Goal: Task Accomplishment & Management: Manage account settings

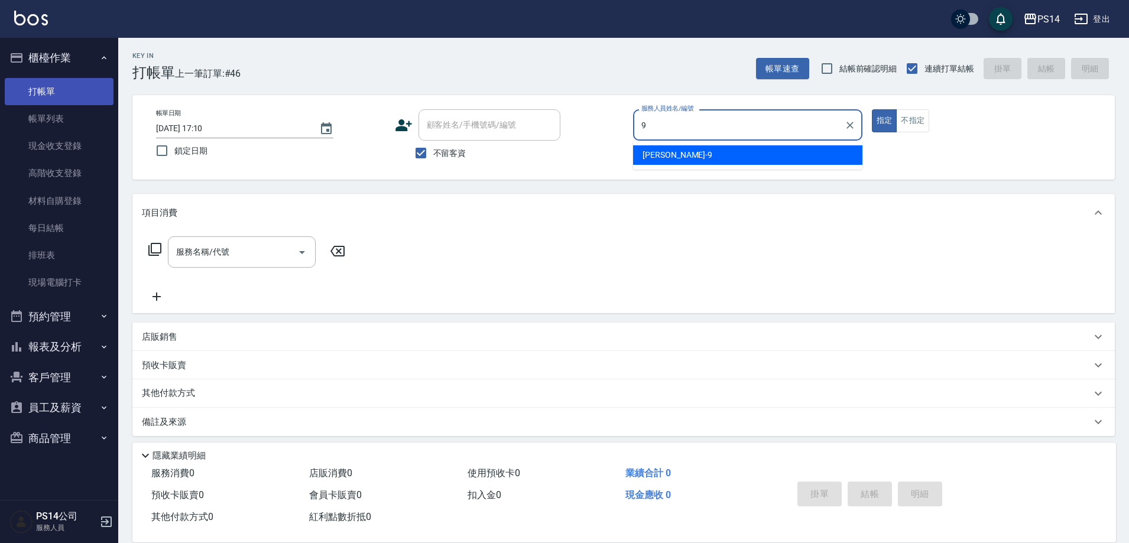
type input "[PERSON_NAME]-9"
type button "true"
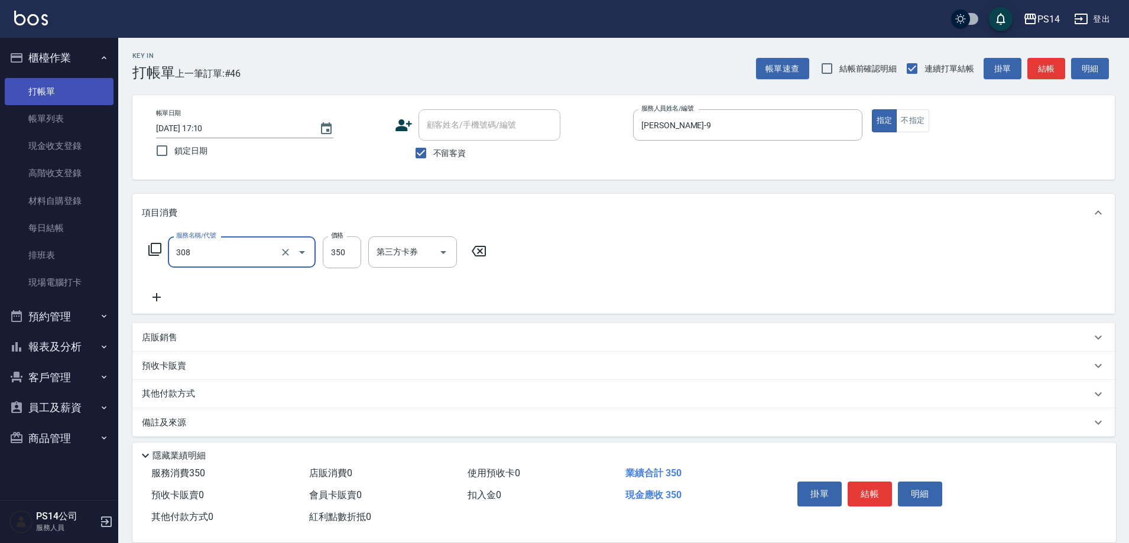
type input "洗+剪(308)"
type input "謝欣紜-28"
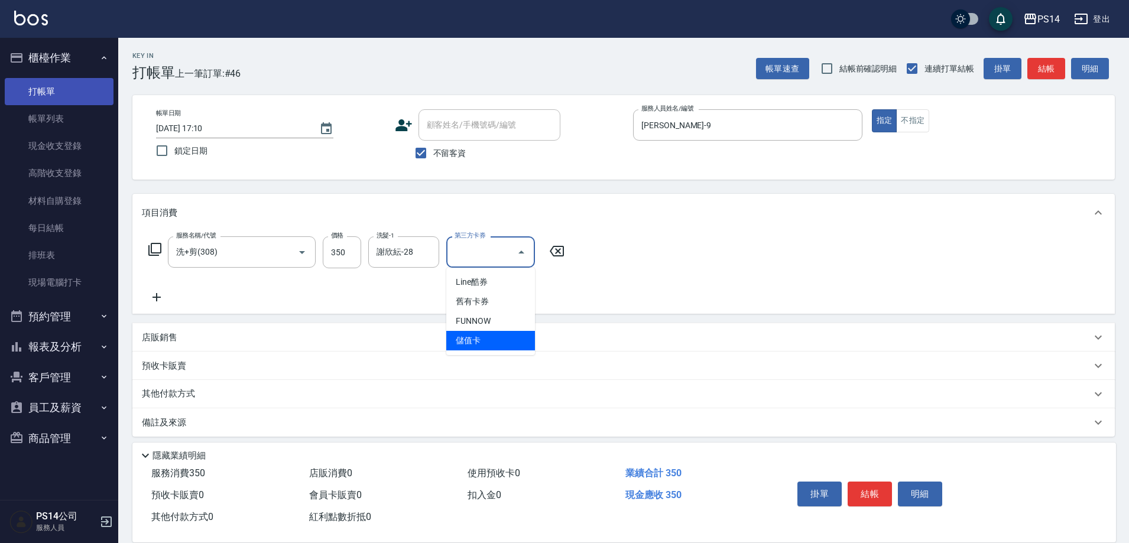
type input "儲值卡"
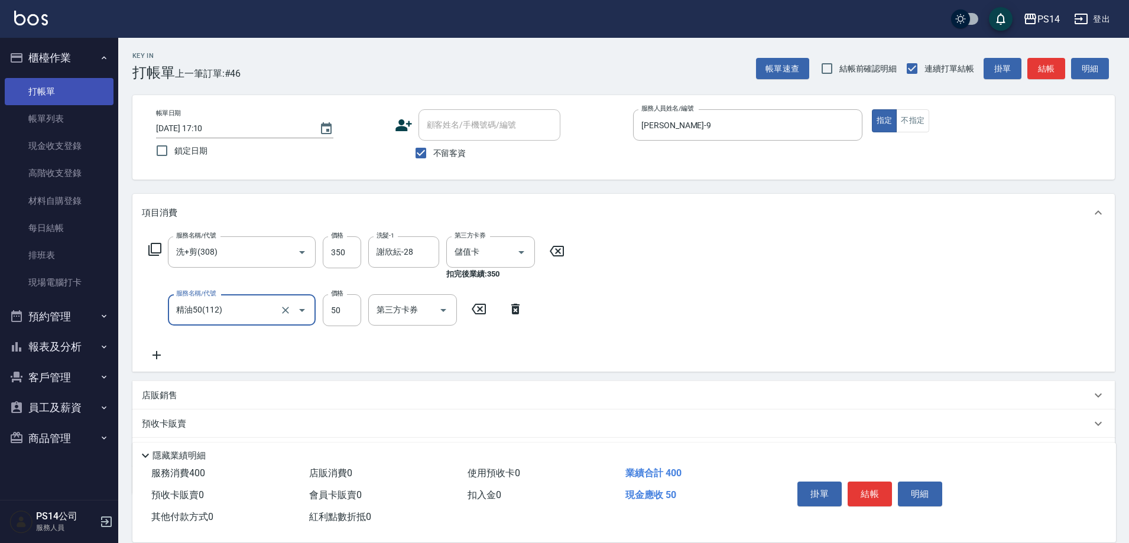
type input "精油50(112)"
type input "謝欣紜-28"
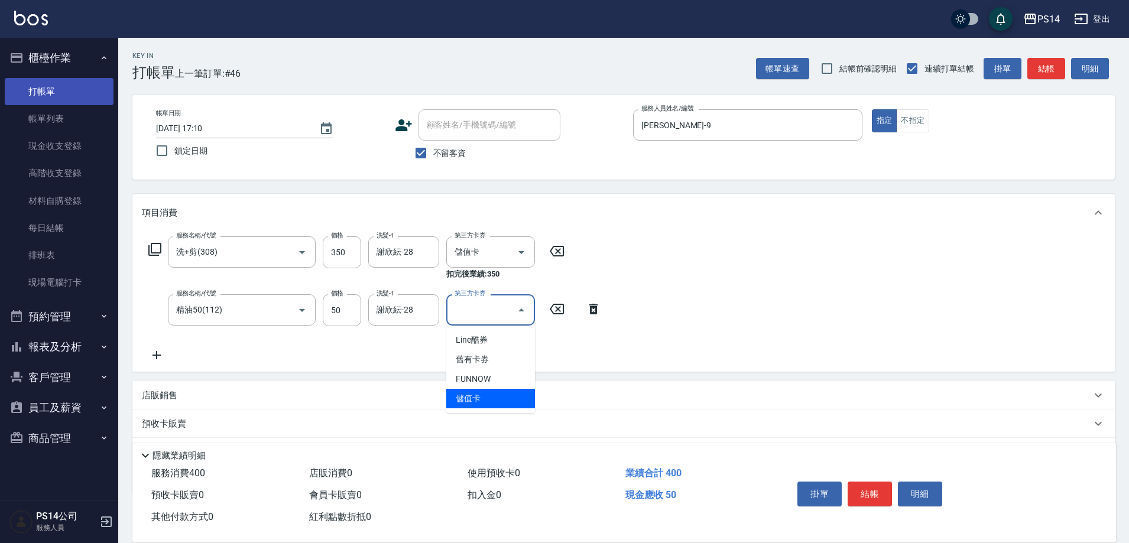
type input "儲值卡"
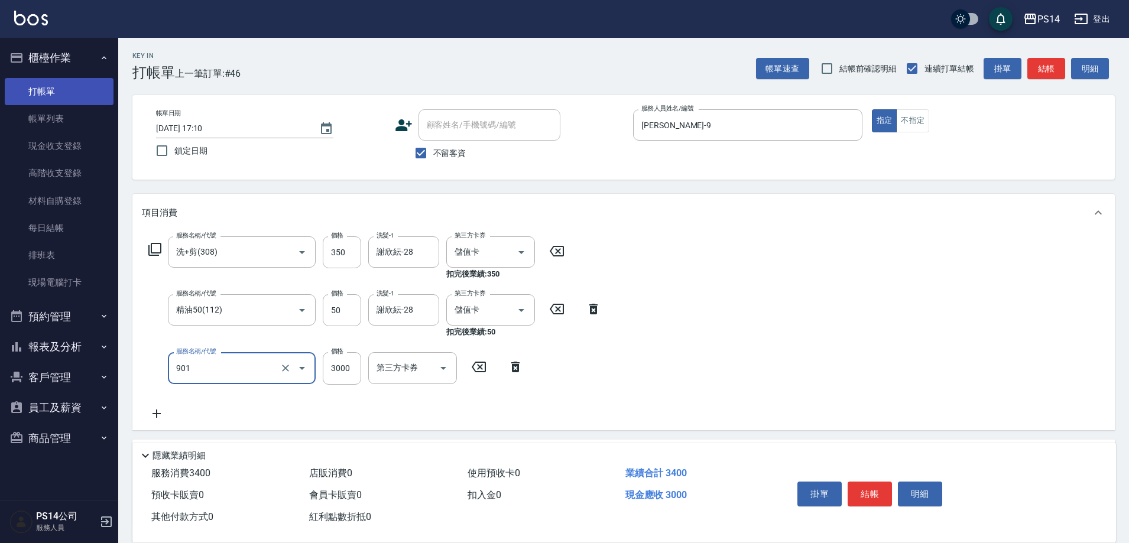
type input "儲值3000(901)"
type input "1000"
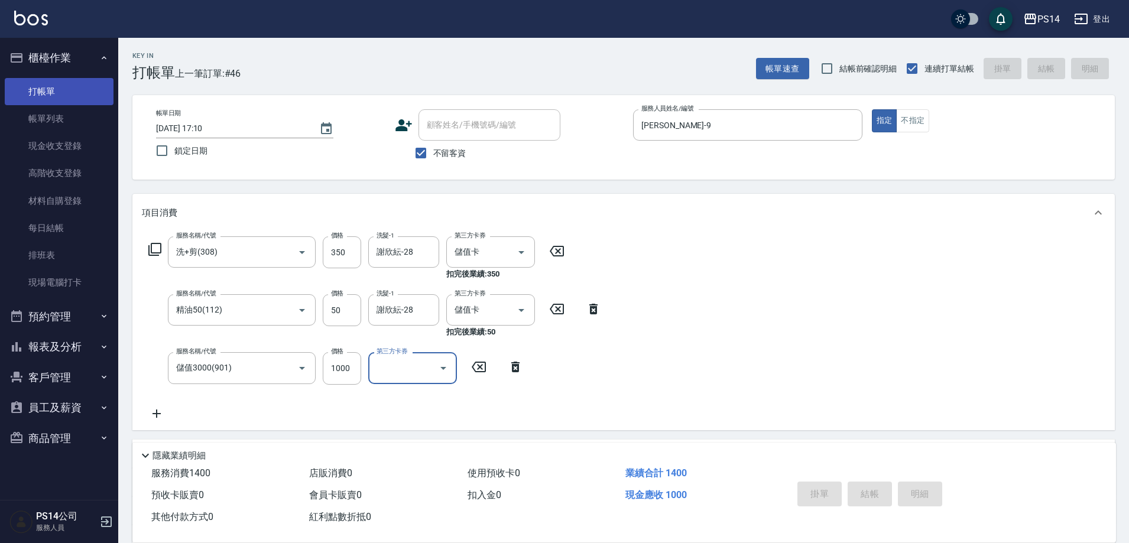
type input "[DATE] 19:27"
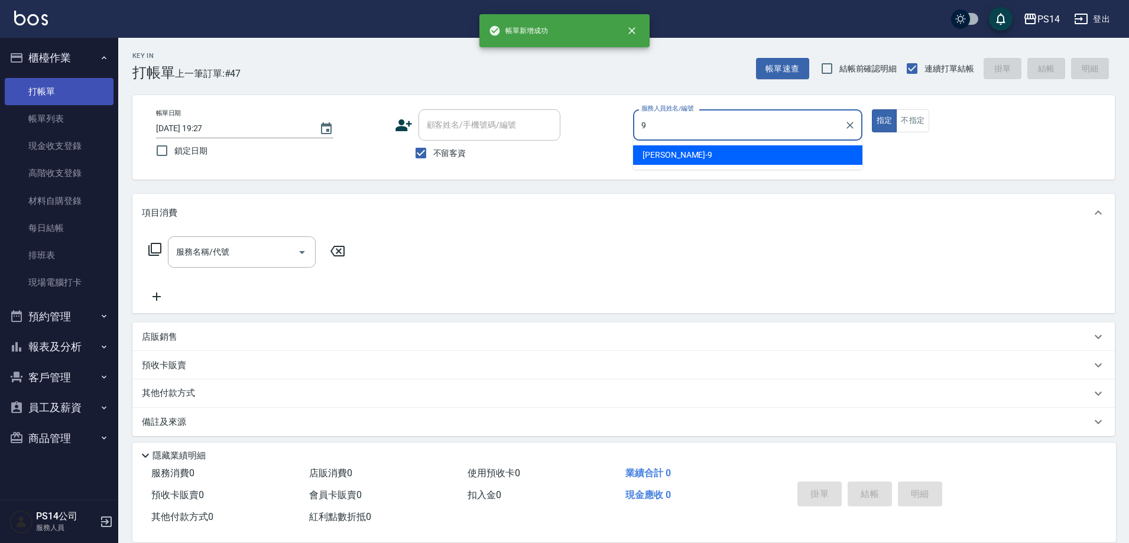
type input "[PERSON_NAME]-9"
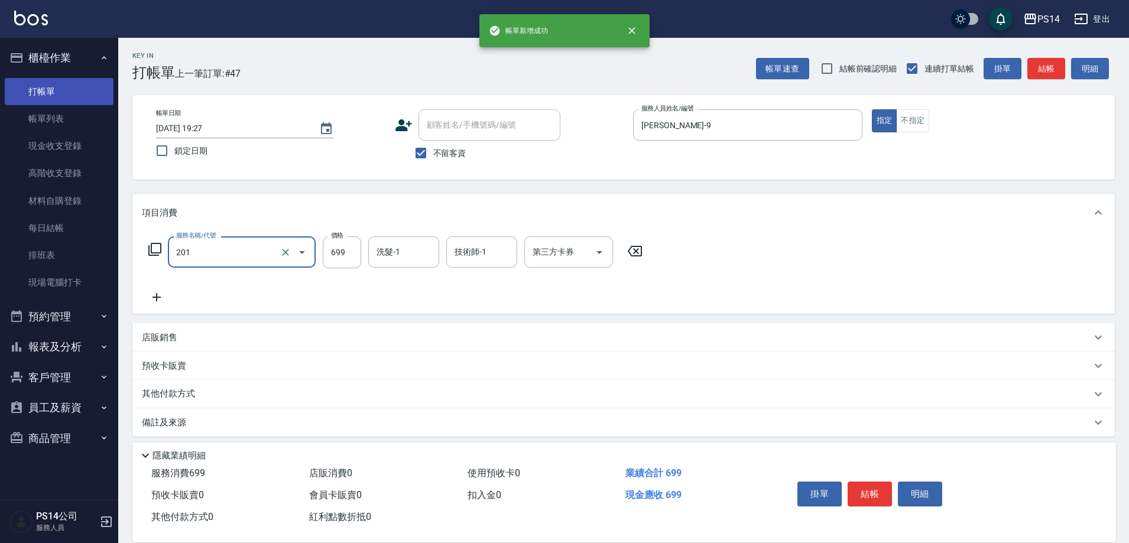
type input "基礎燙(201)"
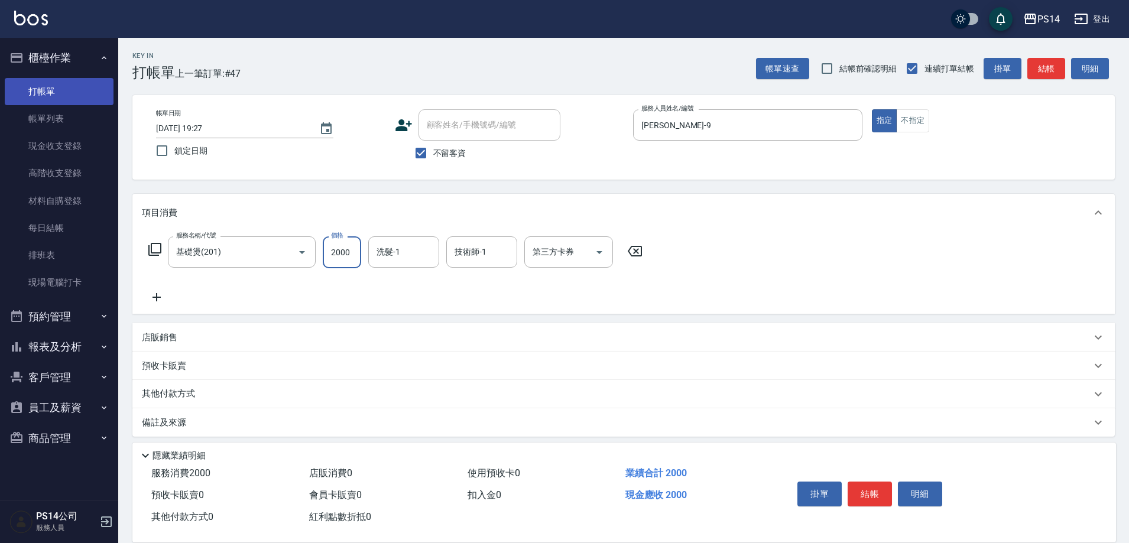
type input "2000"
type input "李祥君 -37"
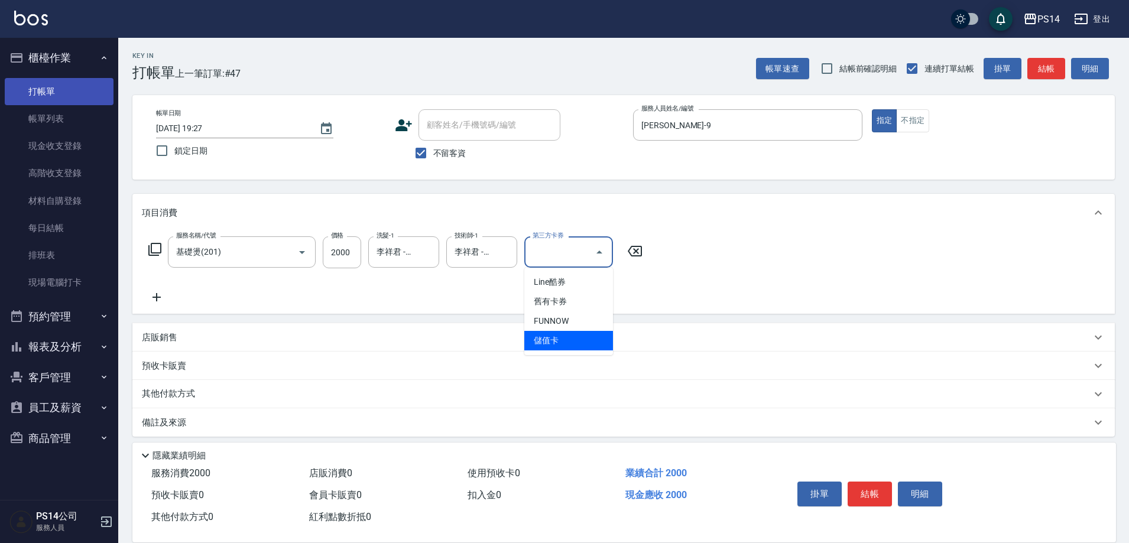
type input "儲值卡"
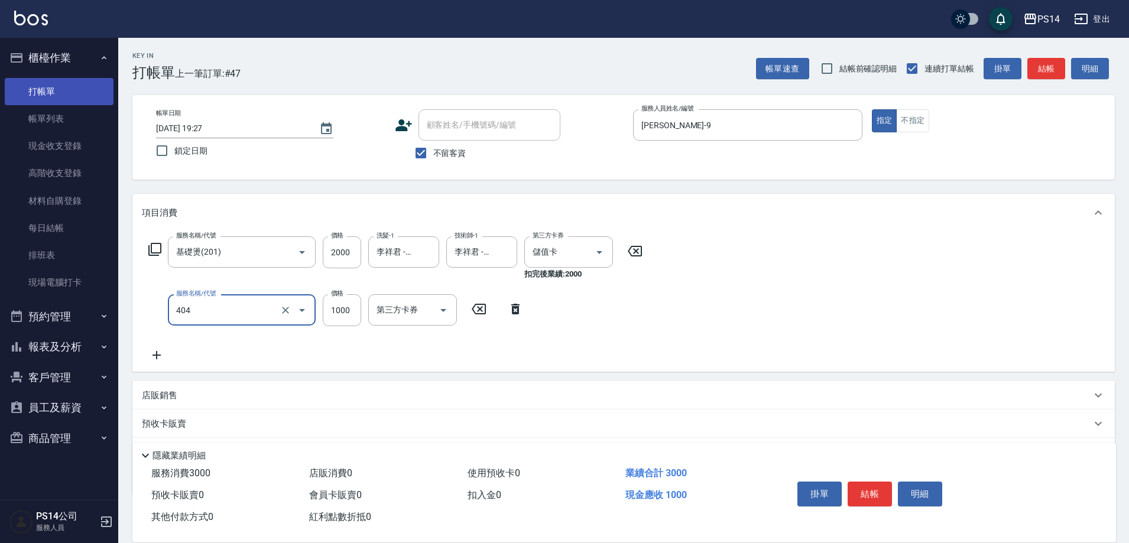
type input "1000護(404)"
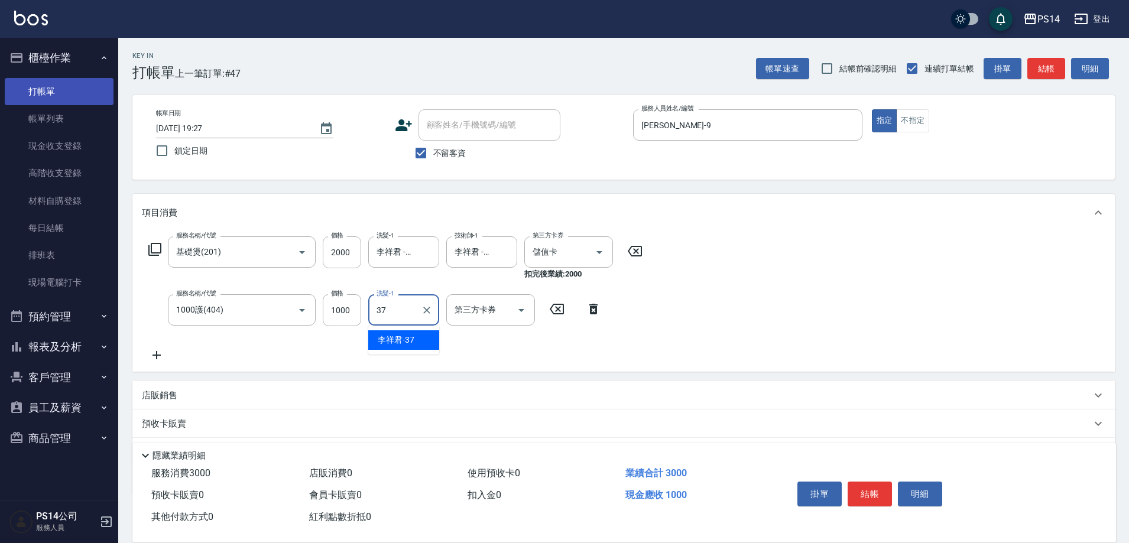
type input "李祥君 -37"
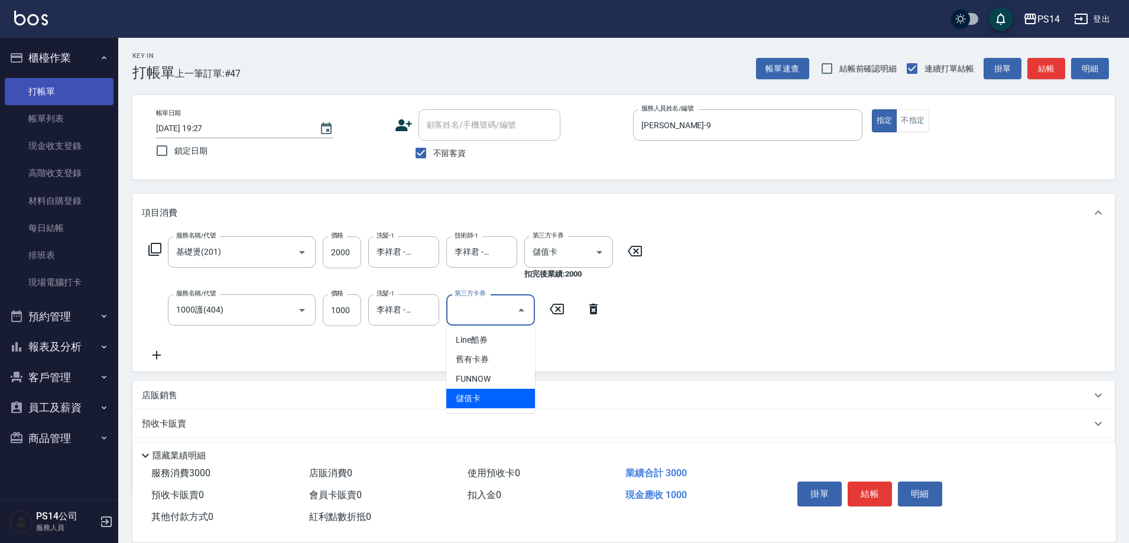
type input "儲值卡"
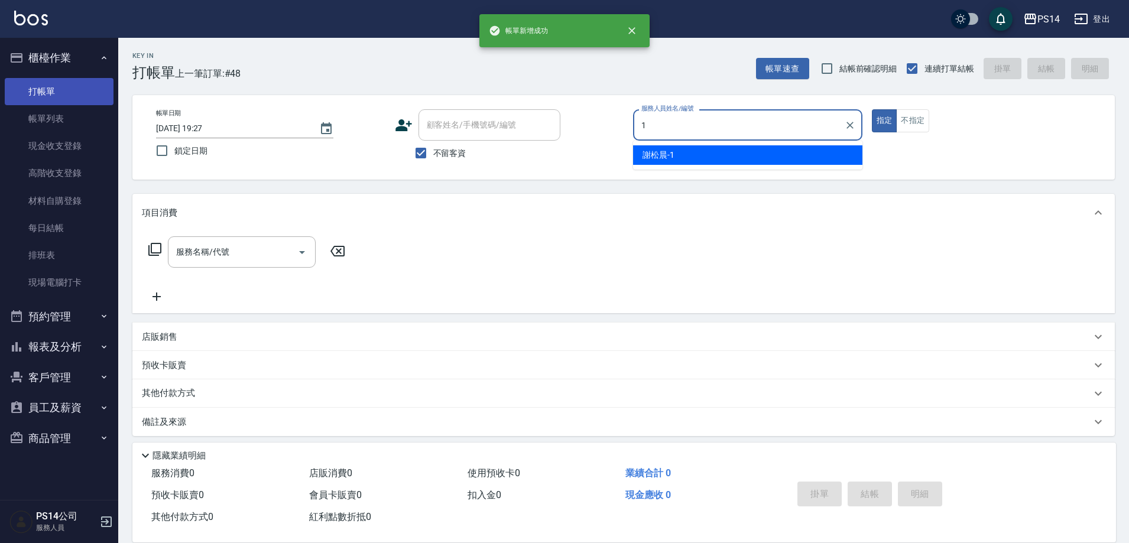
type input "謝松晨-1"
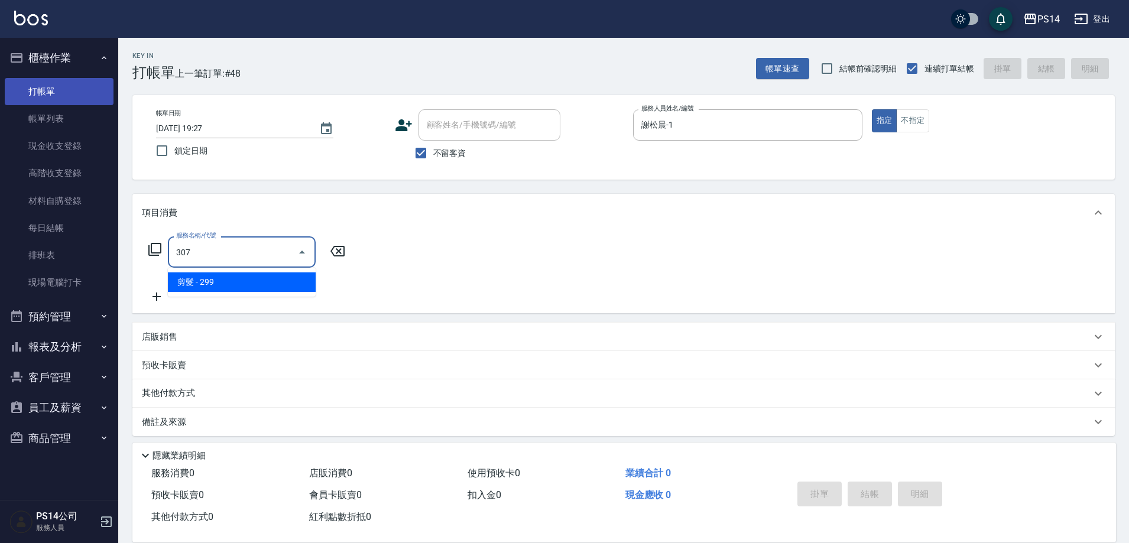
type input "剪髮(307)"
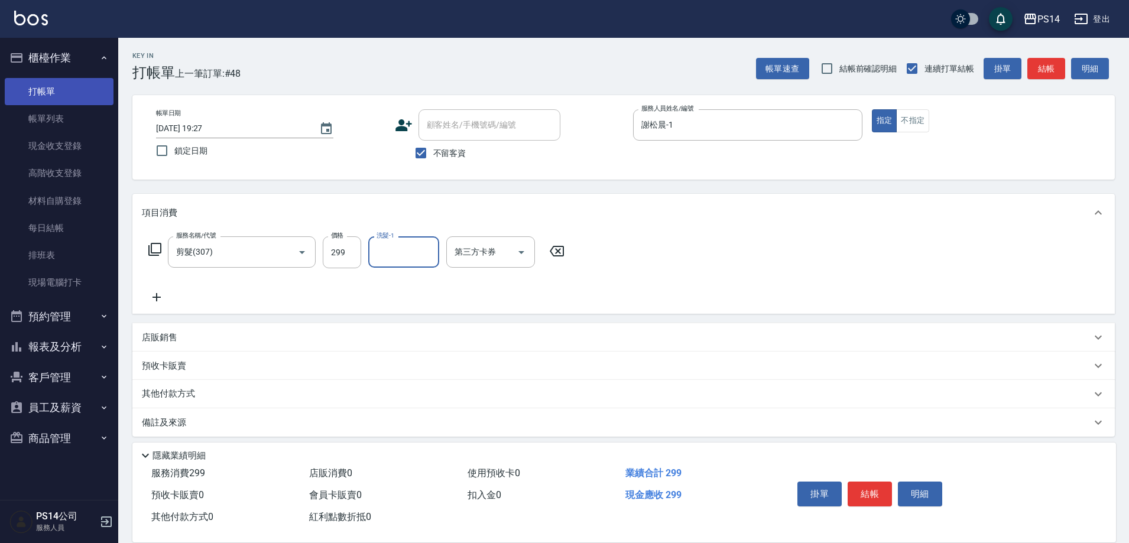
type input "3"
type input "陳羿淇-17"
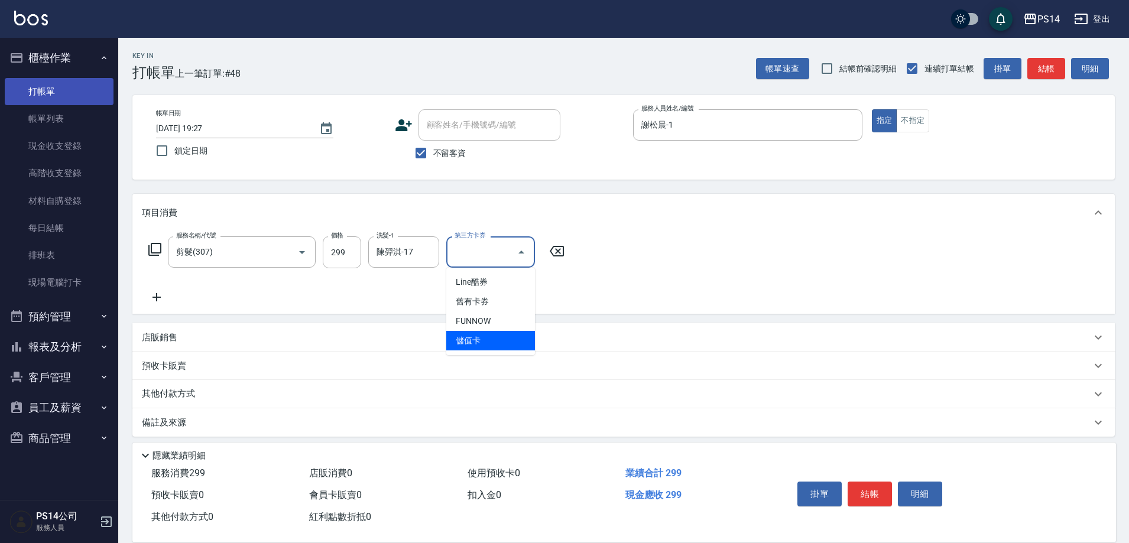
type input "儲值卡"
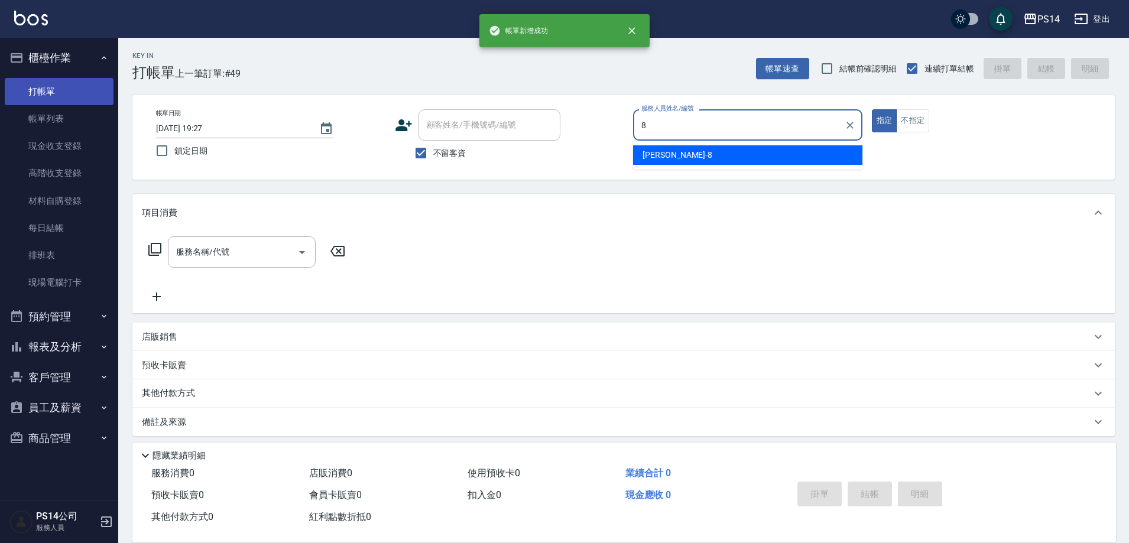
type input "[PERSON_NAME]-8"
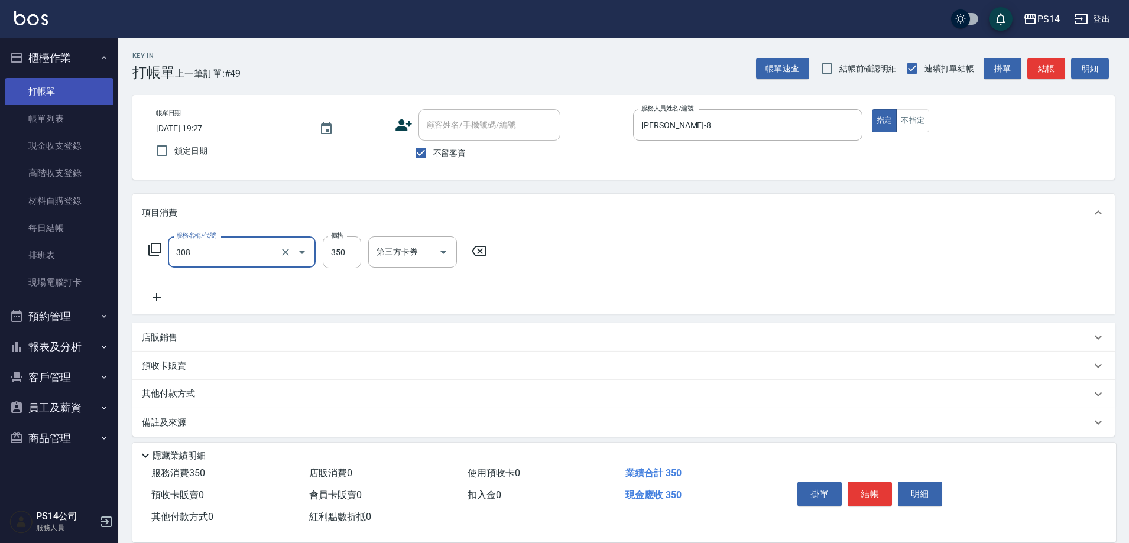
type input "洗+剪(308)"
type input "謝欣紜-28"
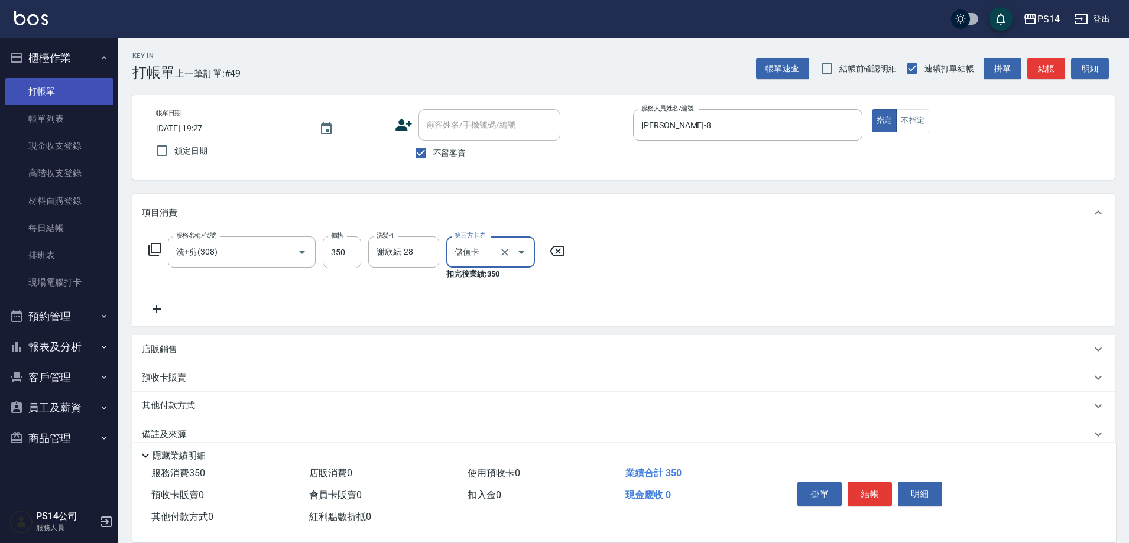
type input "儲值卡"
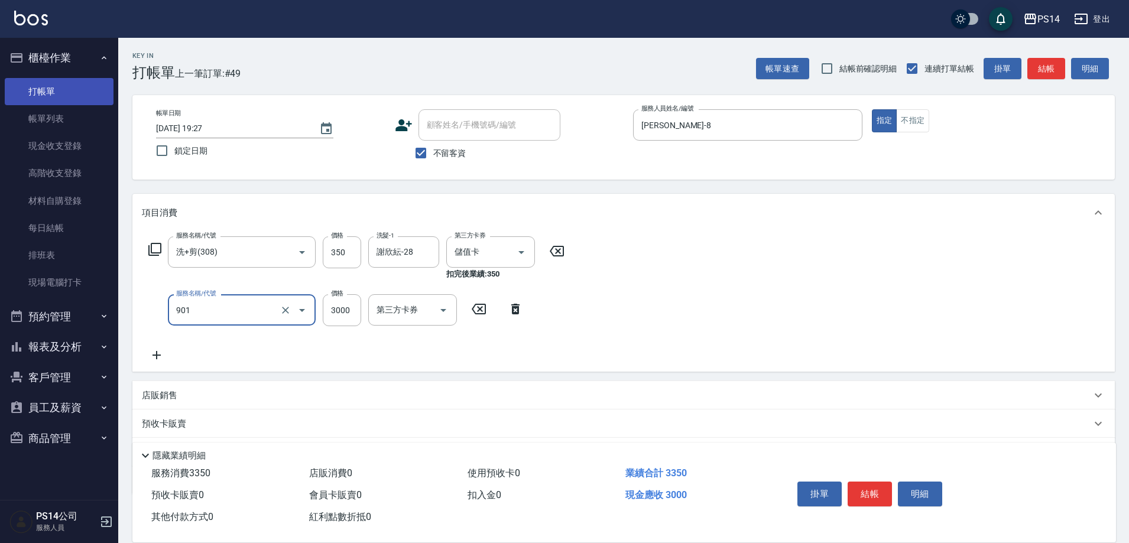
type input "儲值3000(901)"
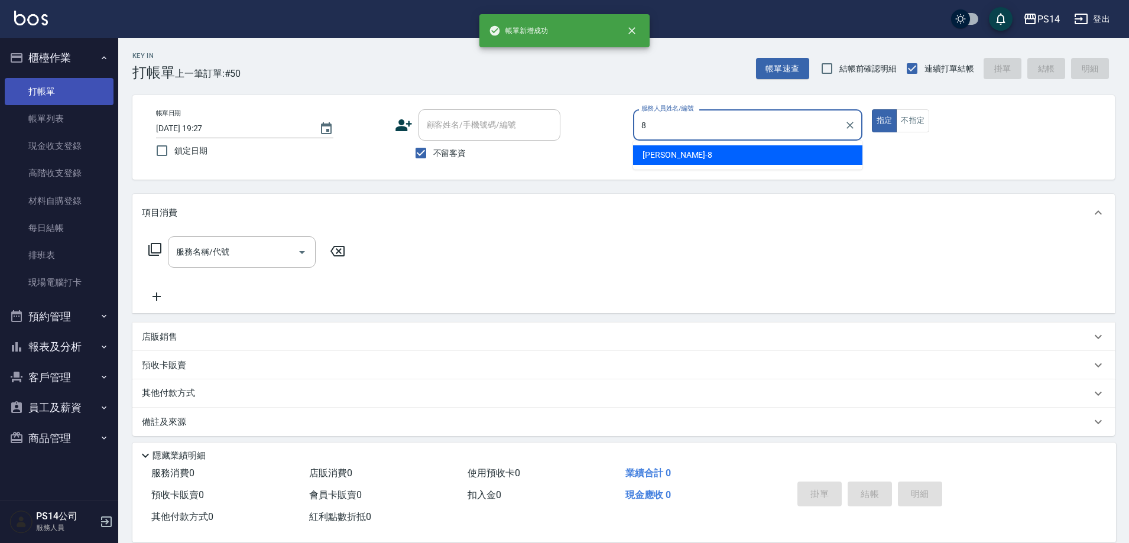
type input "[PERSON_NAME]-8"
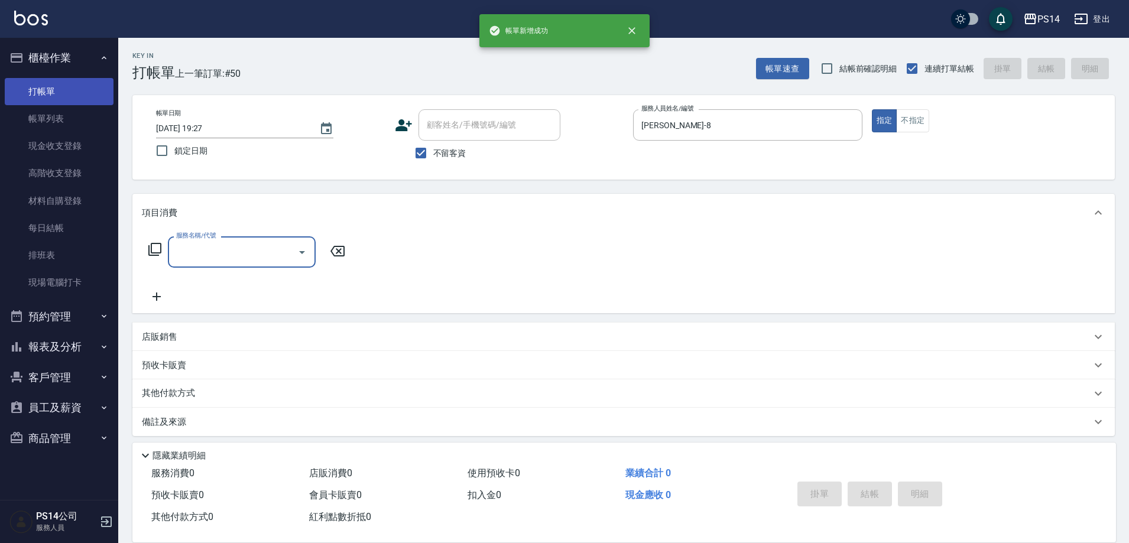
type input "9"
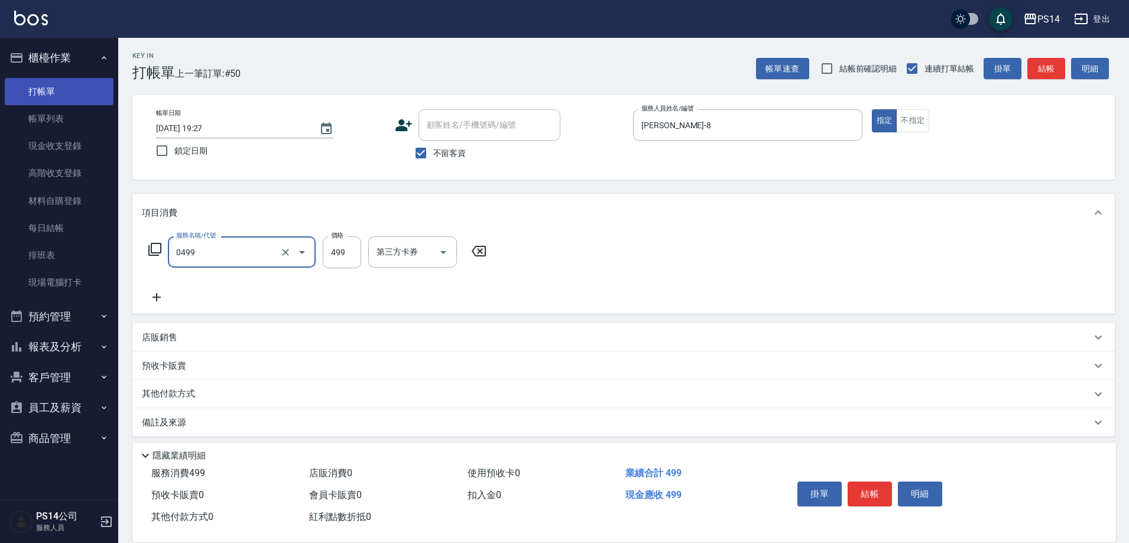
type input "[PERSON_NAME]499(0499)"
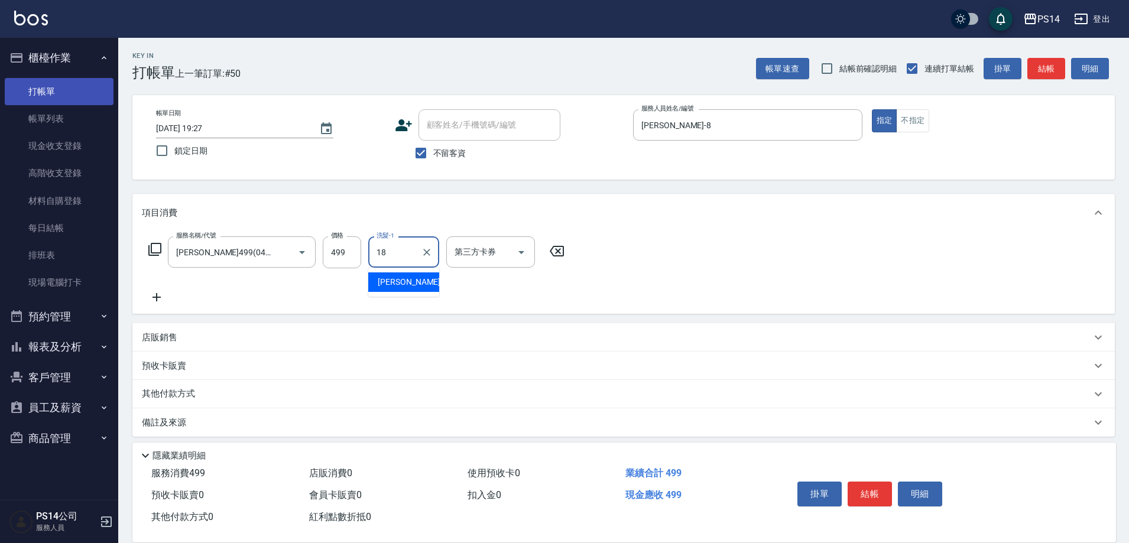
type input "[PERSON_NAME]-18"
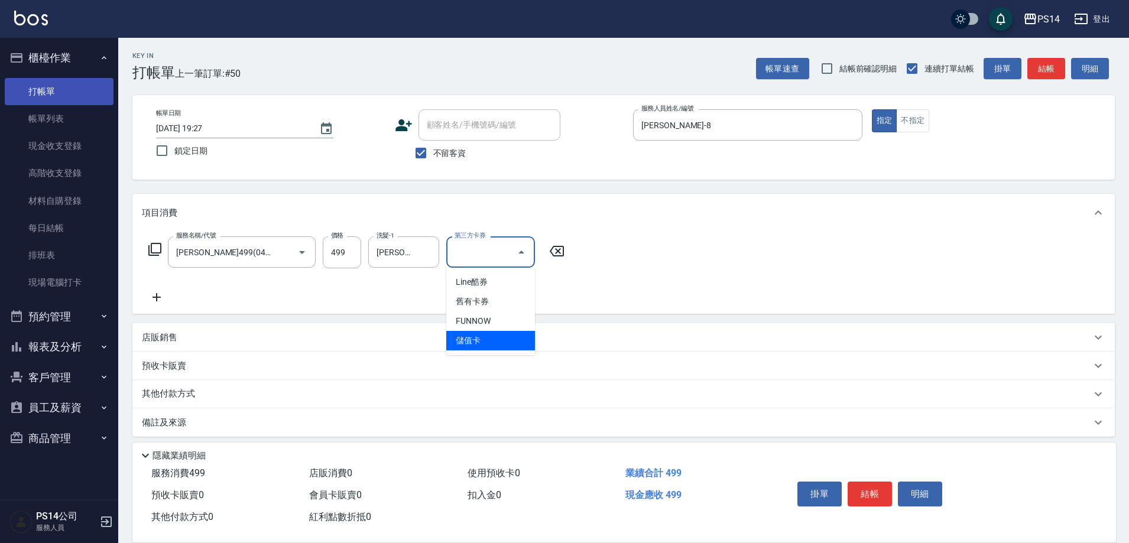
type input "儲值卡"
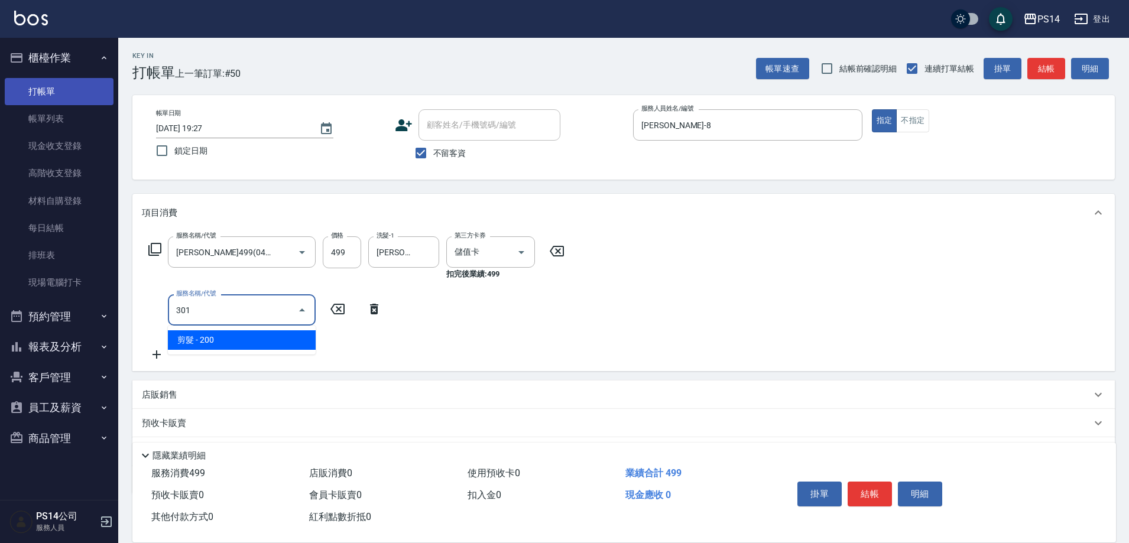
type input "剪髮(301)"
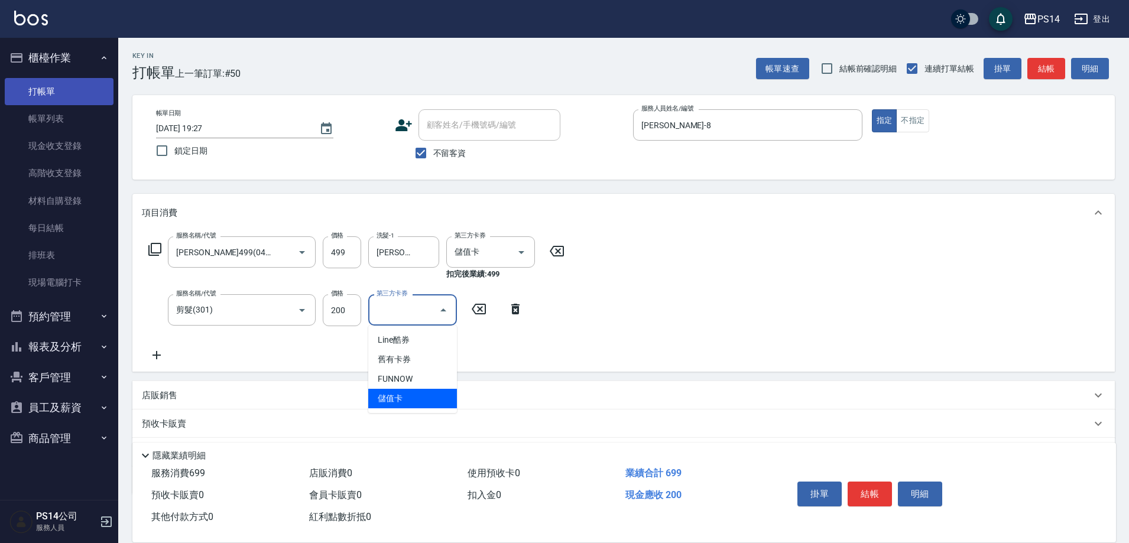
type input "儲值卡"
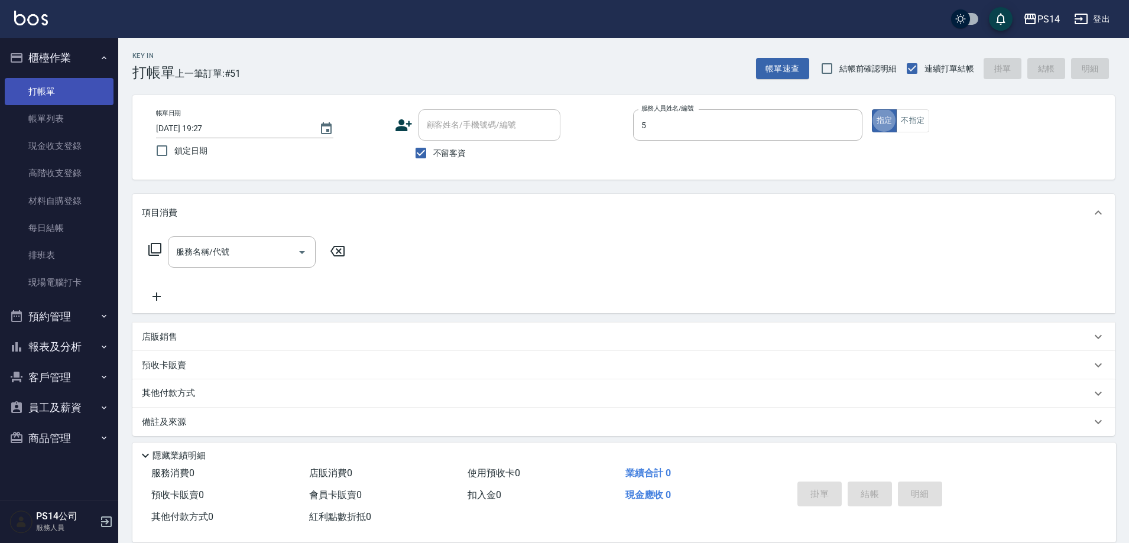
type input "劉珈均-5"
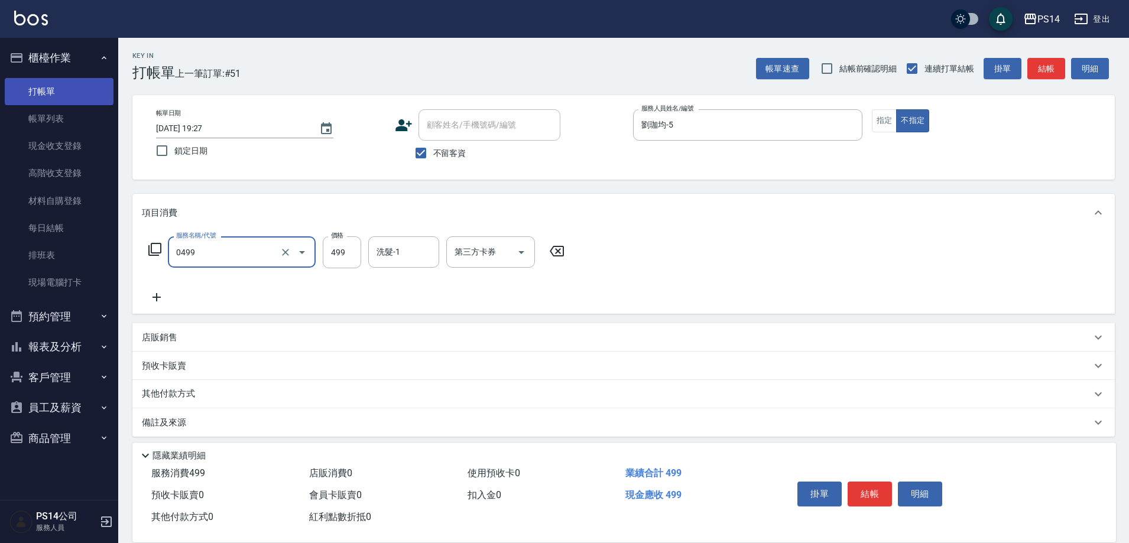
type input "[PERSON_NAME]499(0499)"
type input "顏誼婷-26"
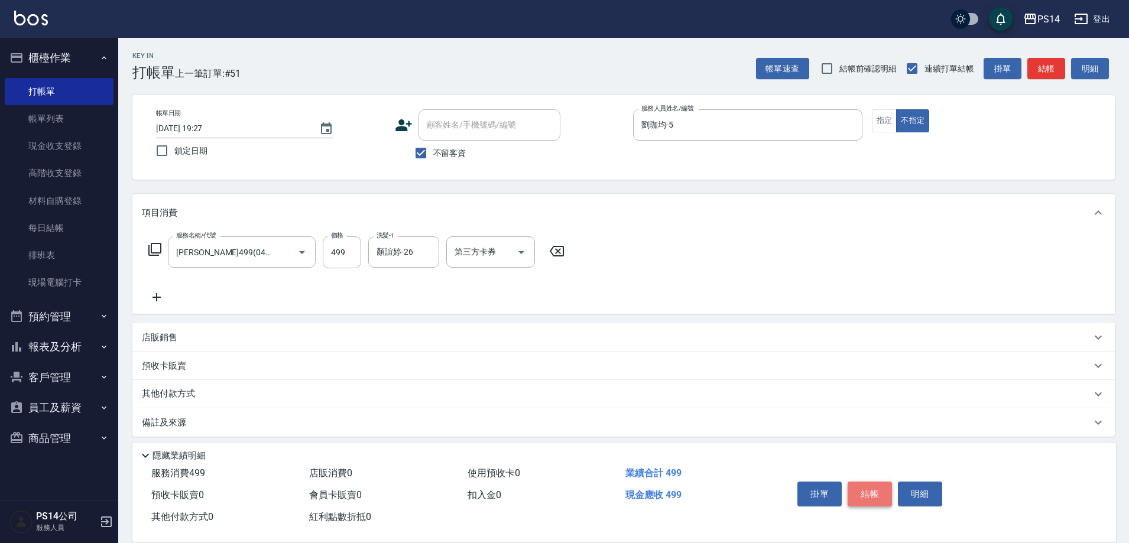
click at [879, 493] on button "結帳" at bounding box center [869, 494] width 44 height 25
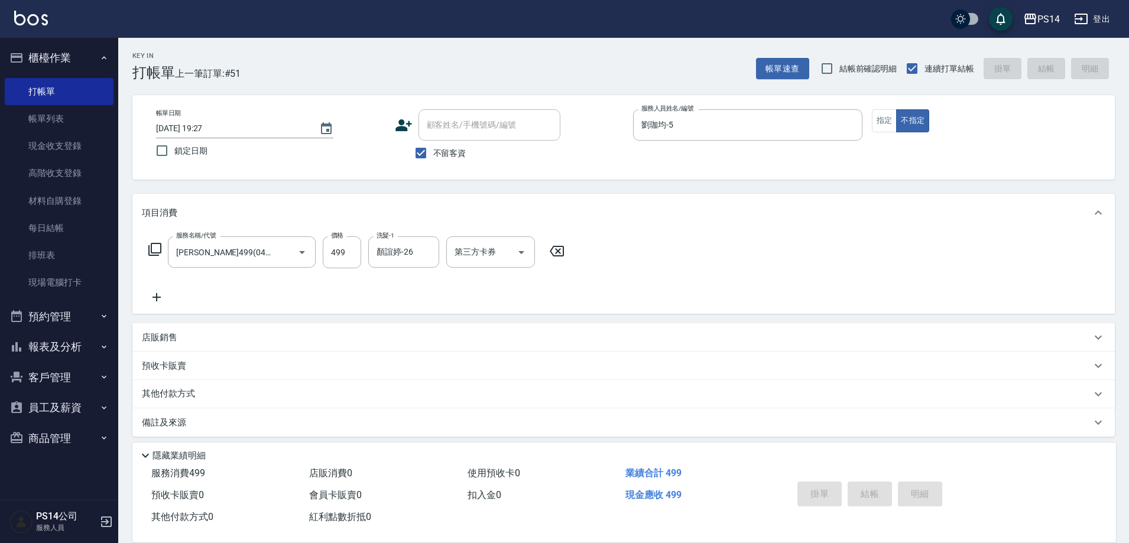
type input "[DATE] 19:28"
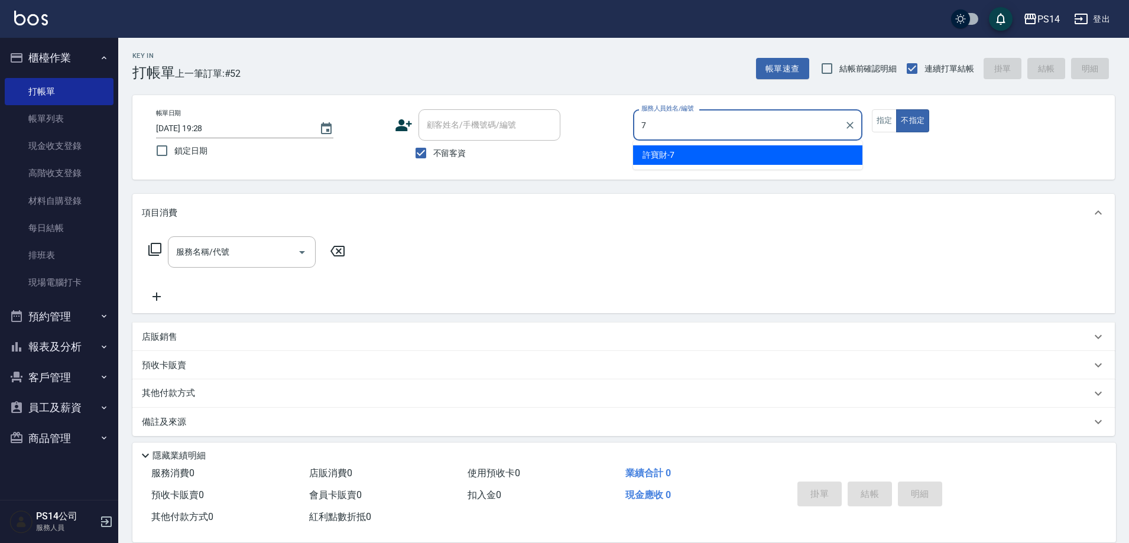
type input "[PERSON_NAME]-7"
type button "false"
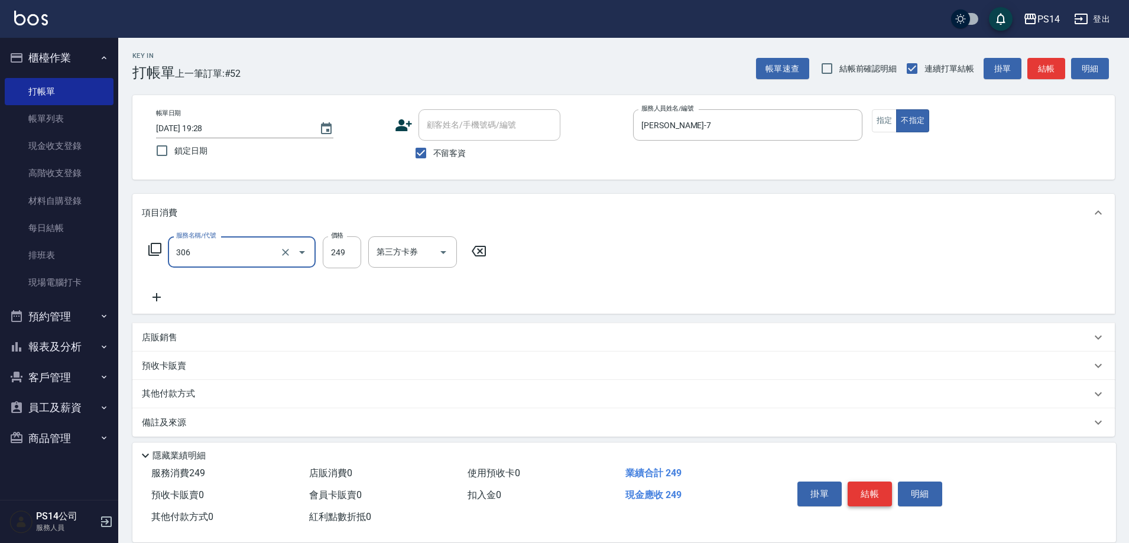
type input "剪髮(306)"
type input "李祥君 -37"
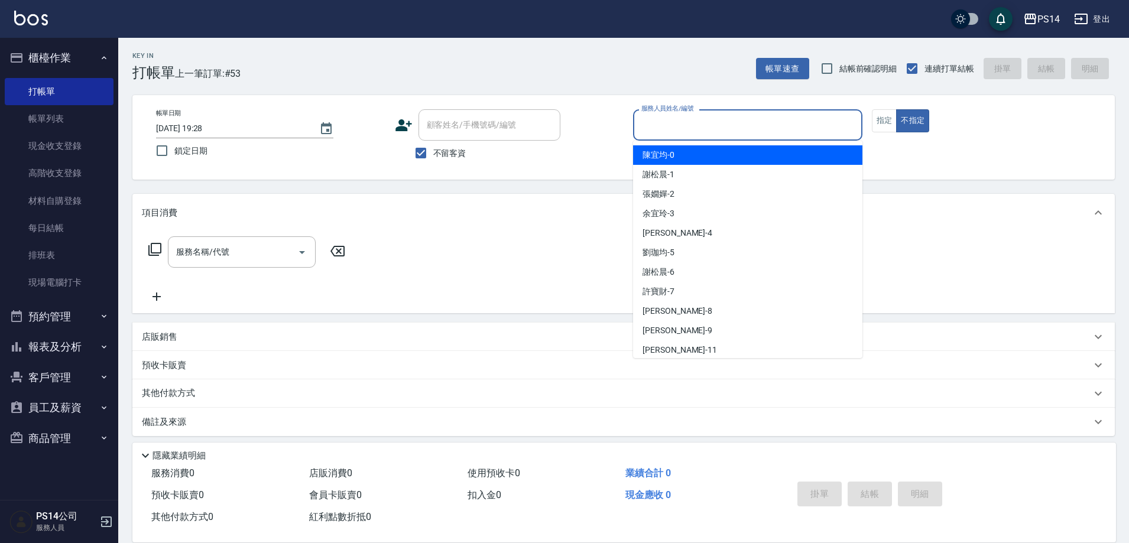
type input "[PERSON_NAME]-0"
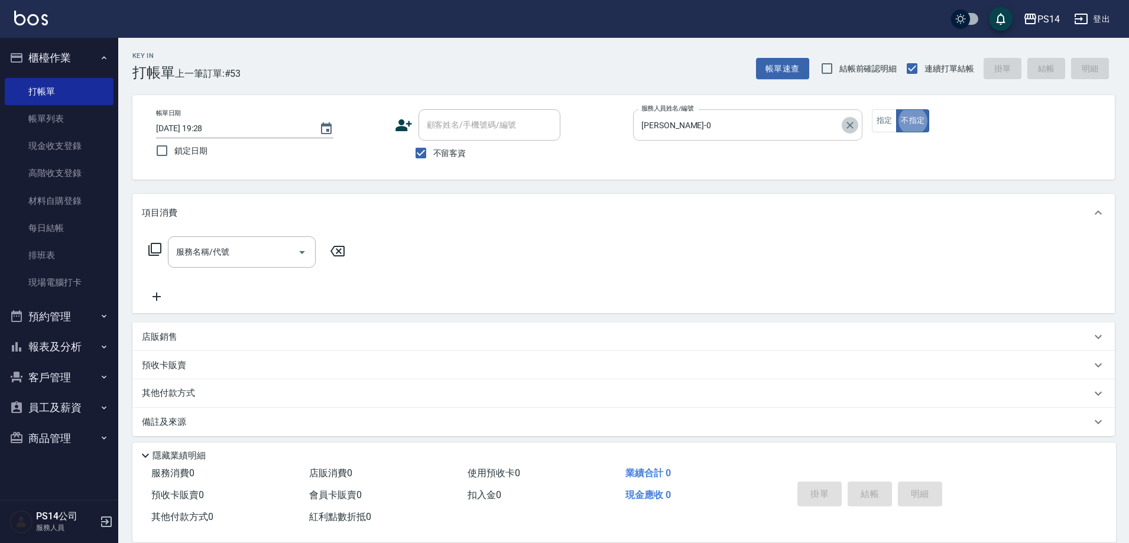
click at [847, 121] on icon "Clear" at bounding box center [850, 125] width 12 height 12
type input "[PERSON_NAME]-0"
drag, startPoint x: 849, startPoint y: 129, endPoint x: 828, endPoint y: 126, distance: 21.6
click at [848, 125] on icon "Clear" at bounding box center [850, 125] width 12 height 12
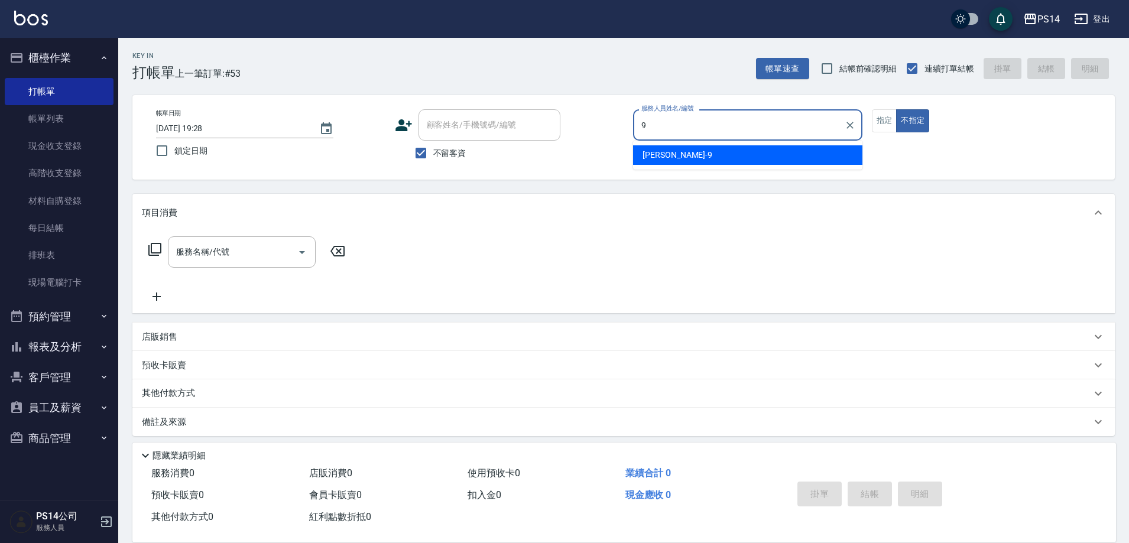
type input "[PERSON_NAME]-9"
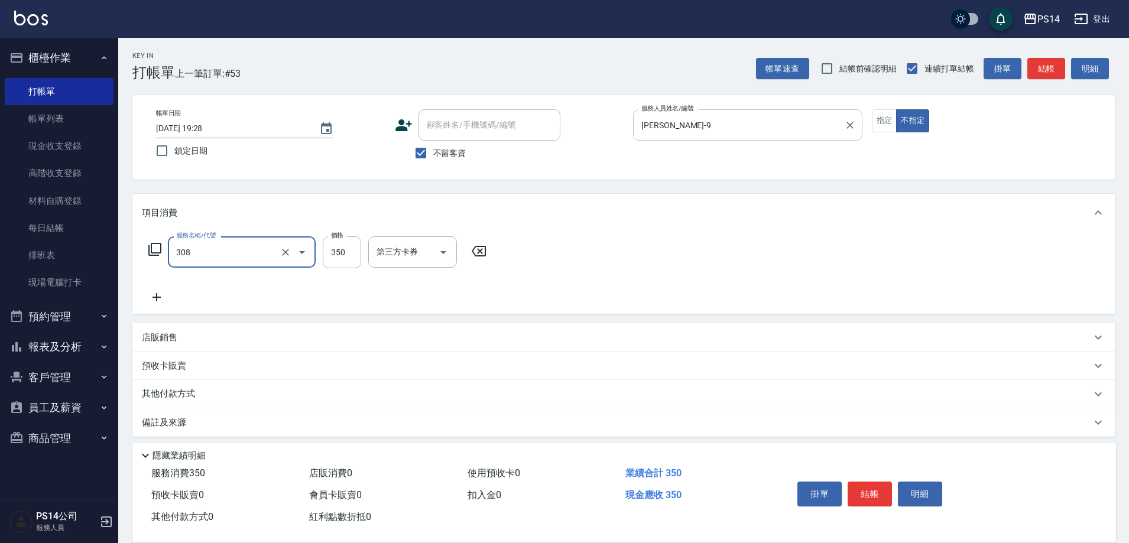
type input "洗+剪(308)"
type input "[PERSON_NAME]-18"
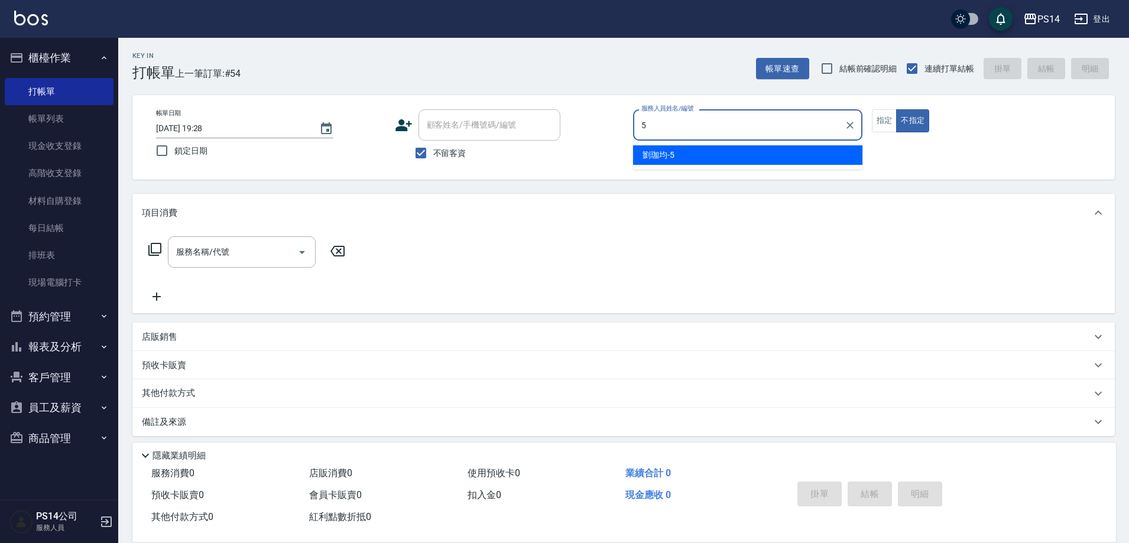
type input "劉珈均-5"
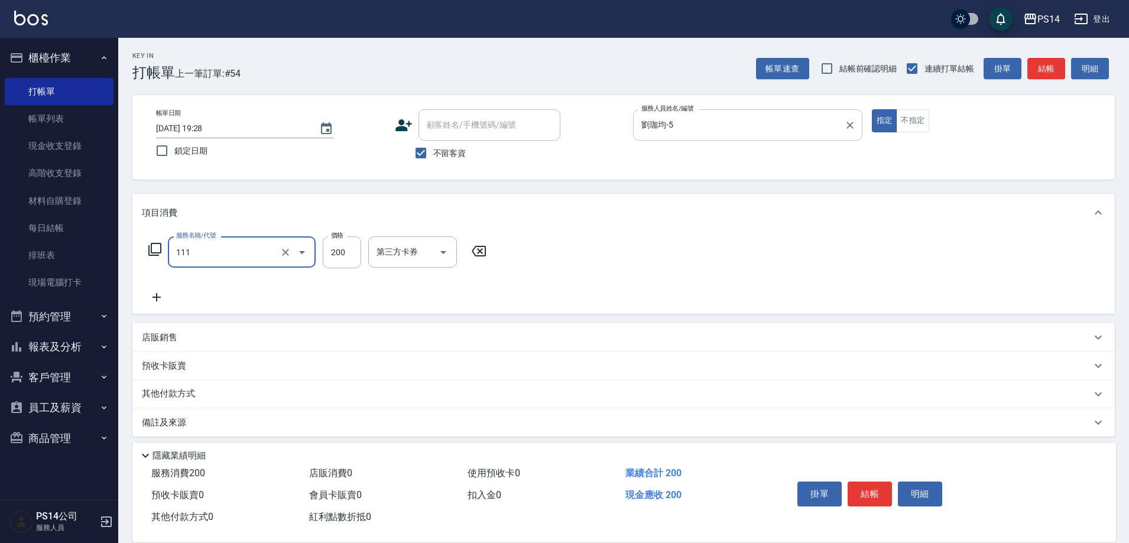
type input "200(111)"
type input "李祥君 -37"
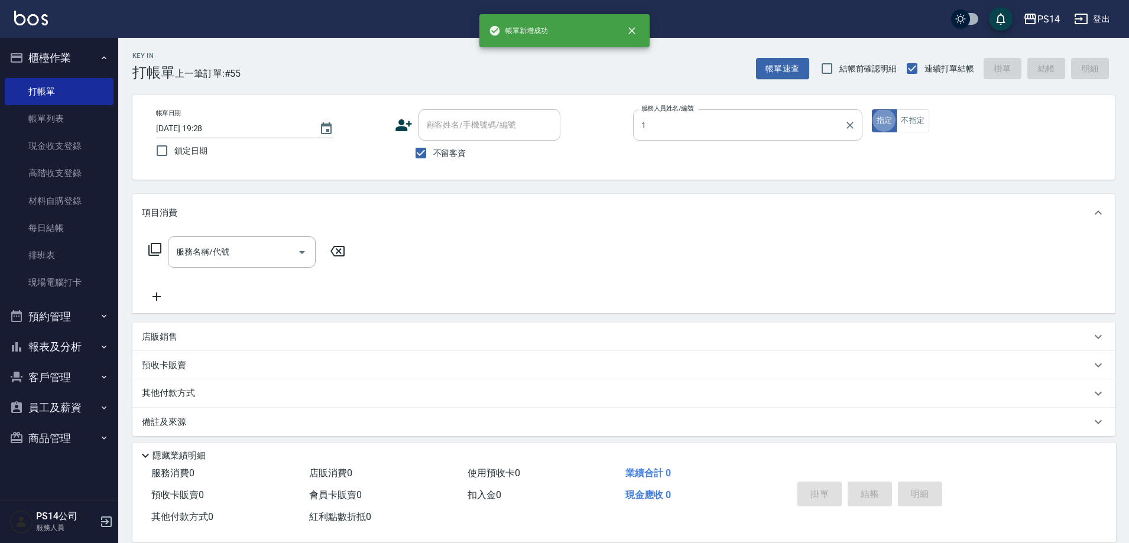
type input "謝松晨-1"
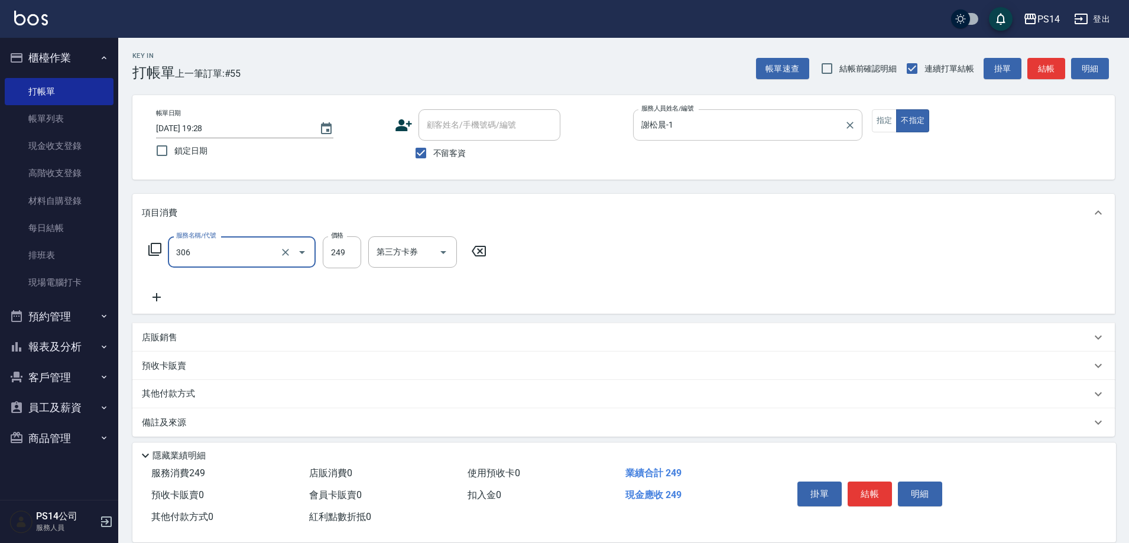
type input "剪髮(306)"
type input "[PERSON_NAME]-11"
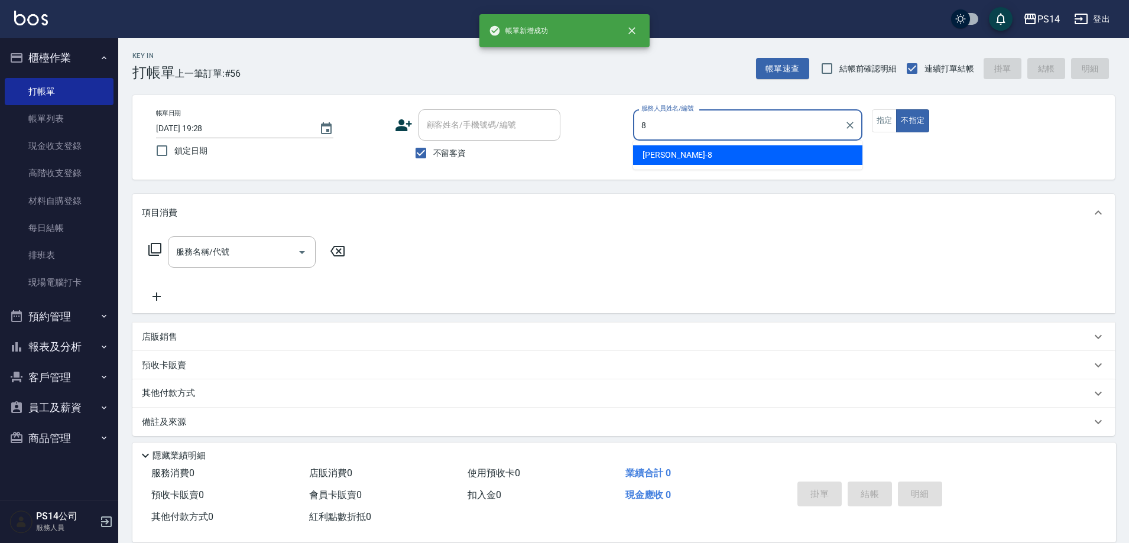
type input "[PERSON_NAME]-8"
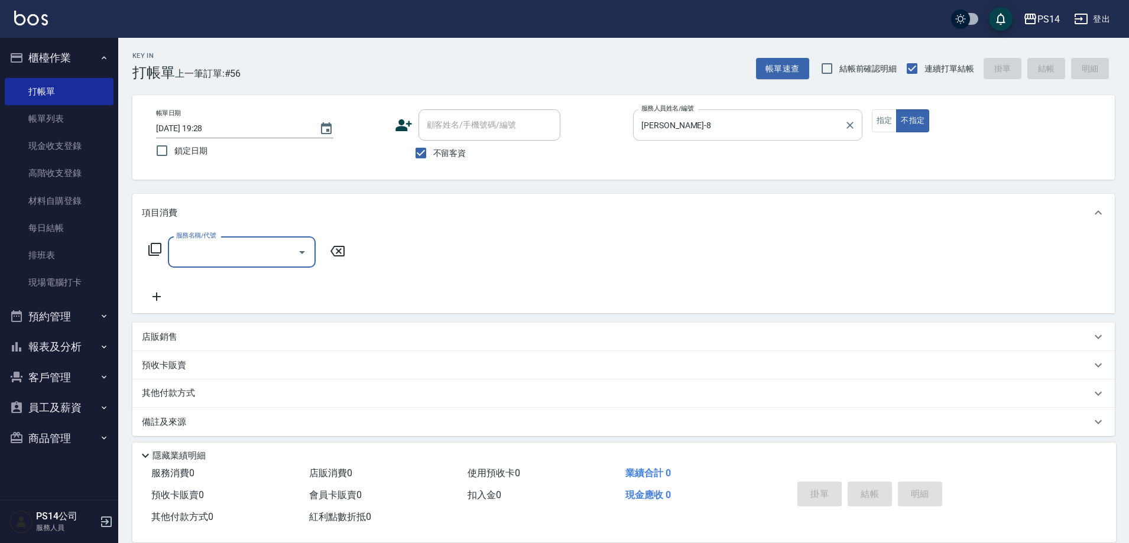
type input "3"
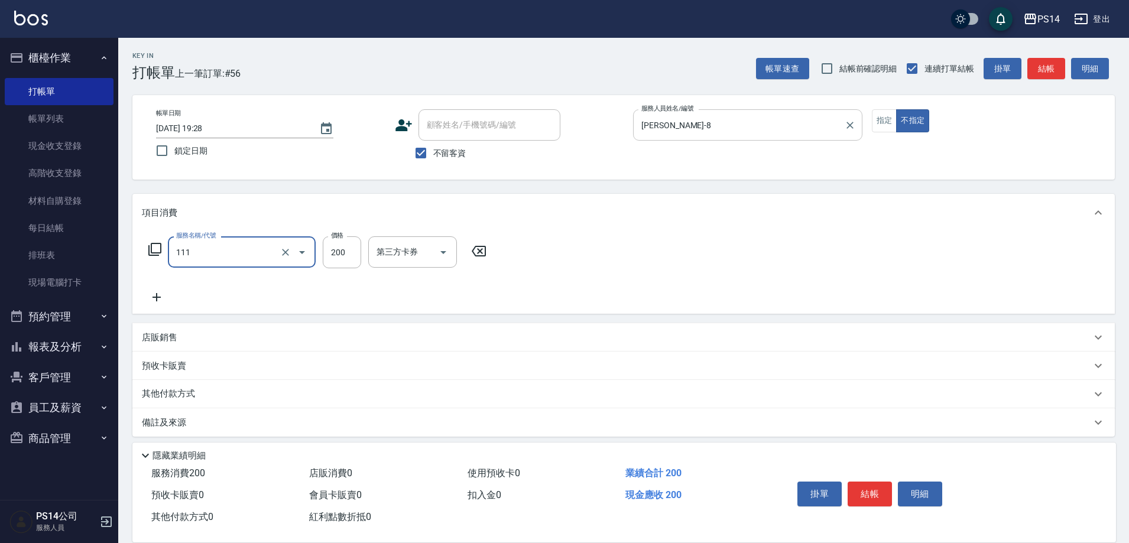
type input "200(111)"
type input "顏誼婷-26"
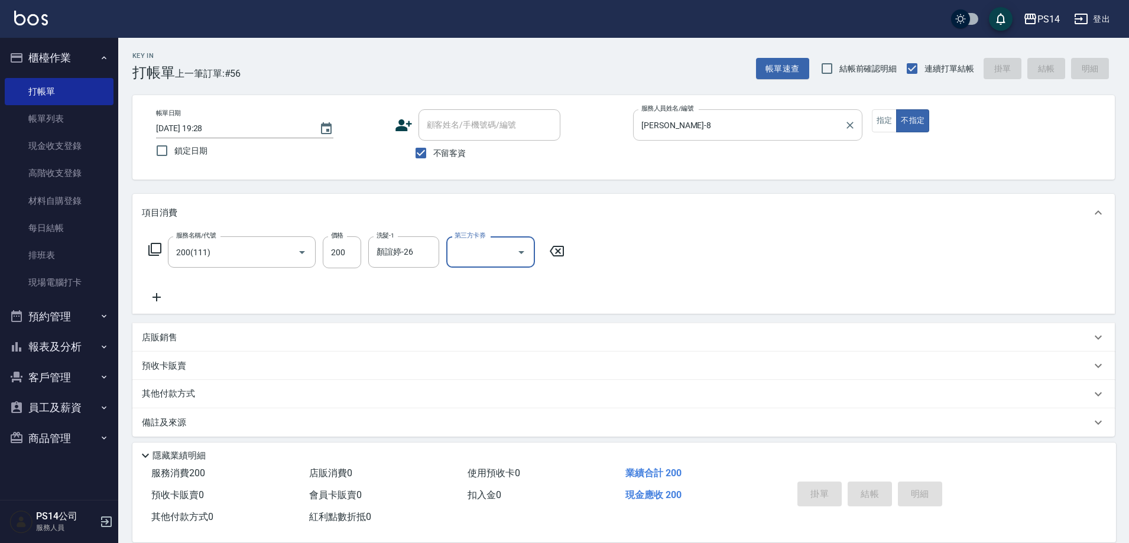
type input "[DATE] 19:29"
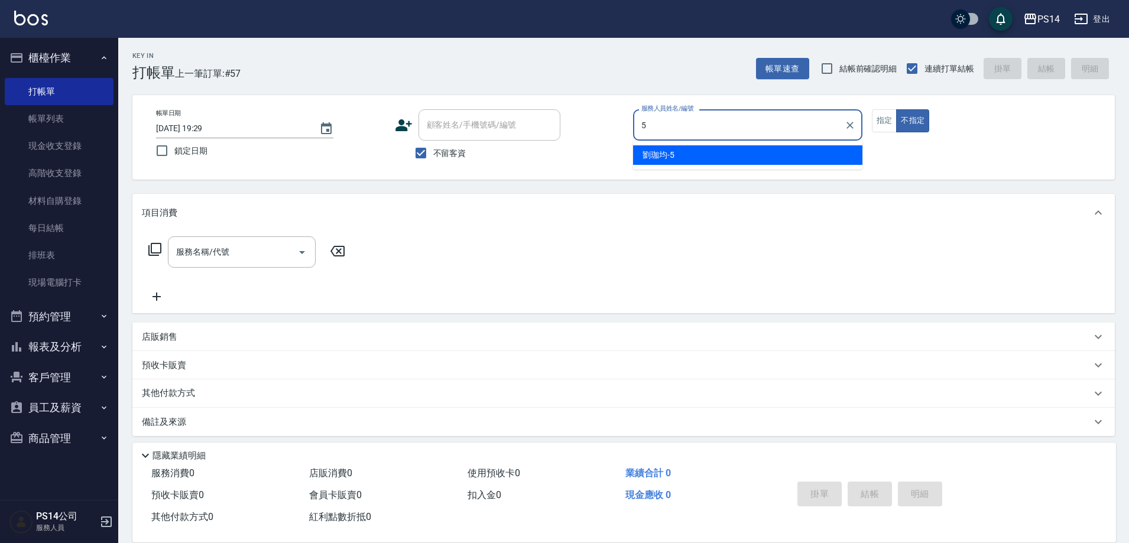
type input "劉珈均-5"
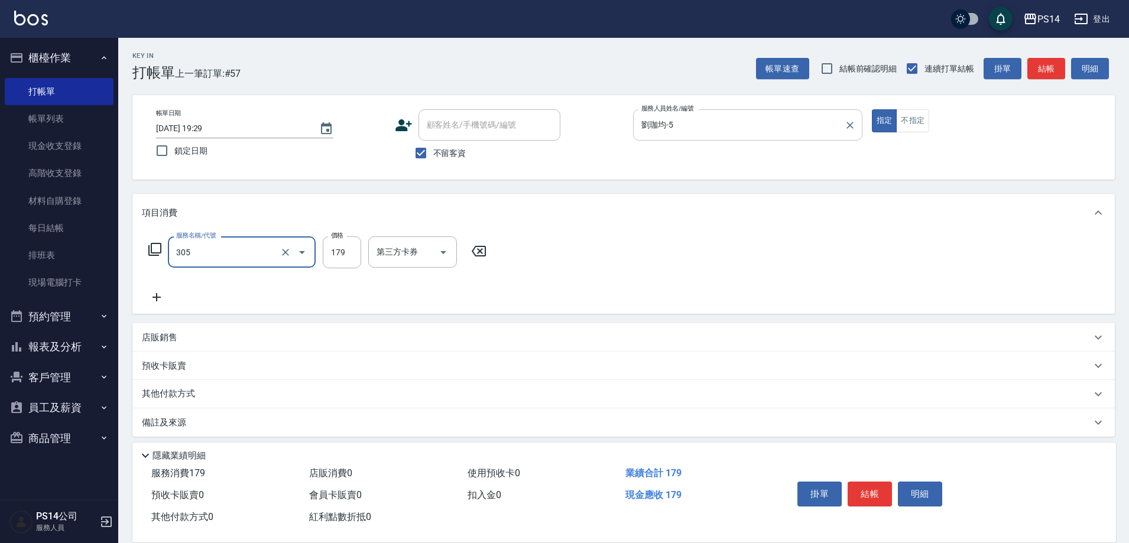
type input "剪髮(305)"
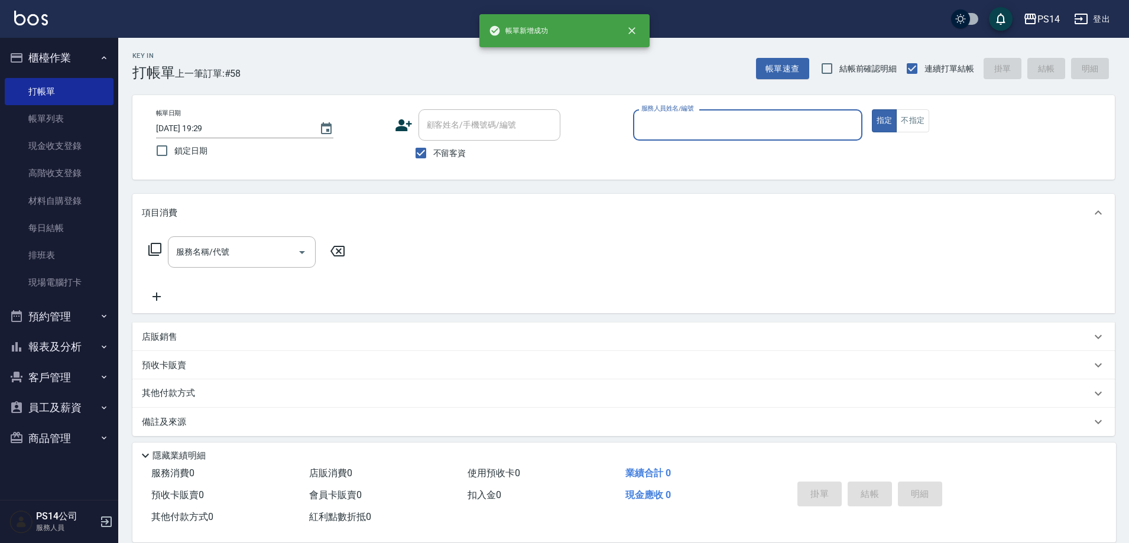
type input "5"
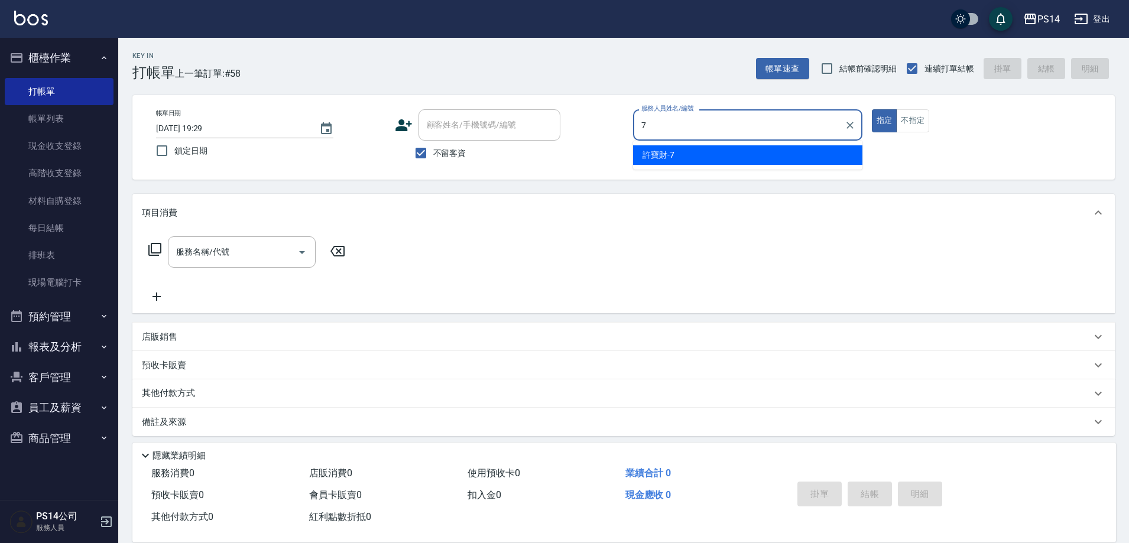
type input "[PERSON_NAME]-7"
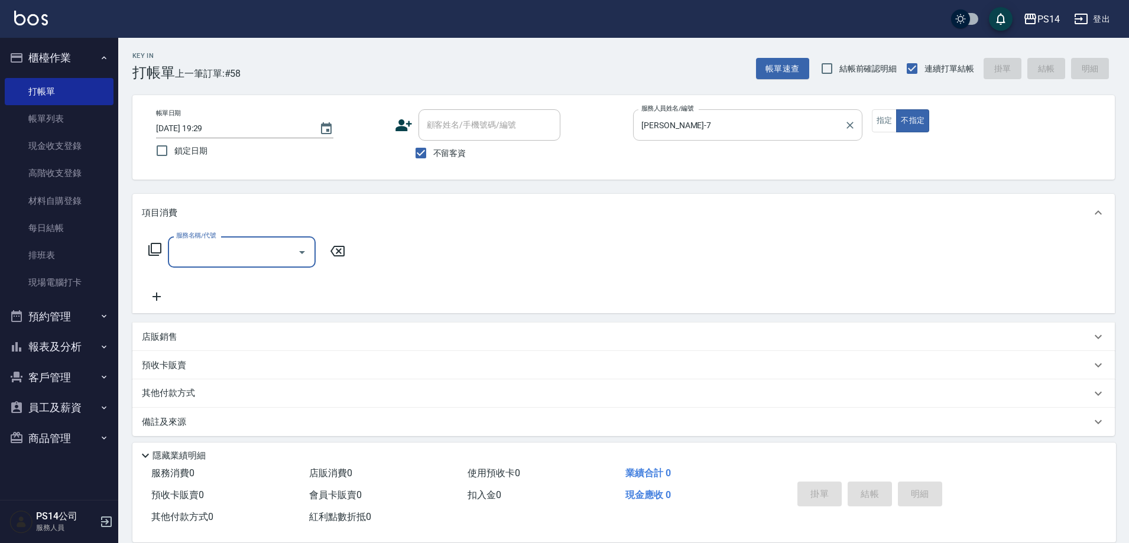
type input "3"
type input "基礎燙(201)"
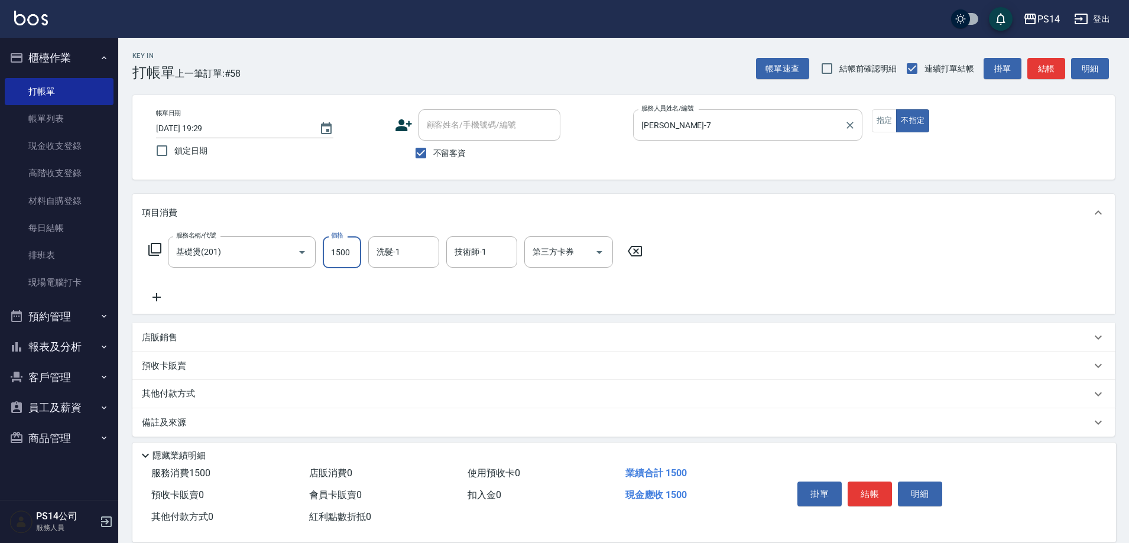
type input "1500"
type input "顏誼婷-26"
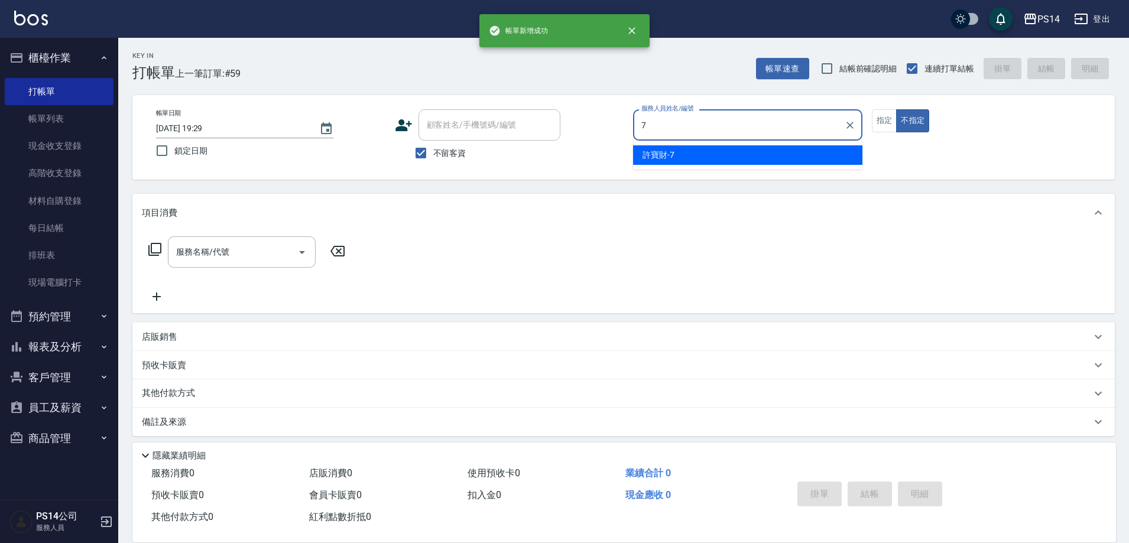
type input "[PERSON_NAME]-7"
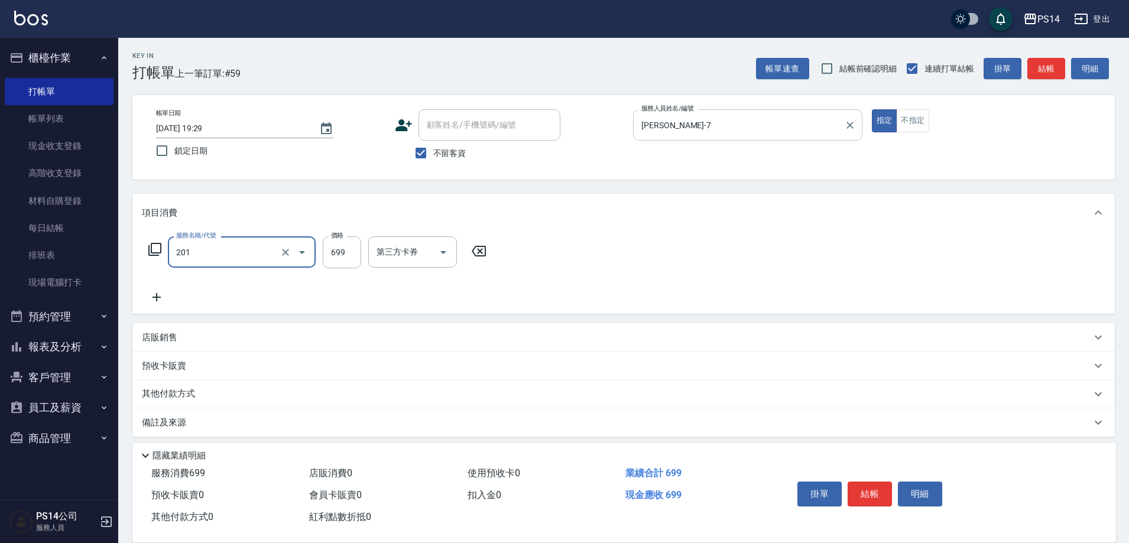
type input "基礎燙(201)"
type input "2000"
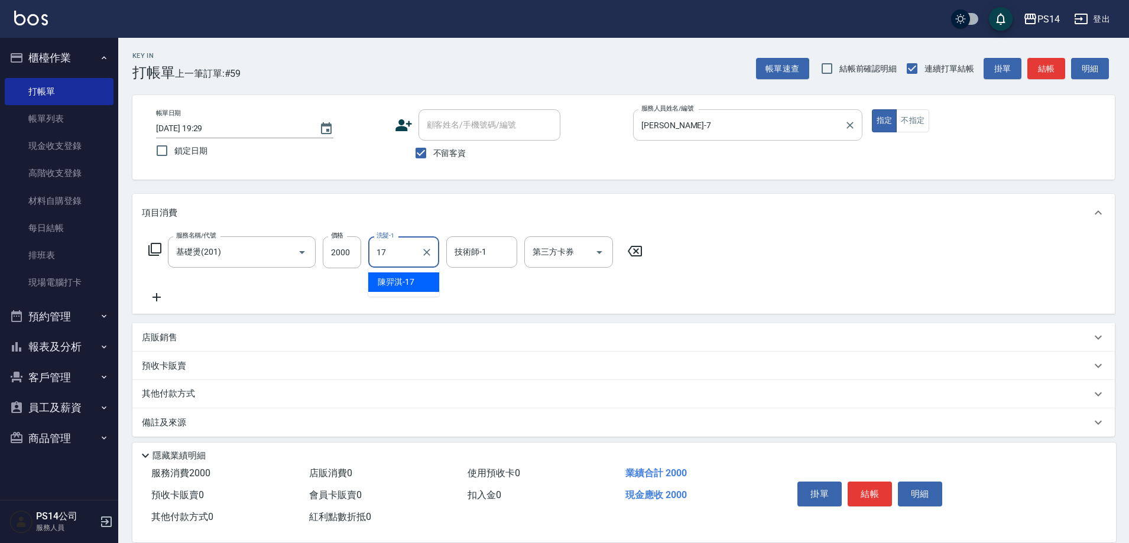
type input "陳羿淇-17"
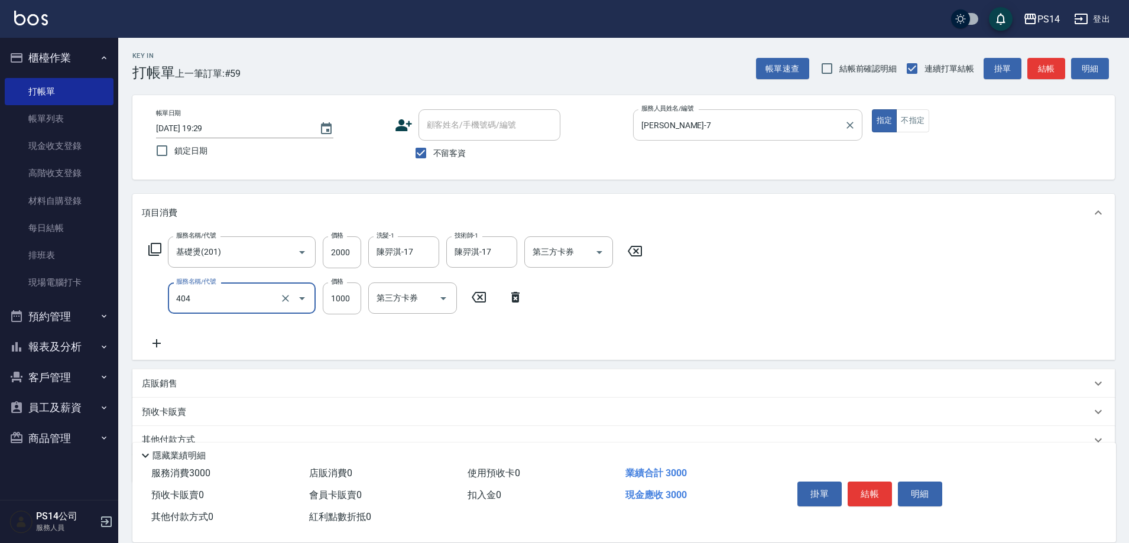
type input "1000護(404)"
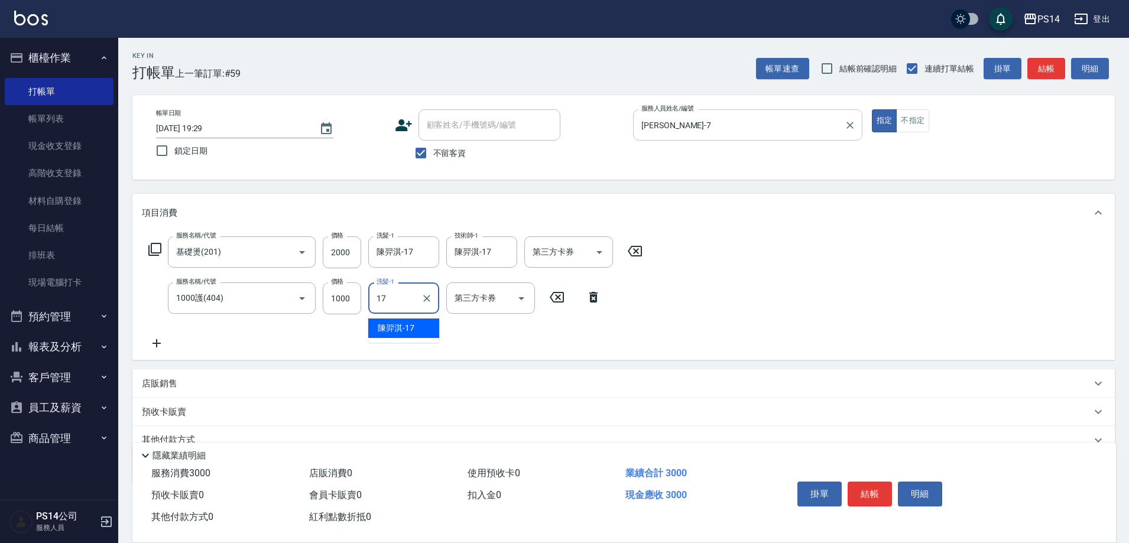
type input "陳羿淇-17"
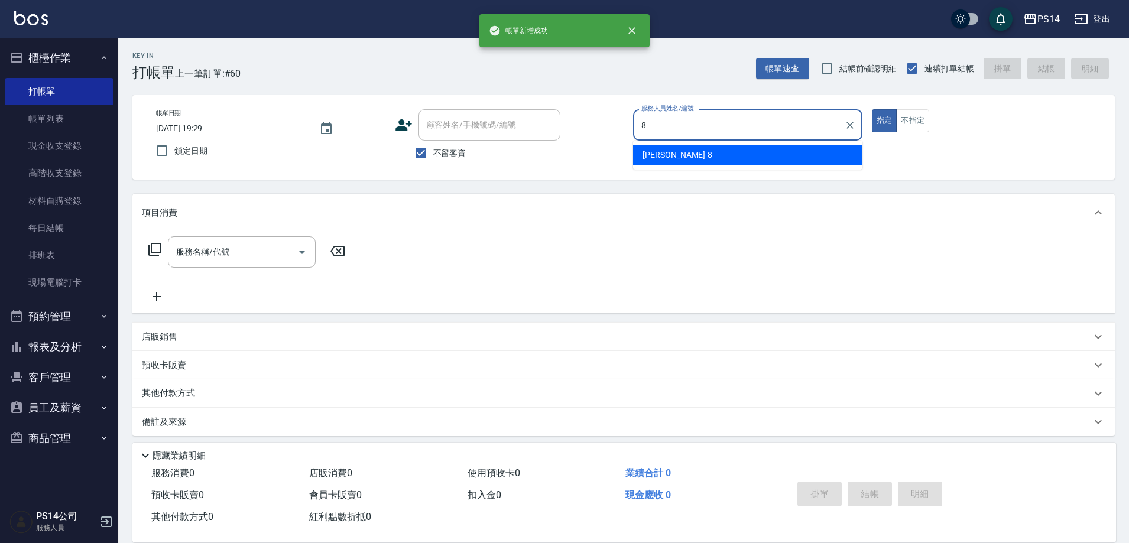
type input "[PERSON_NAME]-8"
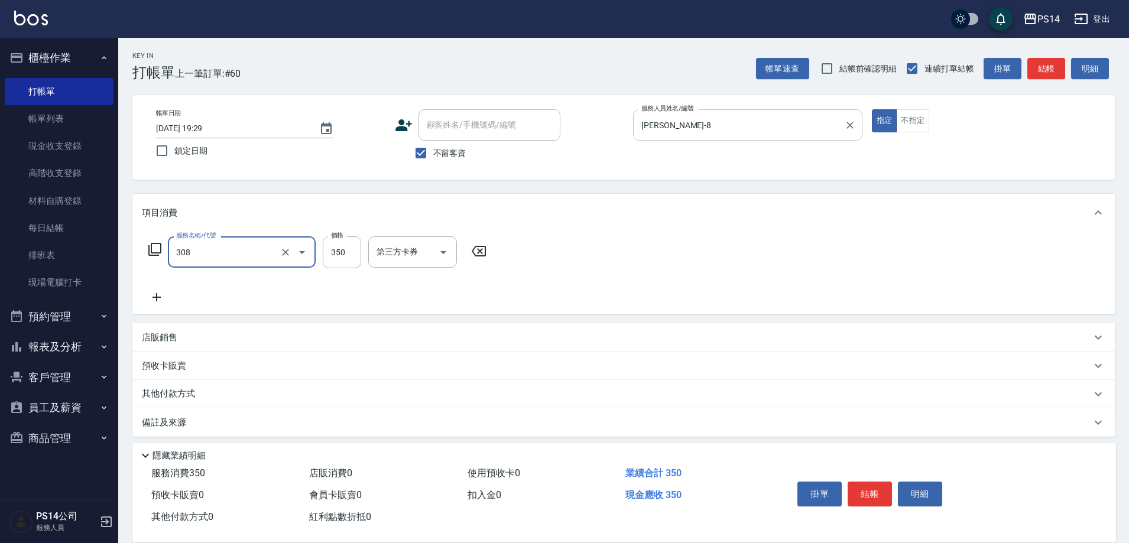
type input "洗+剪(308)"
type input "350"
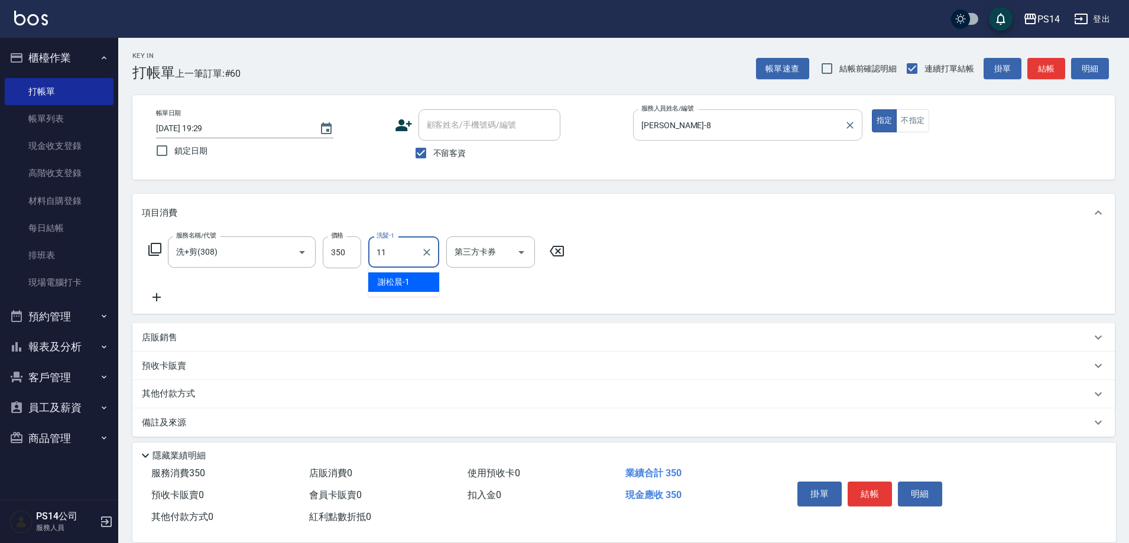
type input "[PERSON_NAME]-11"
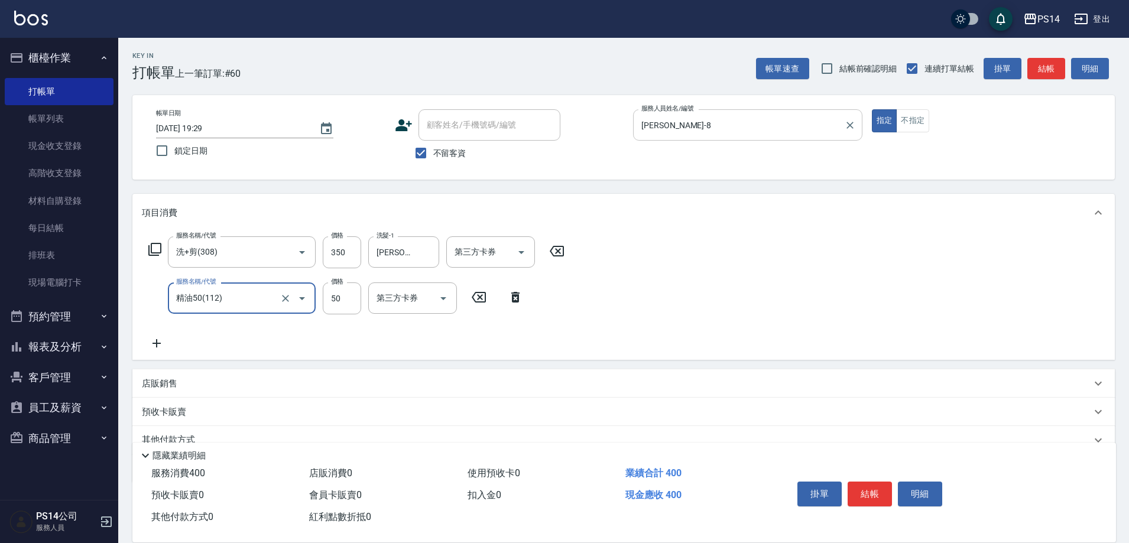
type input "精油50(112)"
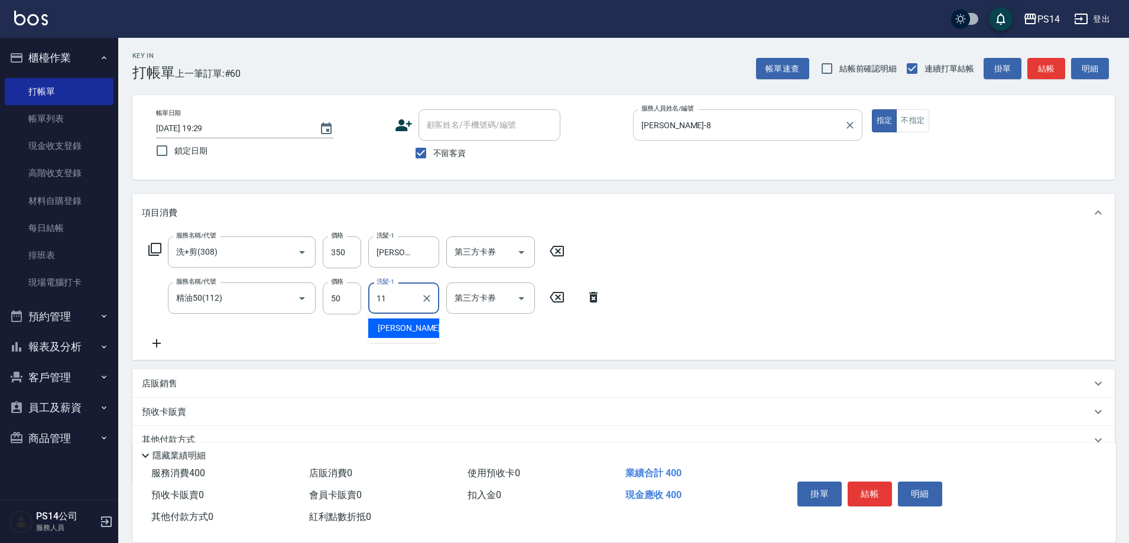
type input "[PERSON_NAME]-11"
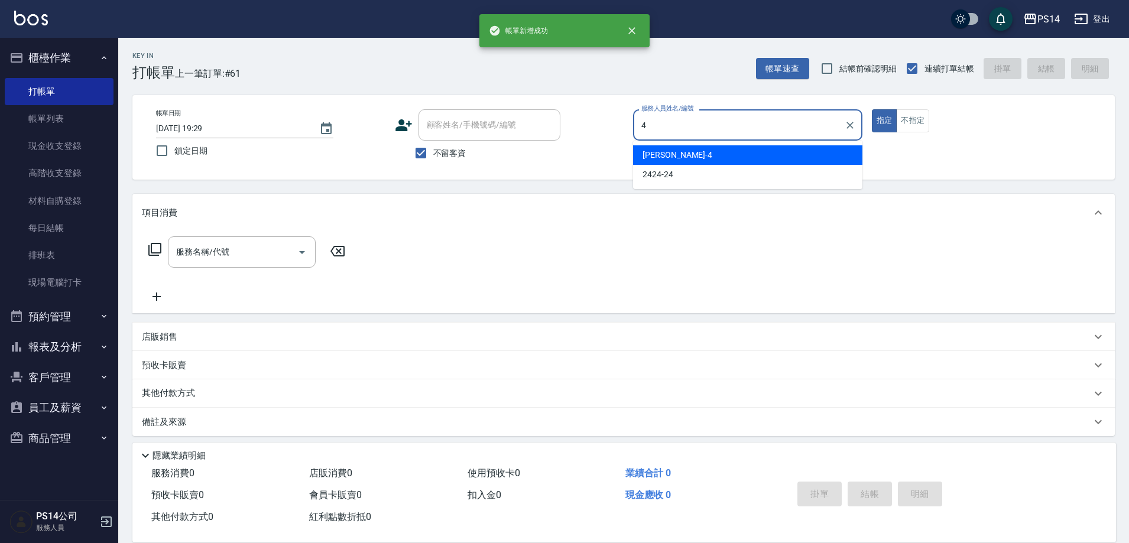
type input "[PERSON_NAME]-4"
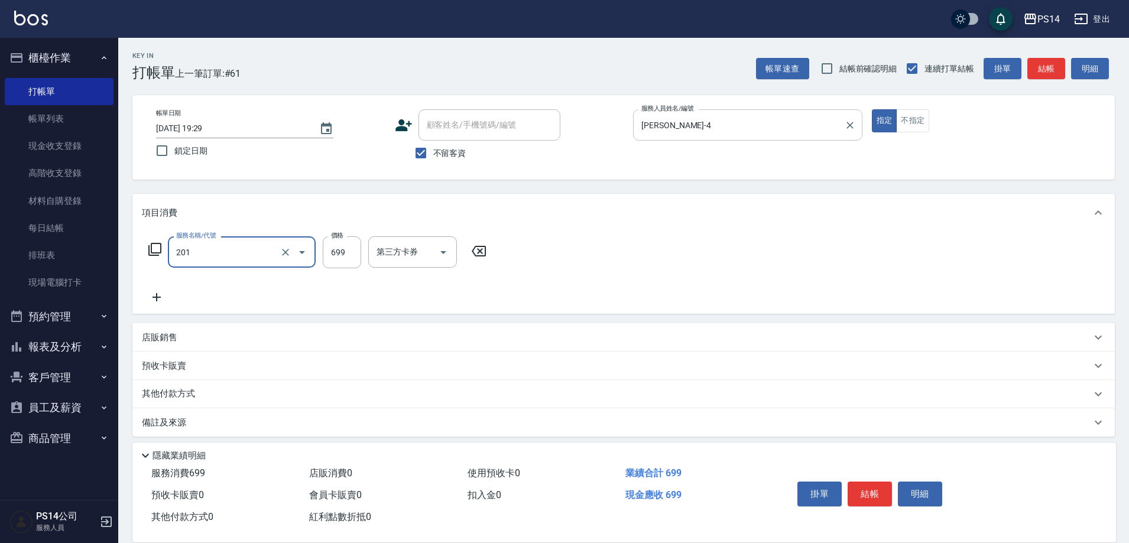
type input "基礎燙(201)"
type input "1099"
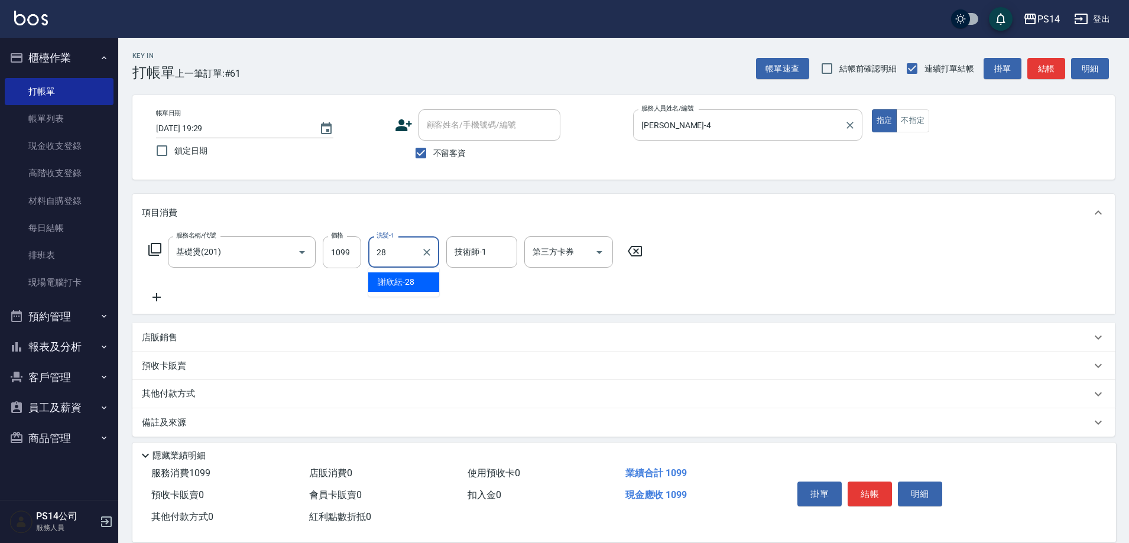
type input "謝欣紜-28"
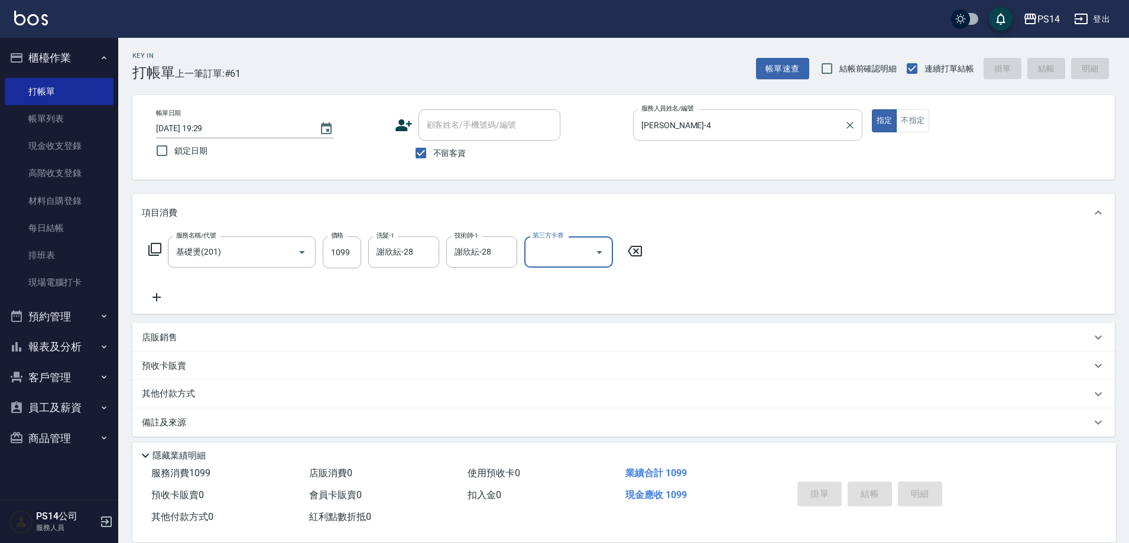
type input "[DATE] 19:30"
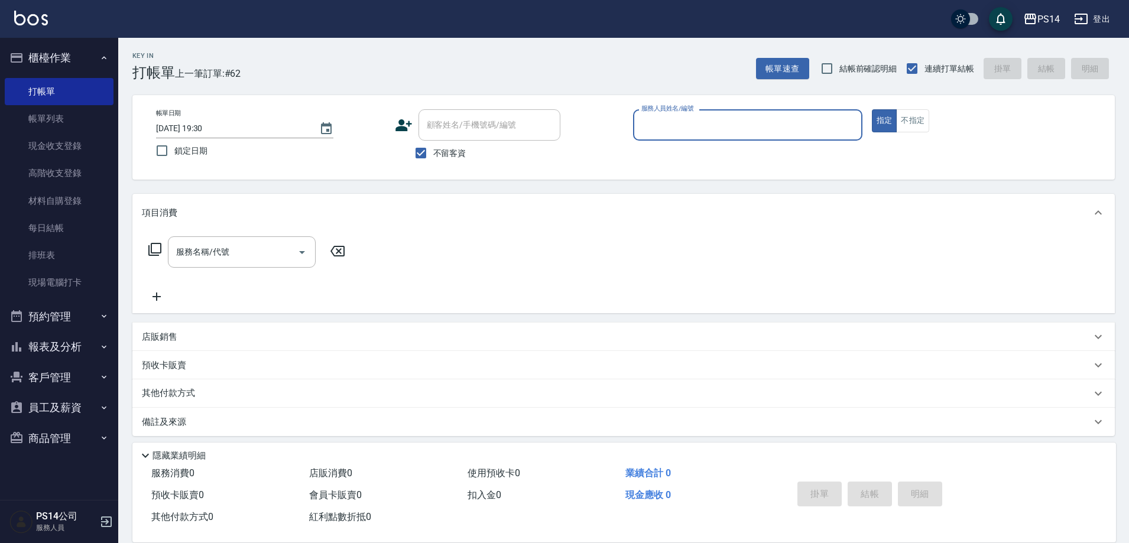
click at [707, 124] on input "服務人員姓名/編號" at bounding box center [747, 125] width 219 height 21
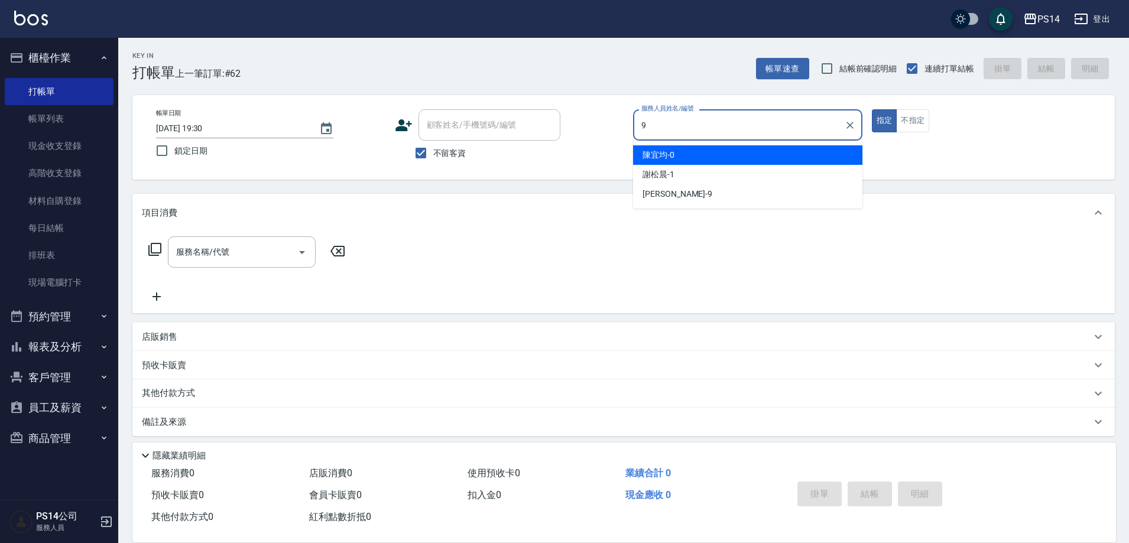
type input "[PERSON_NAME]-9"
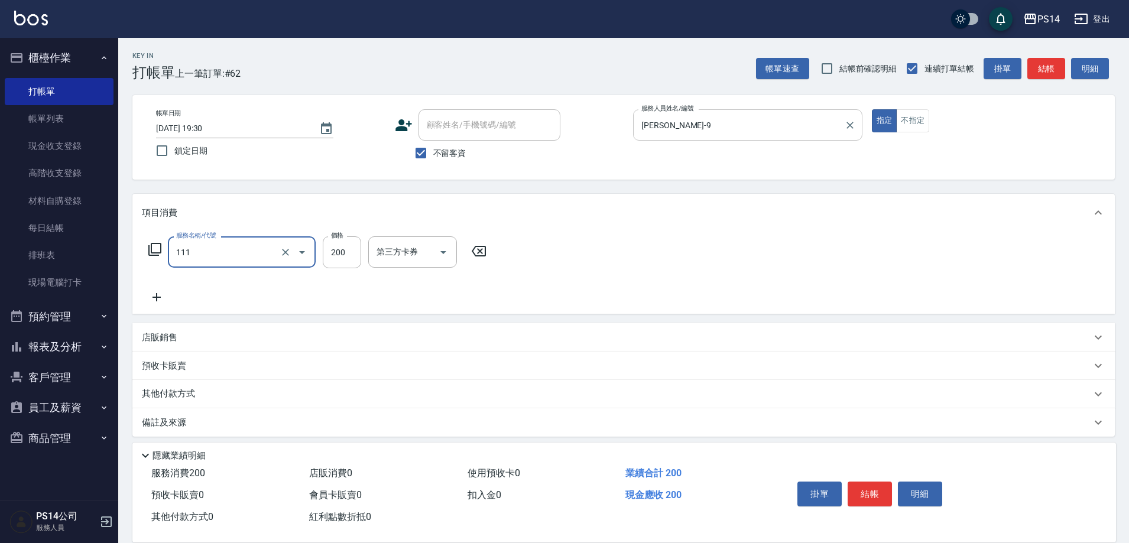
type input "200(111)"
type input "[PERSON_NAME]-18"
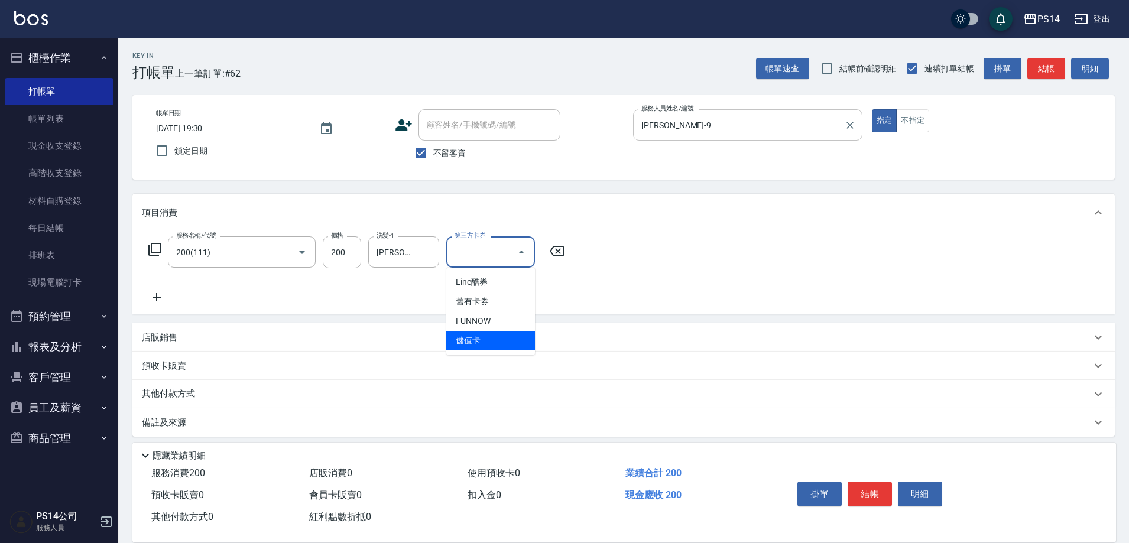
type input "儲值卡"
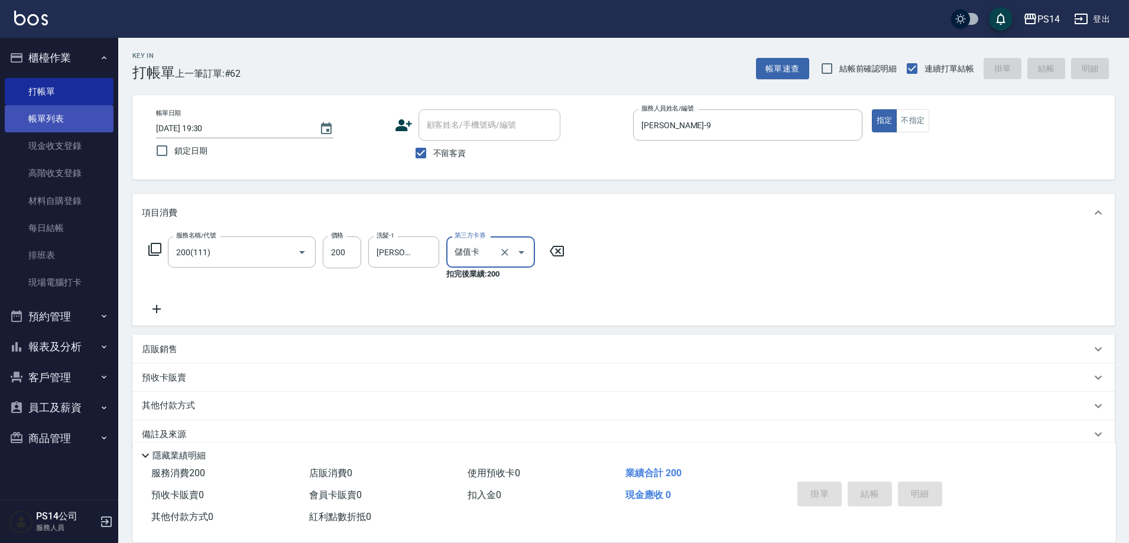
type input "[DATE] 20:03"
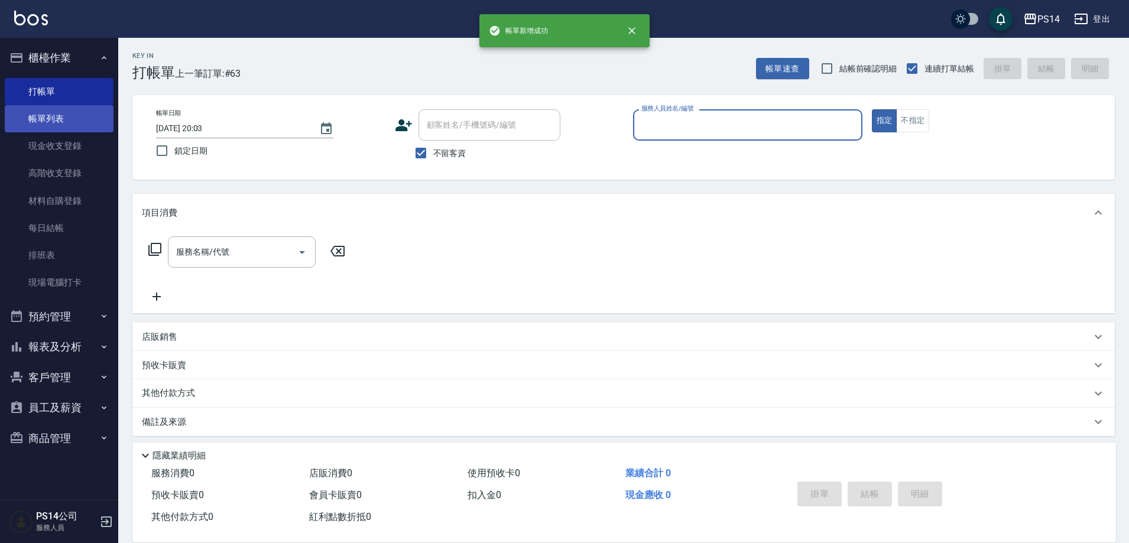
click at [55, 116] on link "帳單列表" at bounding box center [59, 118] width 109 height 27
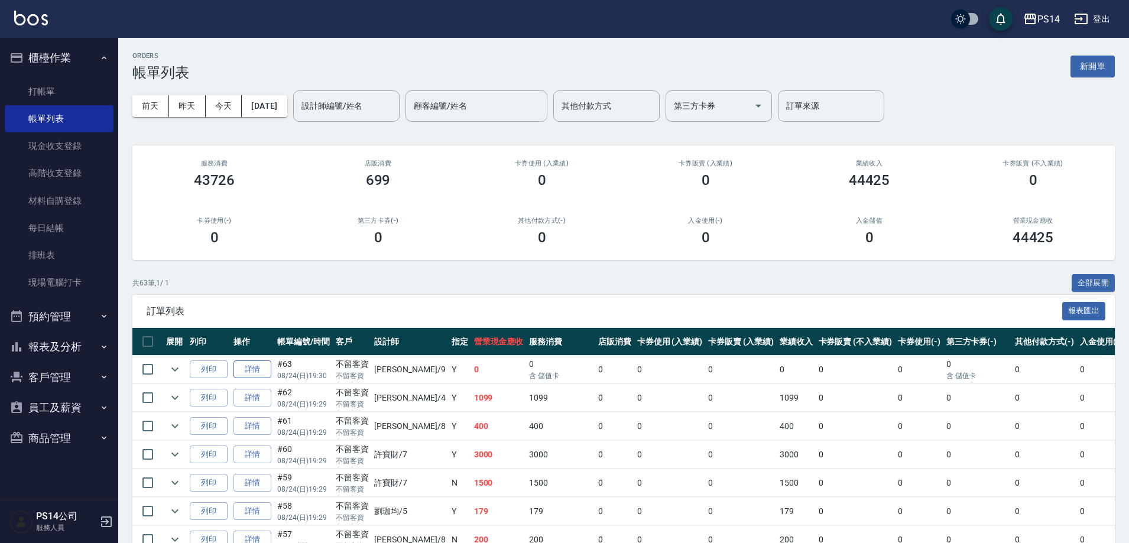
click at [256, 371] on link "詳情" at bounding box center [252, 369] width 38 height 18
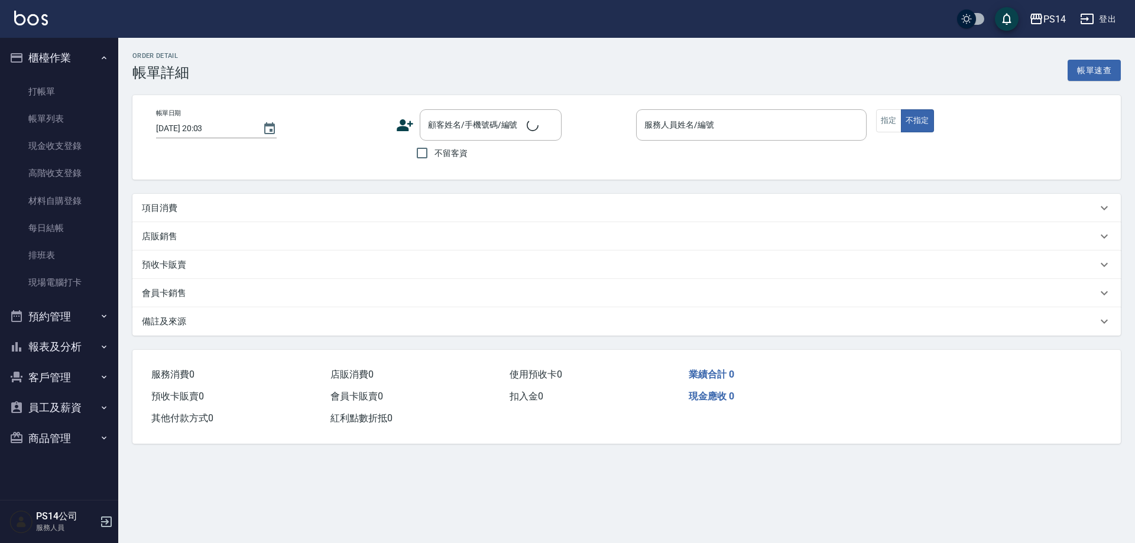
type input "[DATE] 19:30"
checkbox input "true"
type input "[PERSON_NAME]-9"
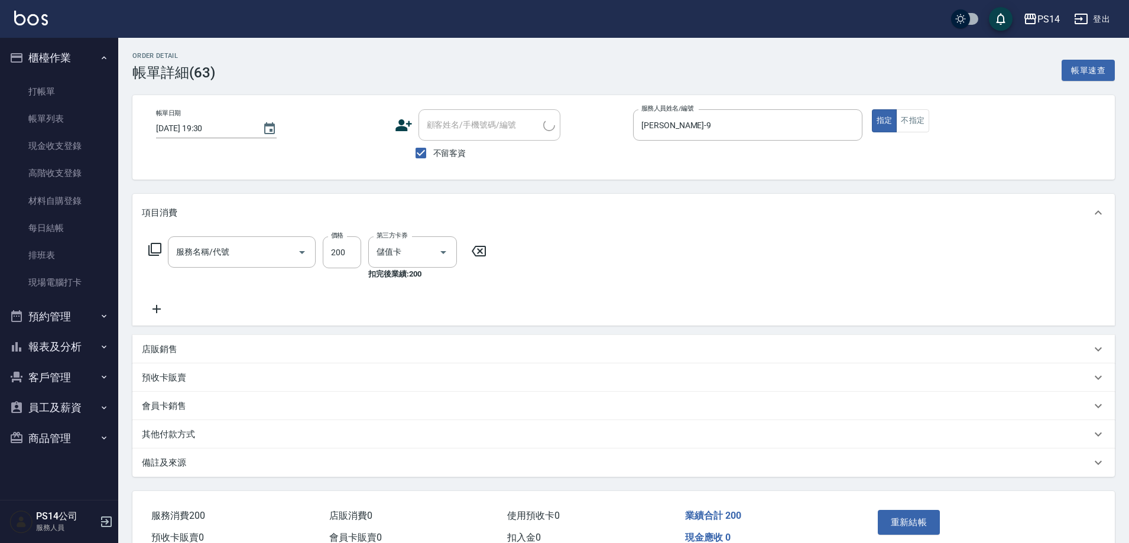
type input "200(111)"
click at [510, 250] on icon "Clear" at bounding box center [505, 252] width 12 height 12
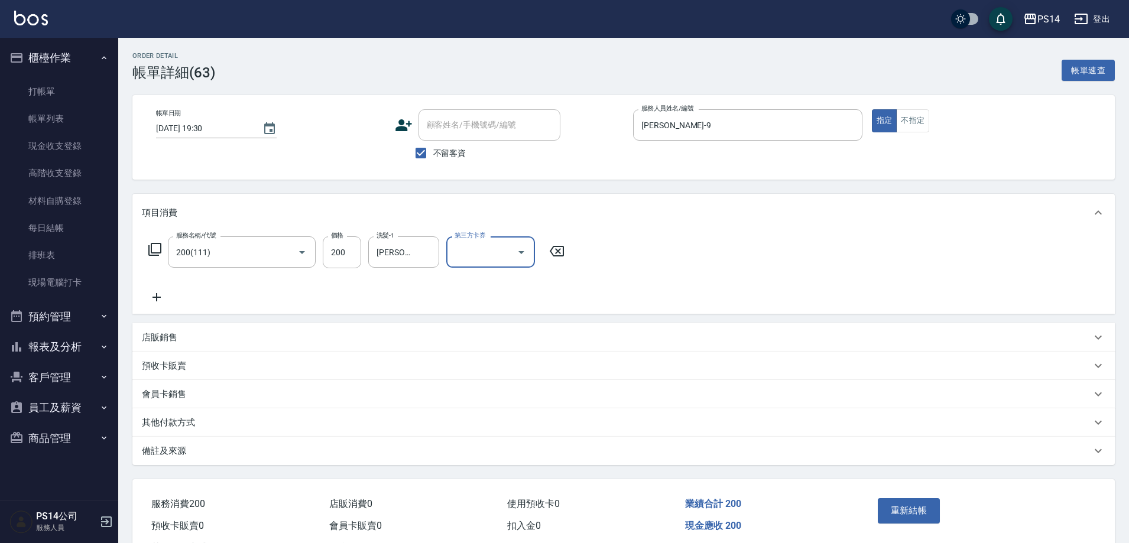
scroll to position [50, 0]
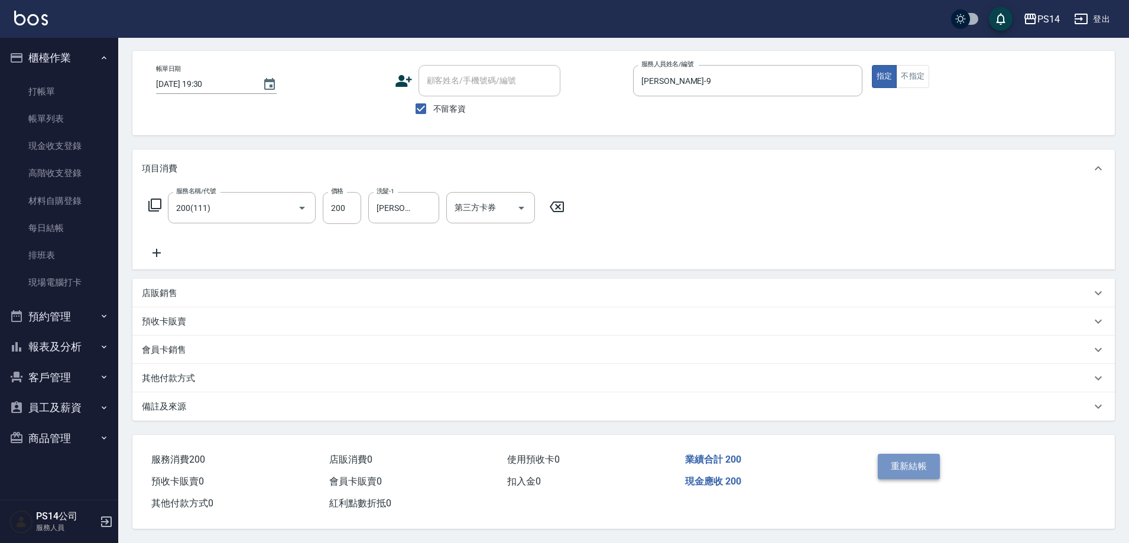
click at [903, 463] on button "重新結帳" at bounding box center [909, 466] width 63 height 25
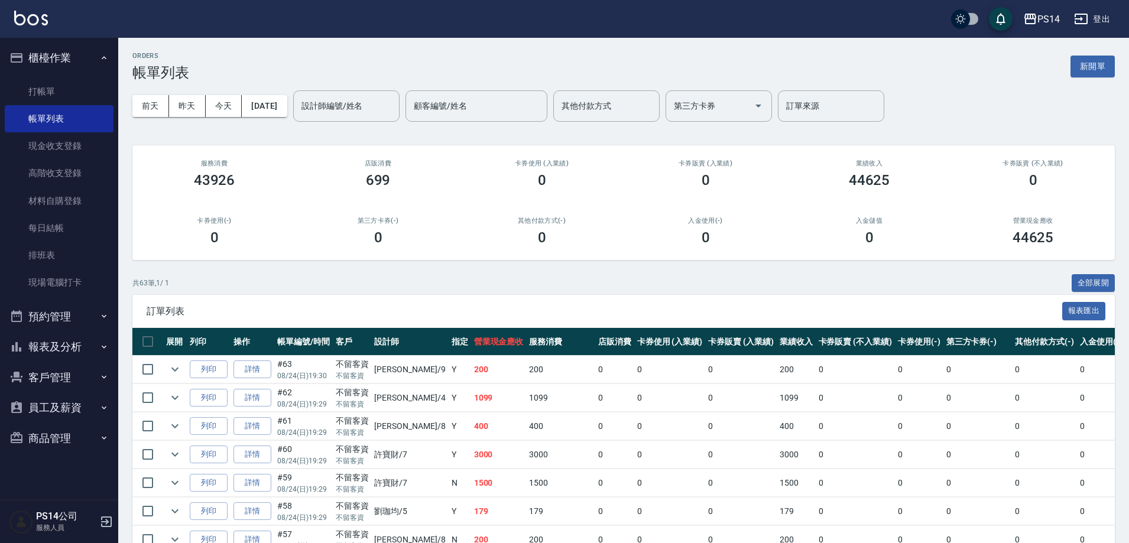
click at [73, 358] on button "報表及分析" at bounding box center [59, 347] width 109 height 31
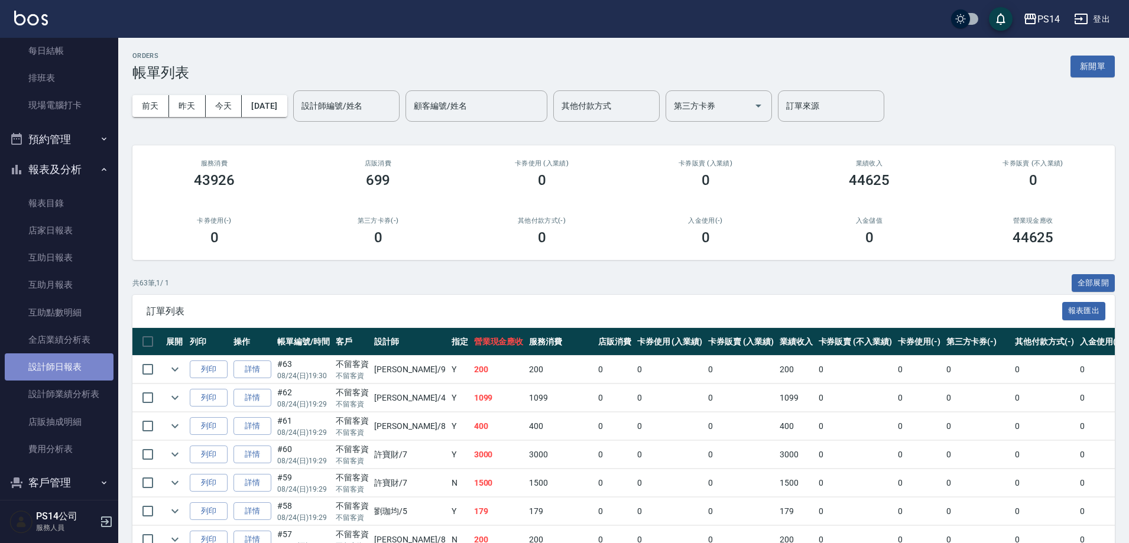
click at [74, 365] on link "設計師日報表" at bounding box center [59, 366] width 109 height 27
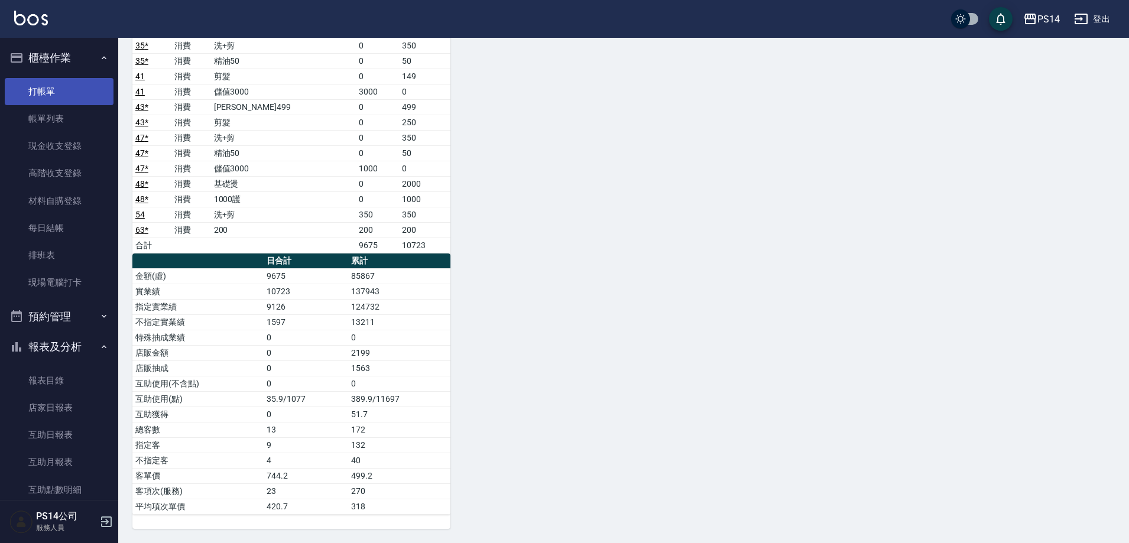
click at [34, 82] on link "打帳單" at bounding box center [59, 91] width 109 height 27
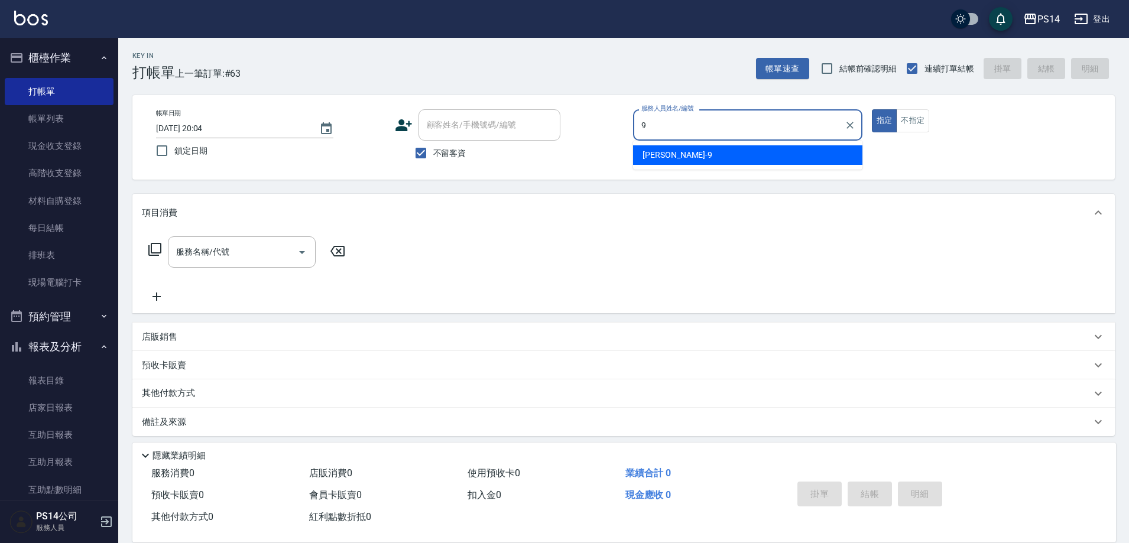
type input "[PERSON_NAME]-9"
type button "true"
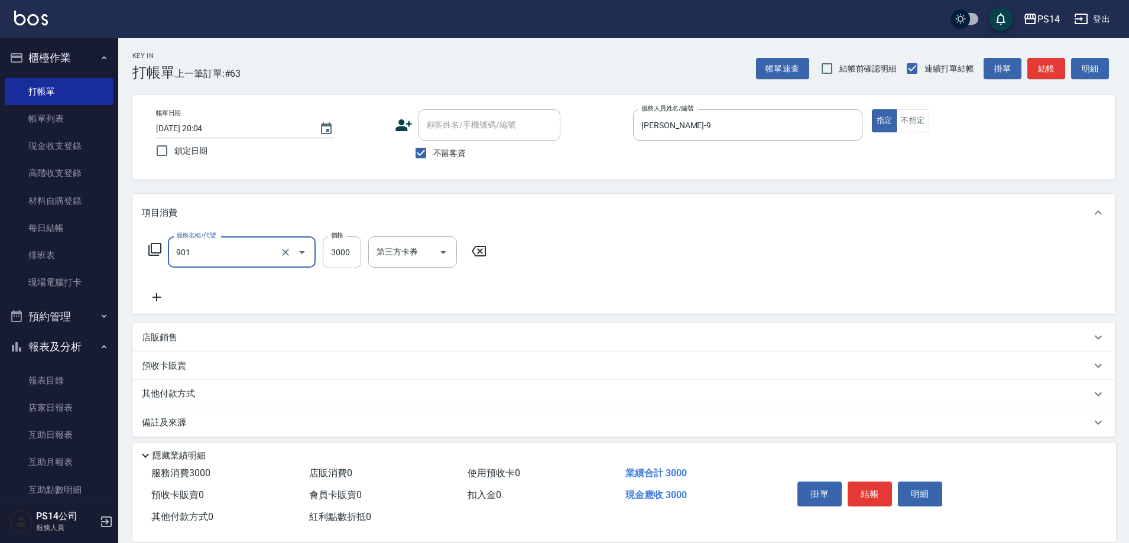
type input "儲值3000(901)"
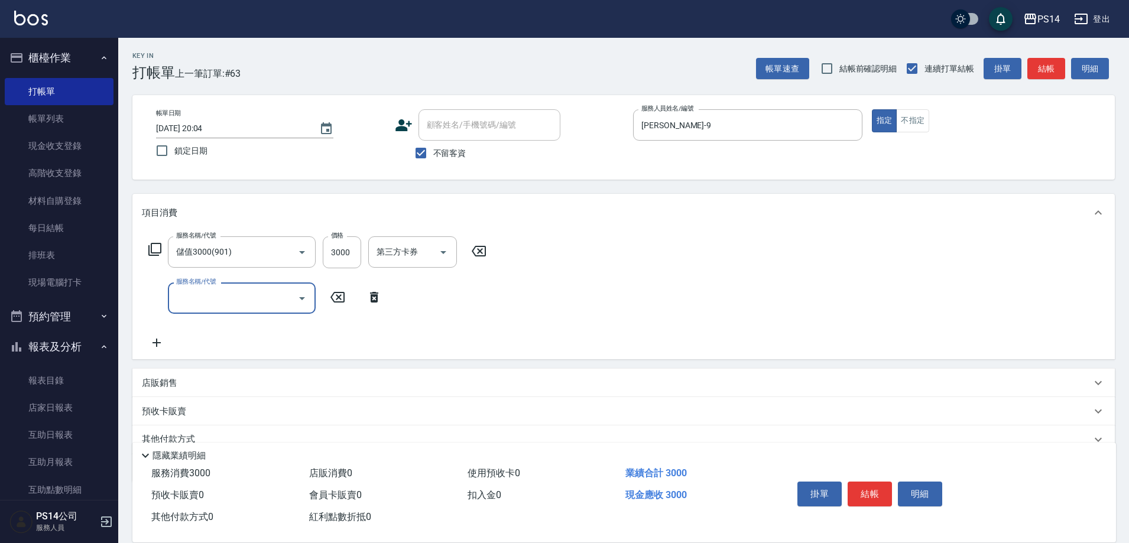
type input "8"
type input "水沁涼套餐(5699)"
type input "1098"
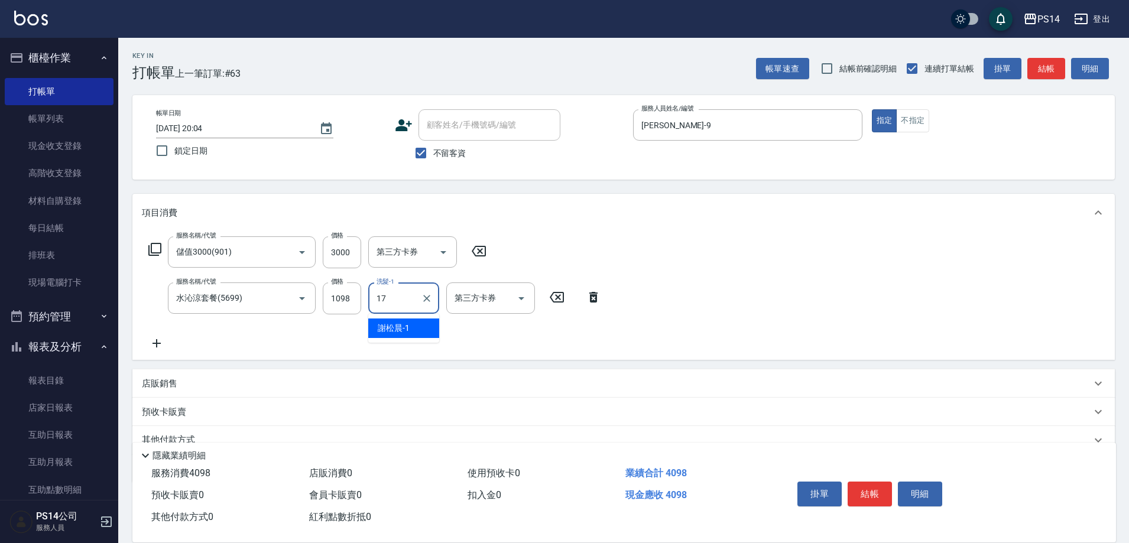
type input "陳羿淇-17"
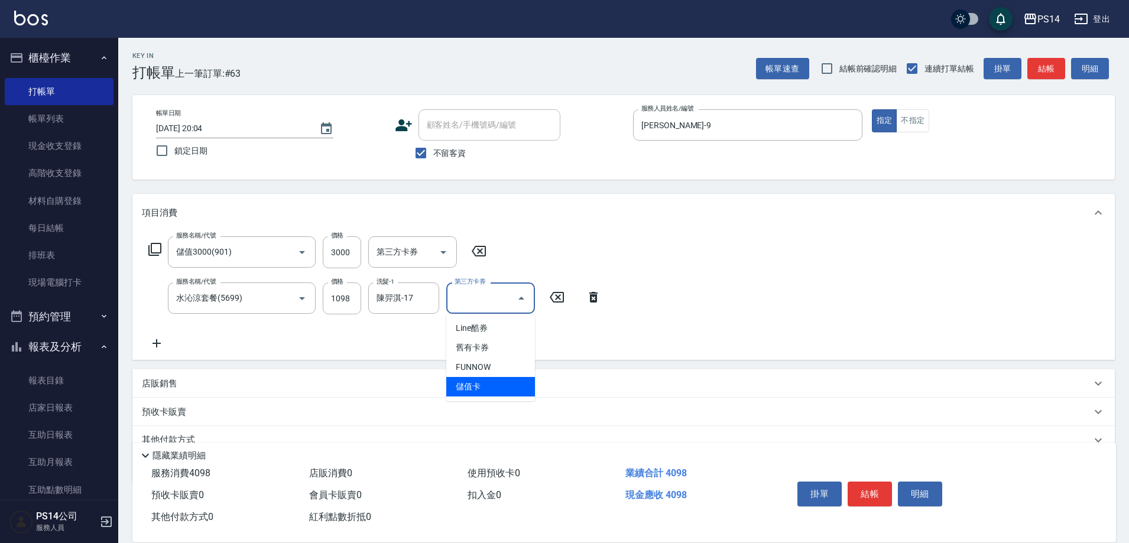
type input "儲值卡"
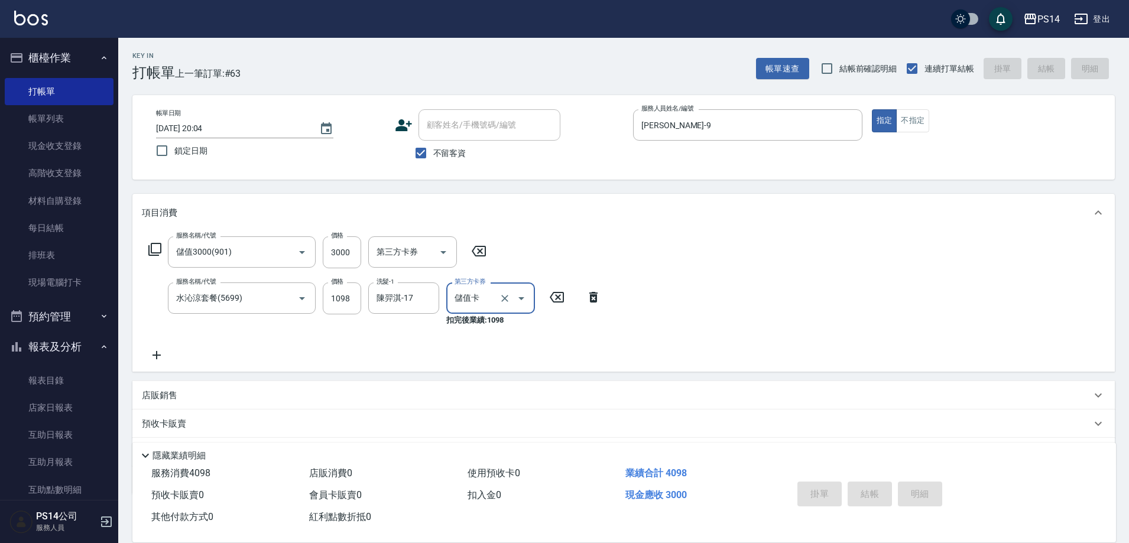
type input "[DATE] 20:05"
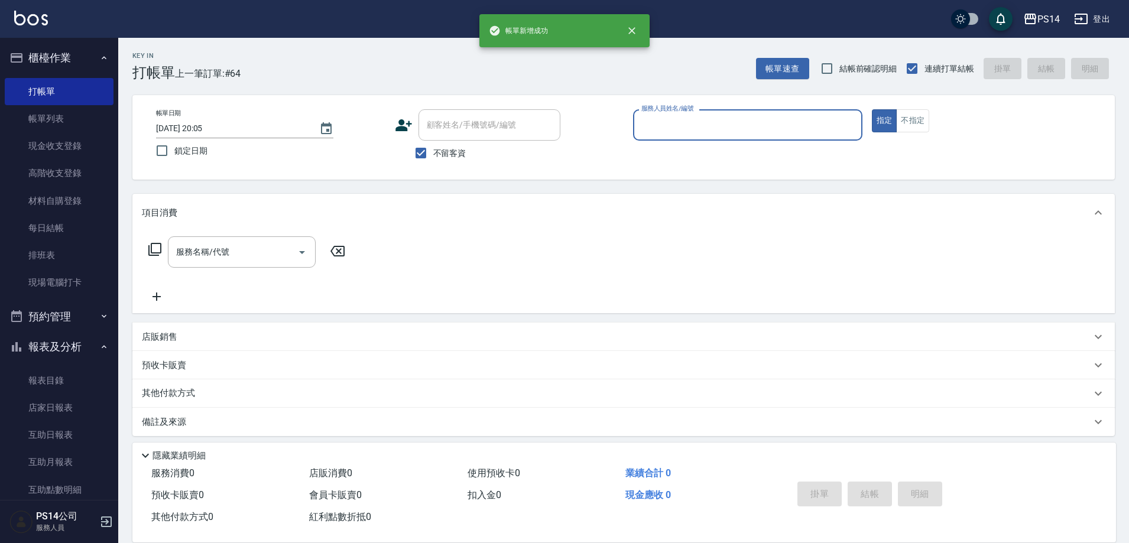
scroll to position [118, 0]
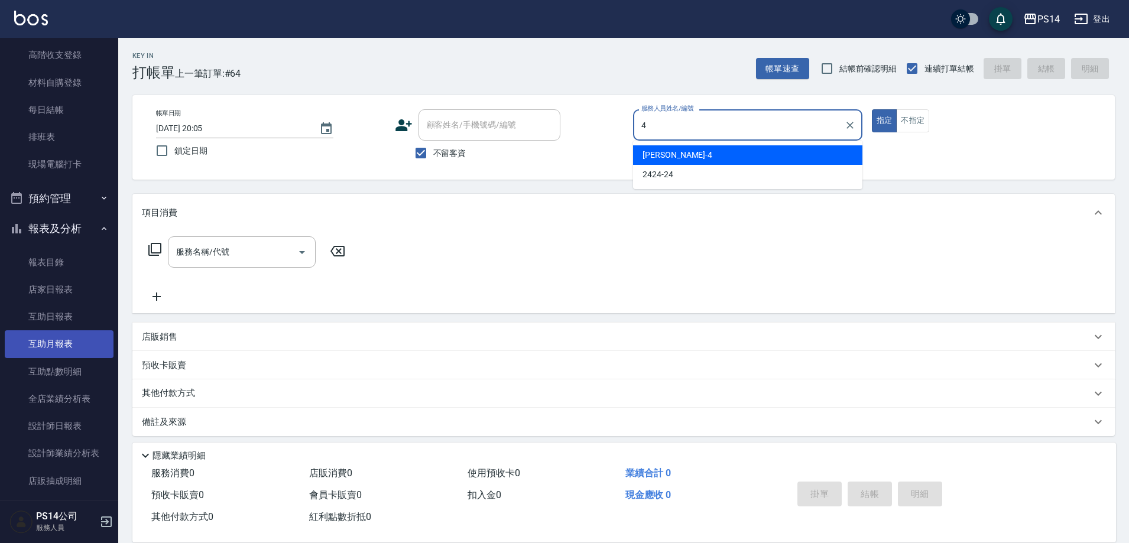
type input "[PERSON_NAME]-4"
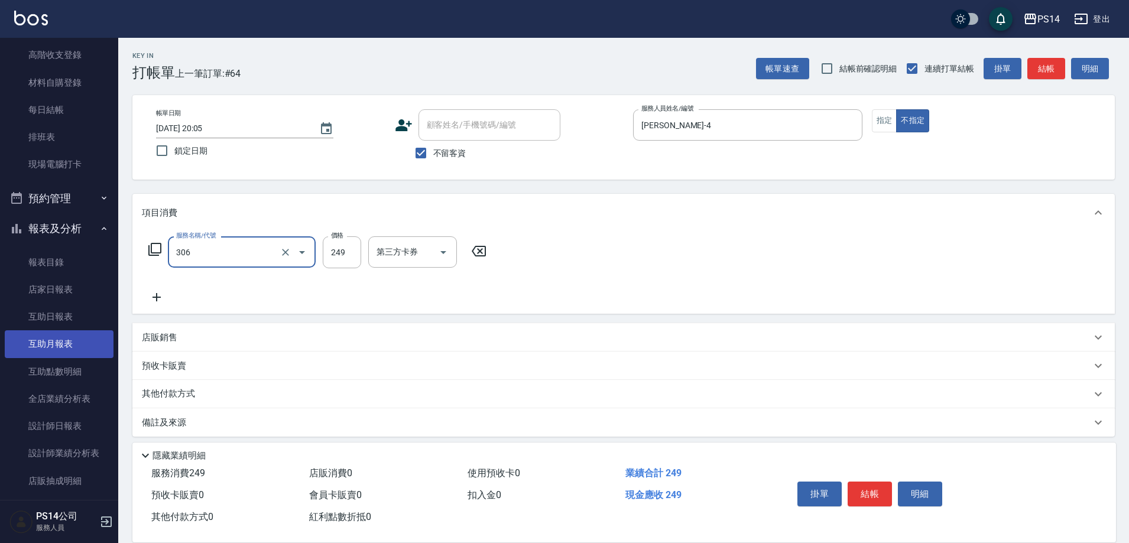
type input "剪髮(306)"
type input "顏誼婷-26"
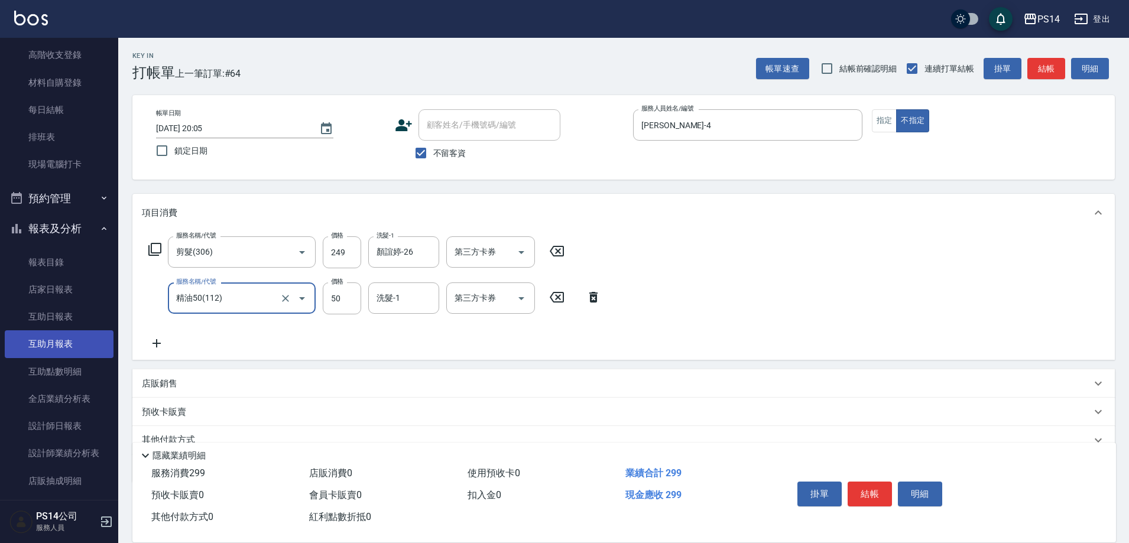
type input "精油50(112)"
type input "顏誼婷-26"
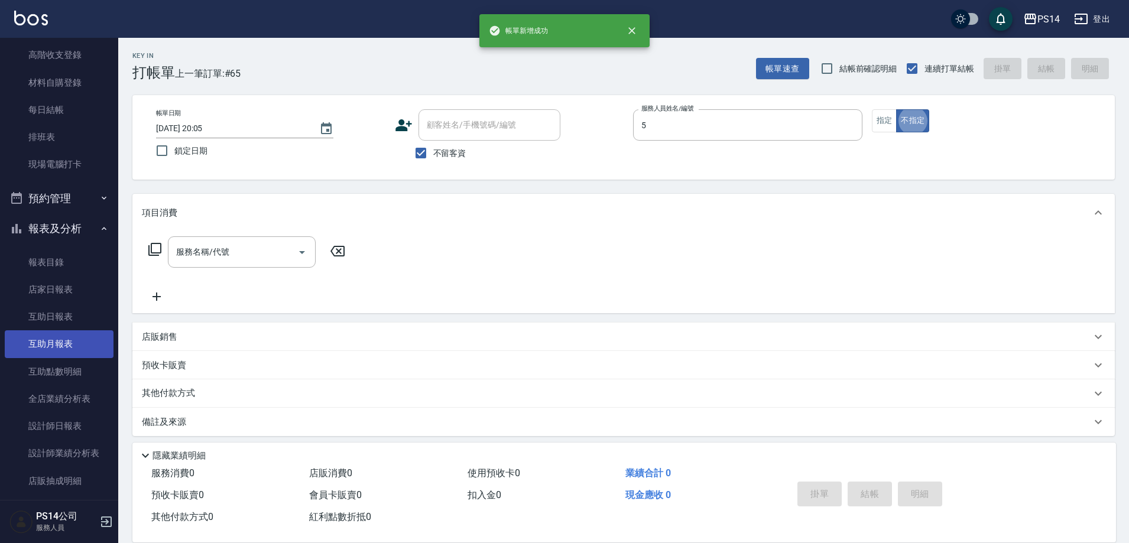
type input "劉珈均-5"
type button "false"
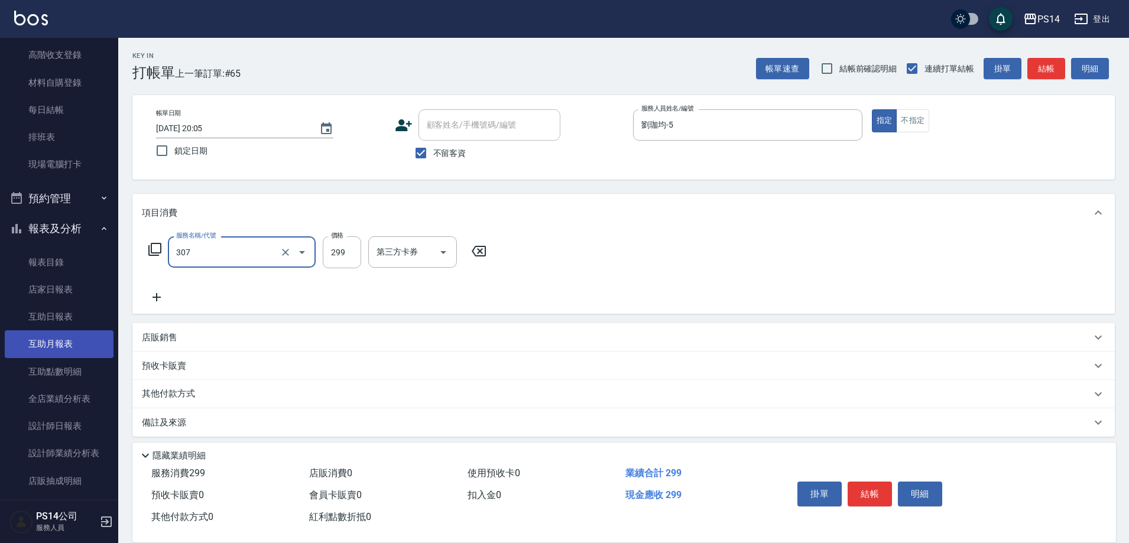
type input "剪髮(307)"
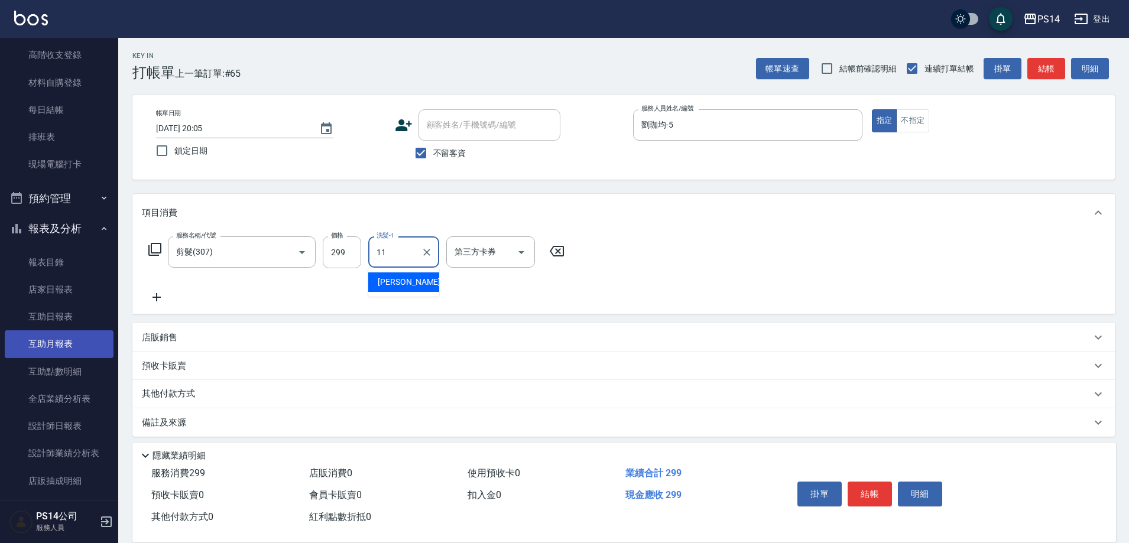
type input "[PERSON_NAME]-11"
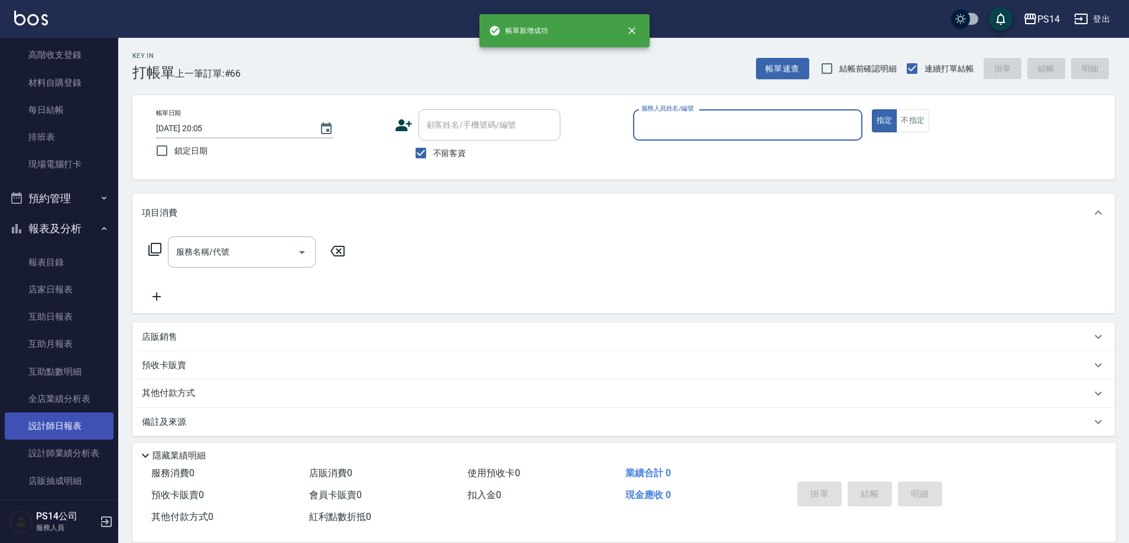
click at [69, 434] on link "設計師日報表" at bounding box center [59, 425] width 109 height 27
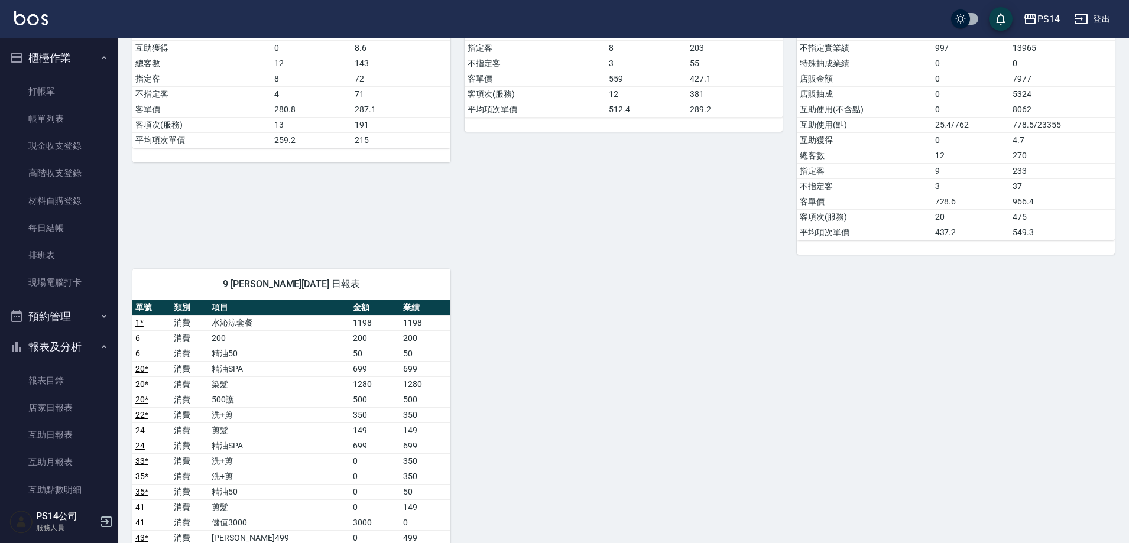
scroll to position [827, 0]
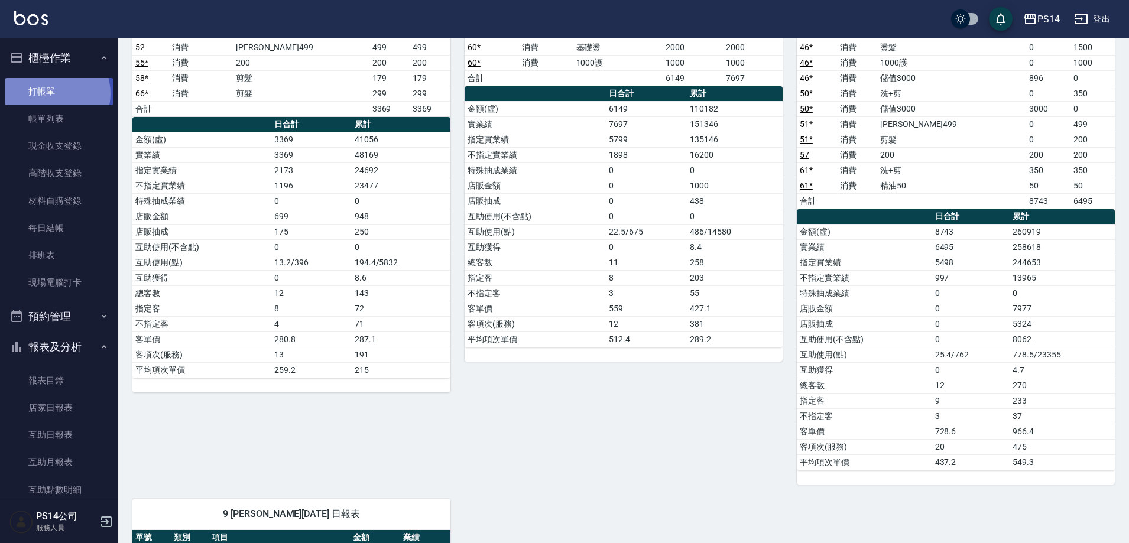
click at [51, 93] on link "打帳單" at bounding box center [59, 91] width 109 height 27
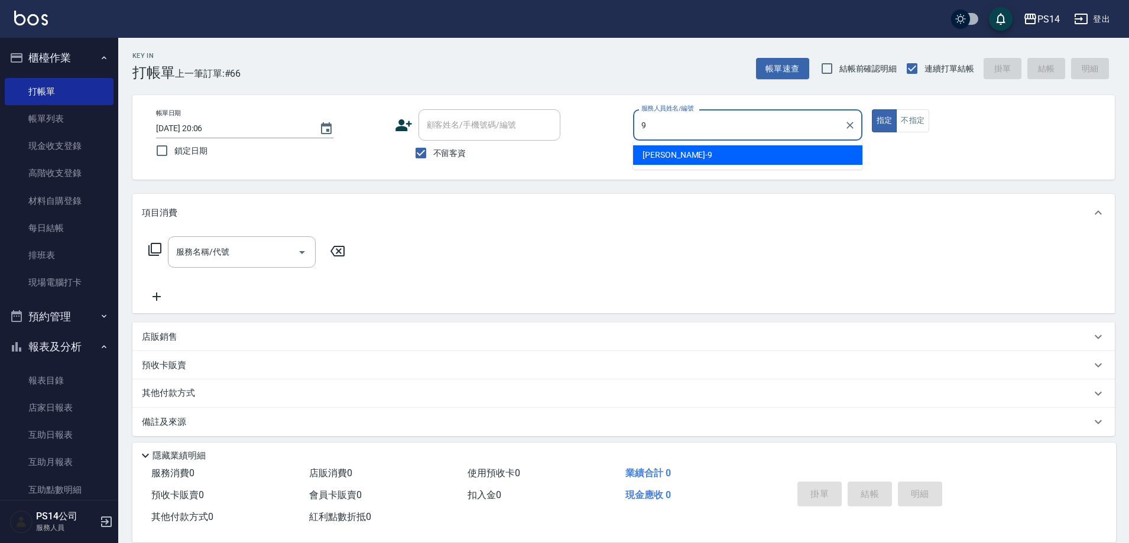
type input "[PERSON_NAME]-9"
type button "true"
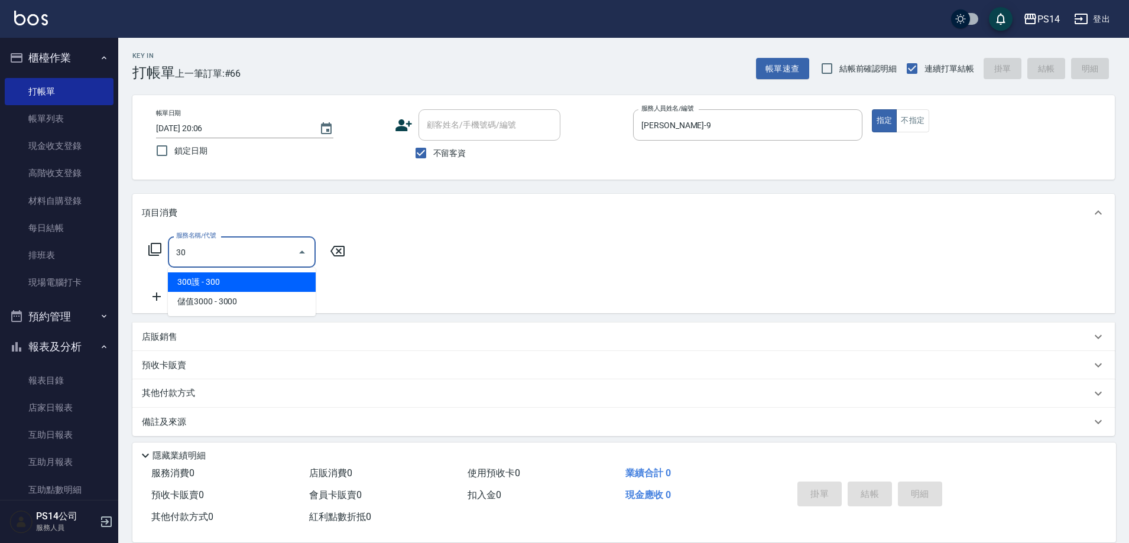
type input "3"
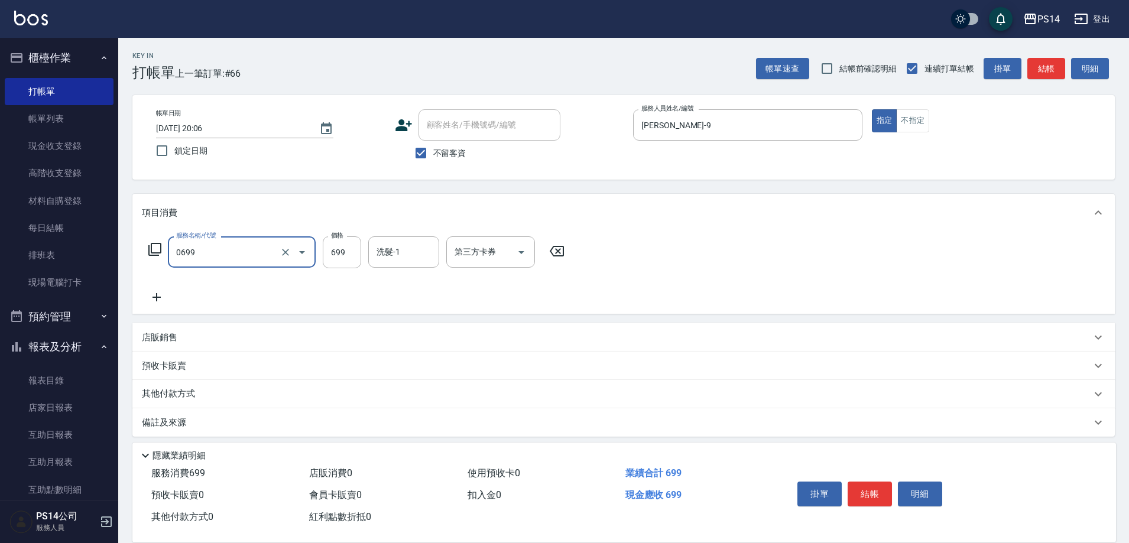
type input "精油SPA(0699)"
type input "3"
type input "謝欣紜-28"
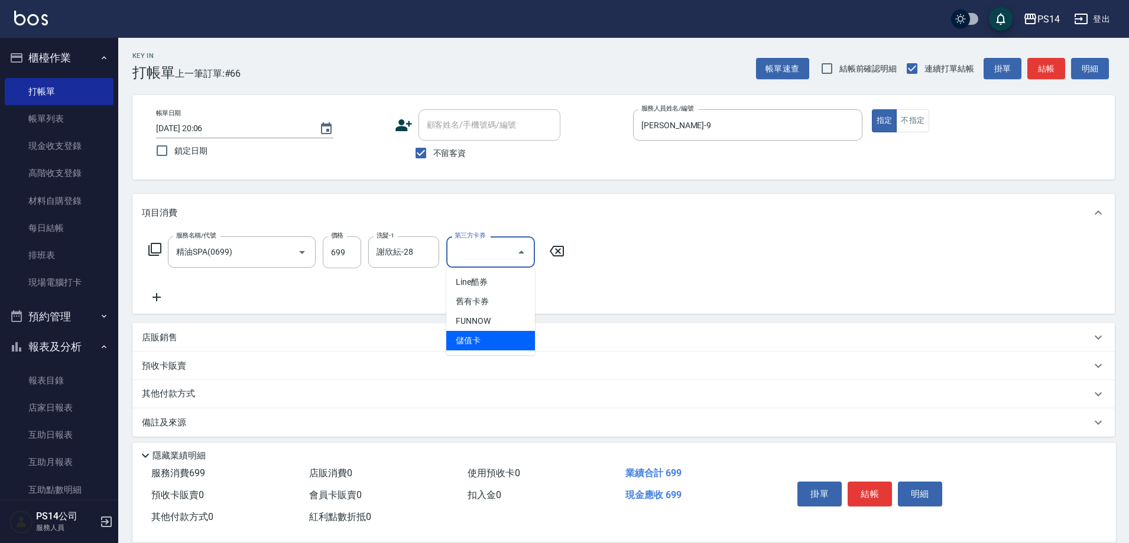
type input "儲值卡"
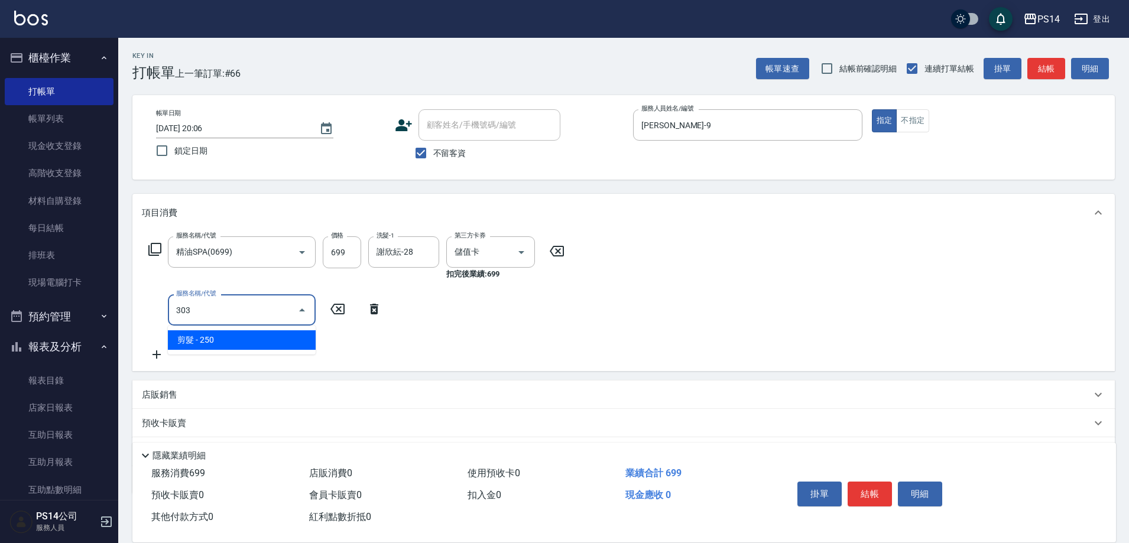
type input "剪髮(303)"
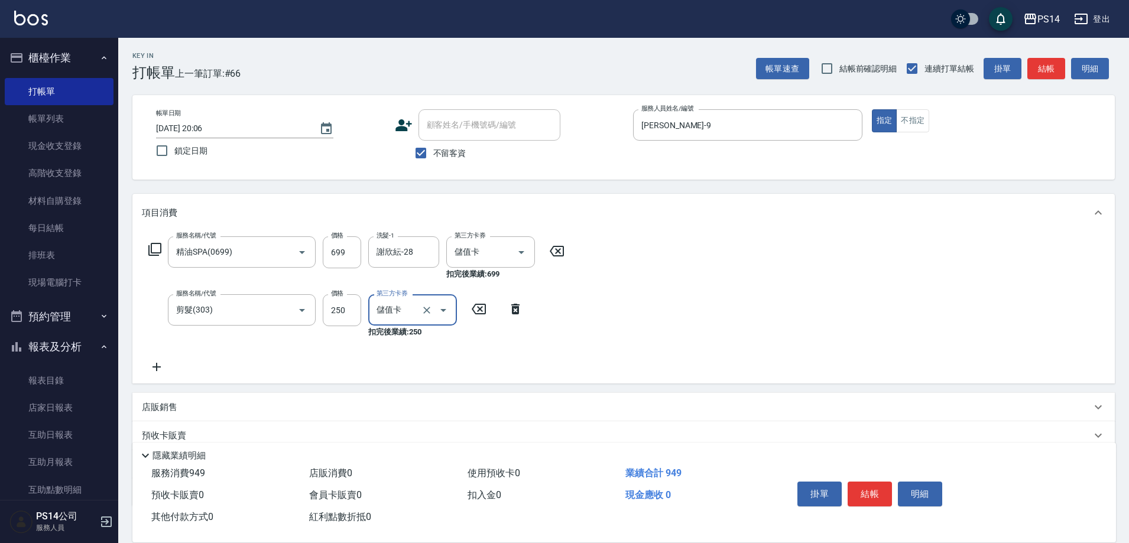
type input "儲值卡"
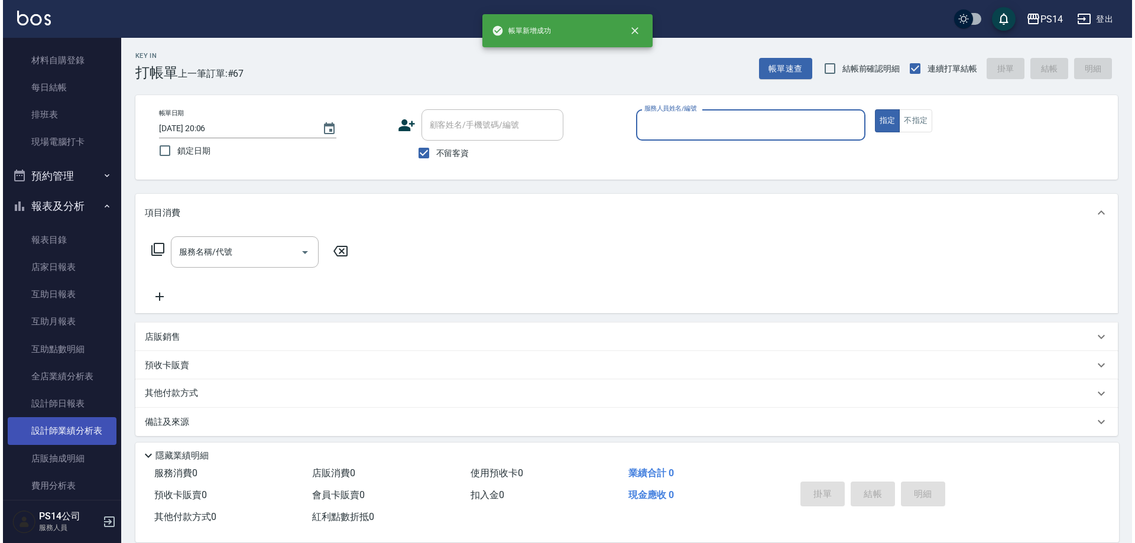
scroll to position [177, 0]
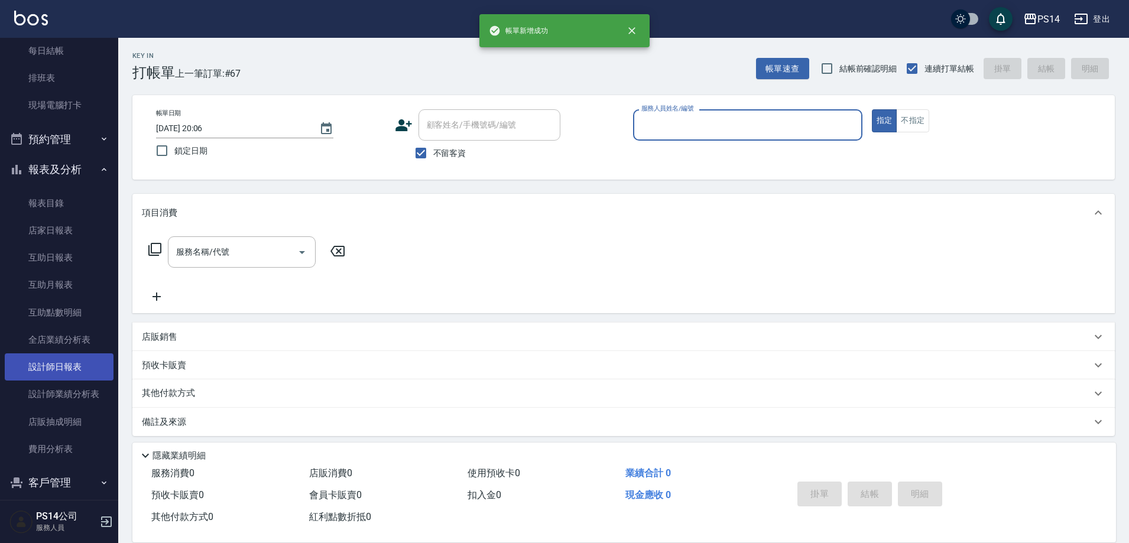
click at [68, 373] on link "設計師日報表" at bounding box center [59, 366] width 109 height 27
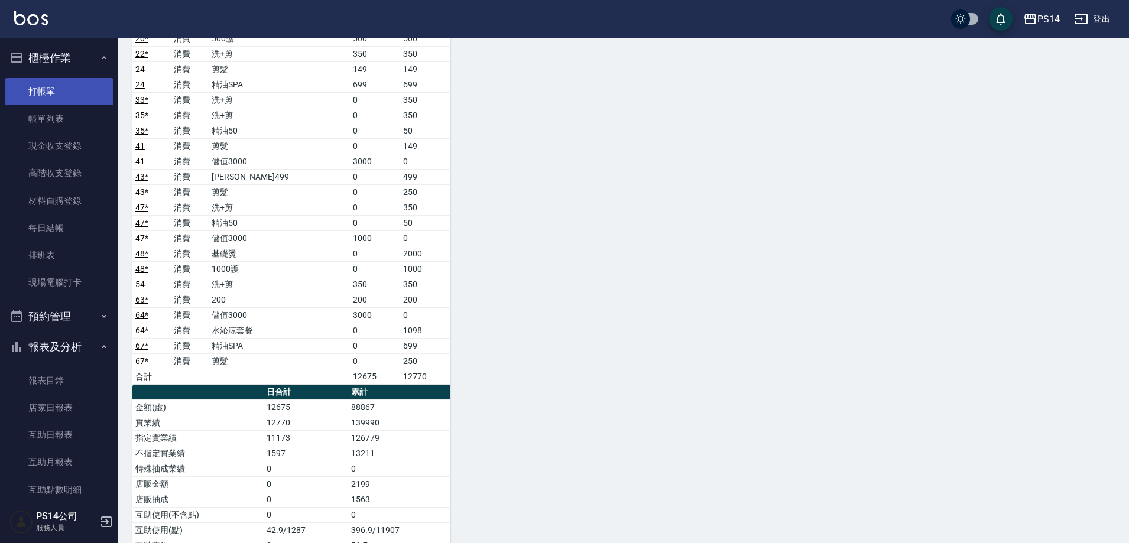
click at [56, 99] on link "打帳單" at bounding box center [59, 91] width 109 height 27
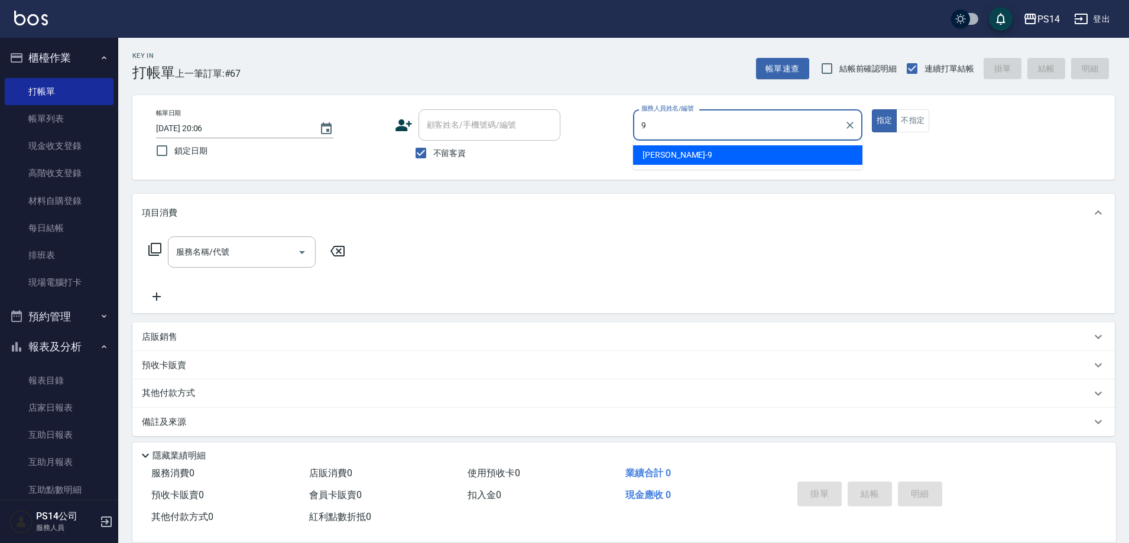
type input "[PERSON_NAME]-9"
type button "true"
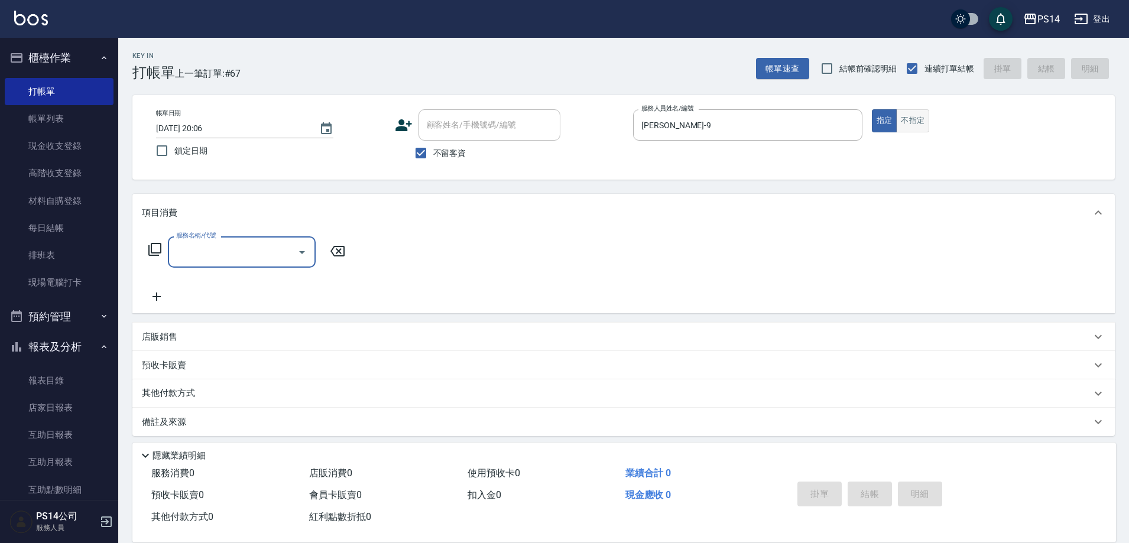
click at [918, 123] on button "不指定" at bounding box center [912, 120] width 33 height 23
click at [197, 261] on input "服務名稱/代號" at bounding box center [232, 252] width 119 height 21
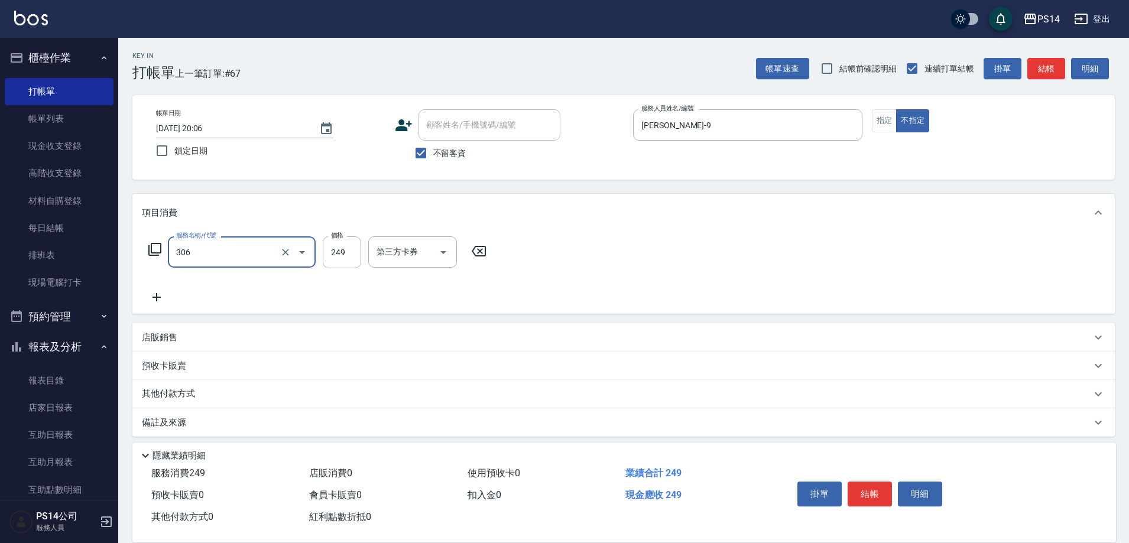
type input "剪髮(306)"
type input "[PERSON_NAME]-9"
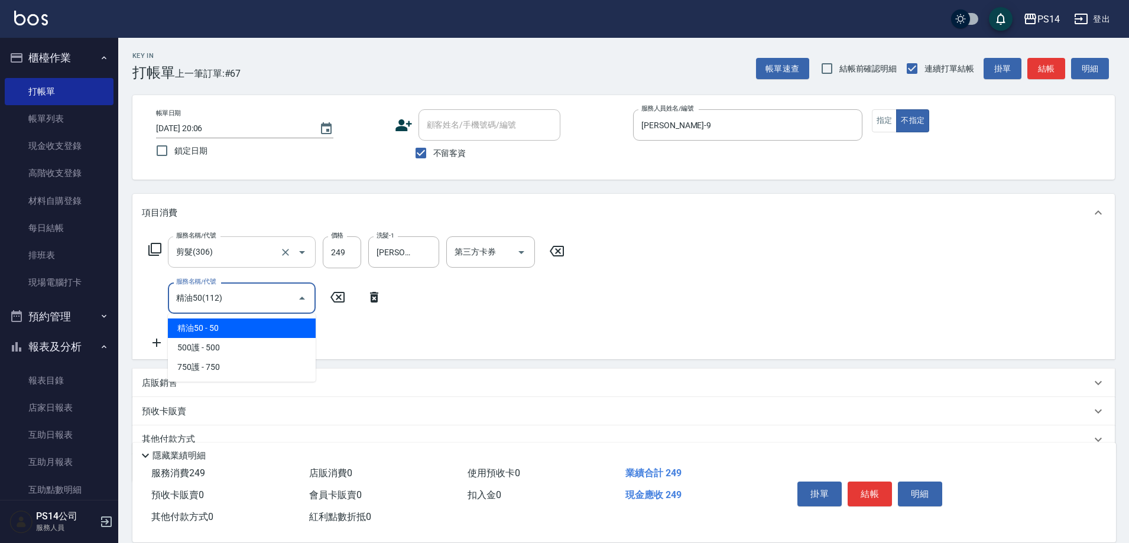
type input "精油50(112)"
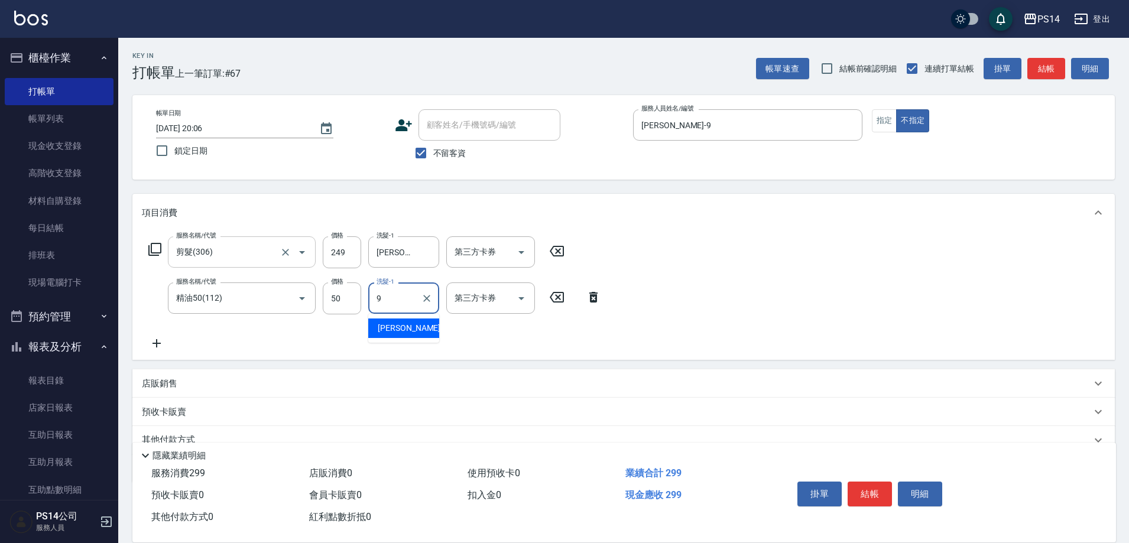
type input "[PERSON_NAME]-9"
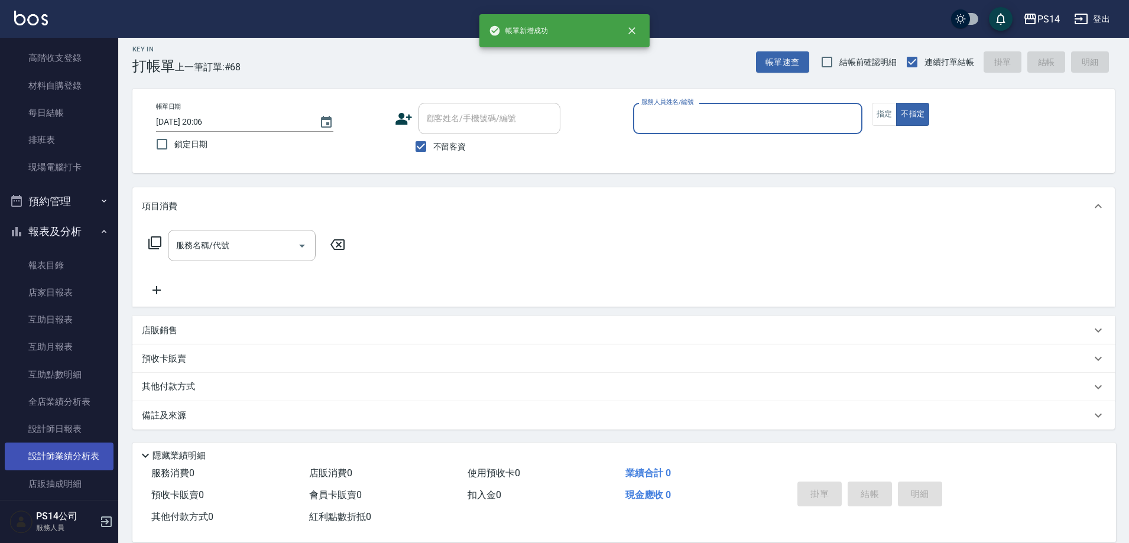
scroll to position [118, 0]
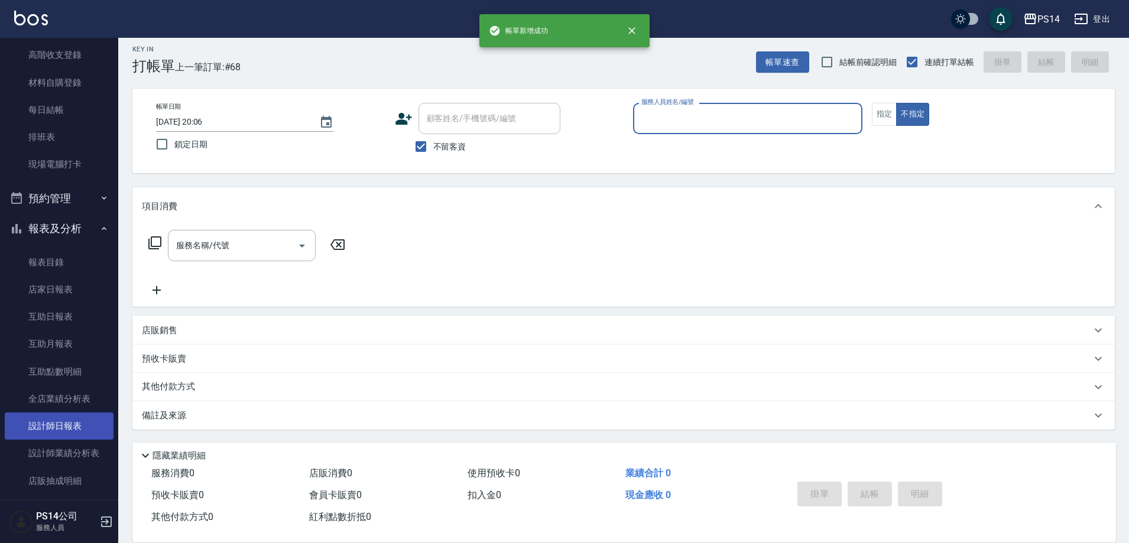
click at [59, 434] on link "設計師日報表" at bounding box center [59, 425] width 109 height 27
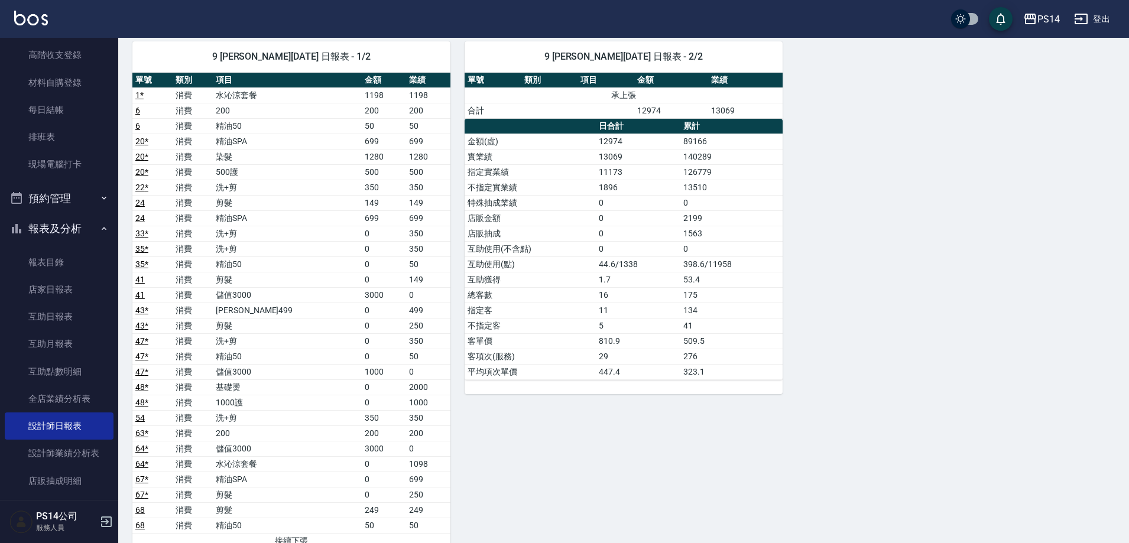
scroll to position [1319, 0]
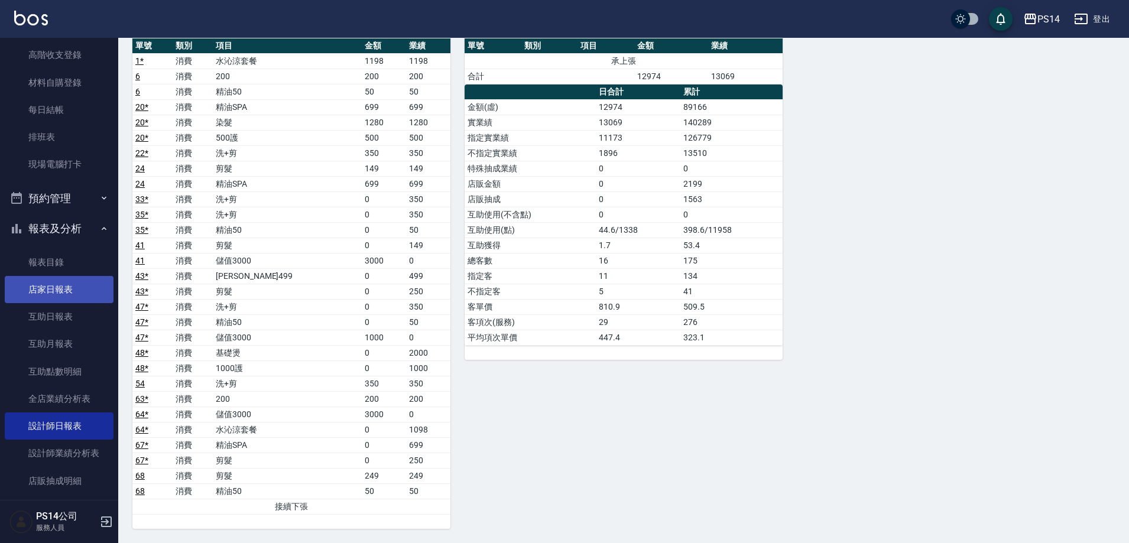
click at [64, 303] on link "店家日報表" at bounding box center [59, 289] width 109 height 27
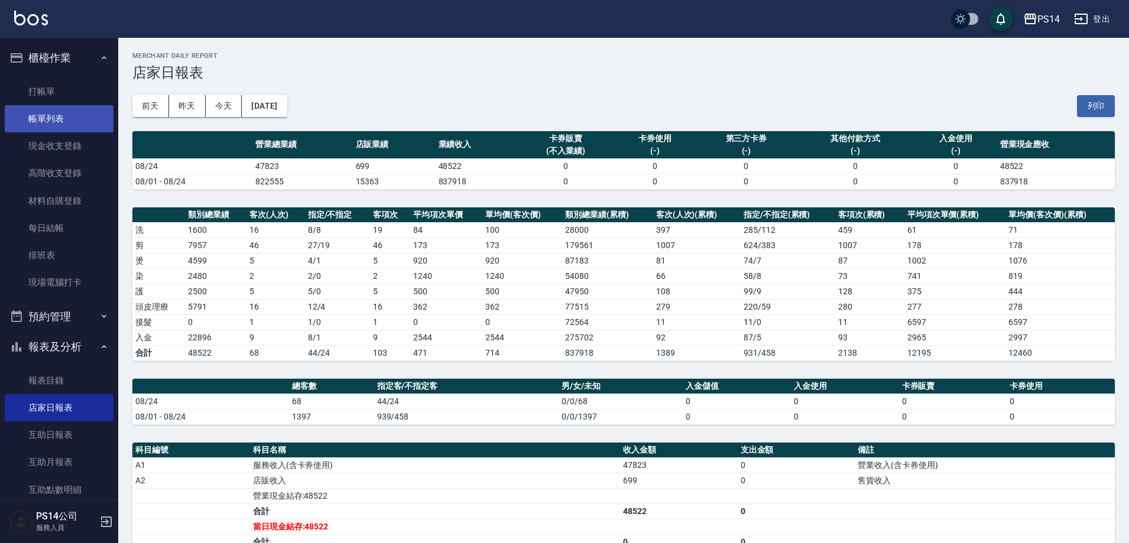
click at [58, 131] on link "帳單列表" at bounding box center [59, 118] width 109 height 27
click at [47, 148] on link "現金收支登錄" at bounding box center [59, 145] width 109 height 27
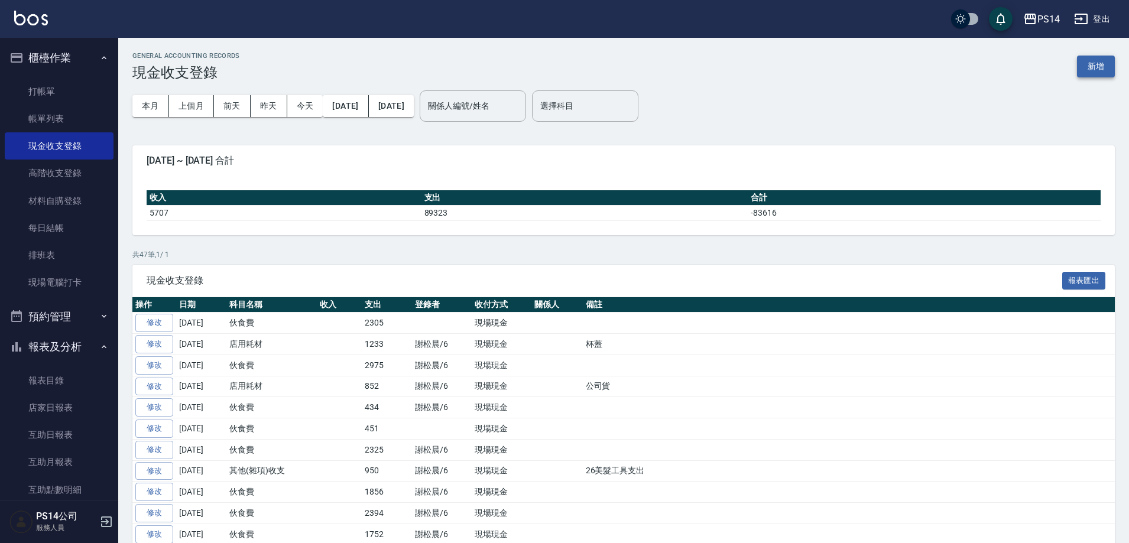
click at [1102, 63] on button "新增" at bounding box center [1096, 67] width 38 height 22
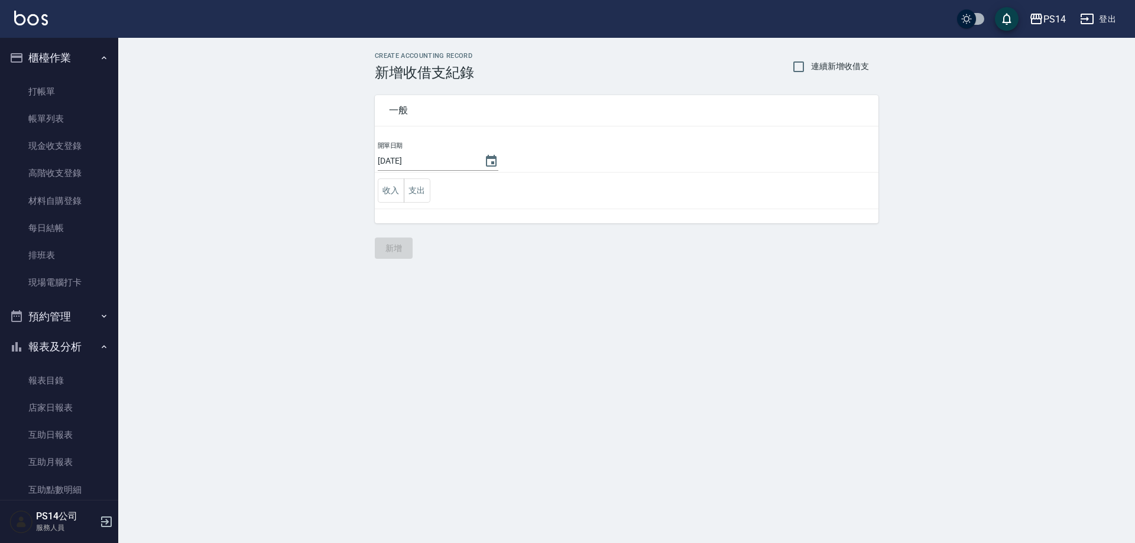
click at [418, 186] on button "支出" at bounding box center [417, 190] width 27 height 24
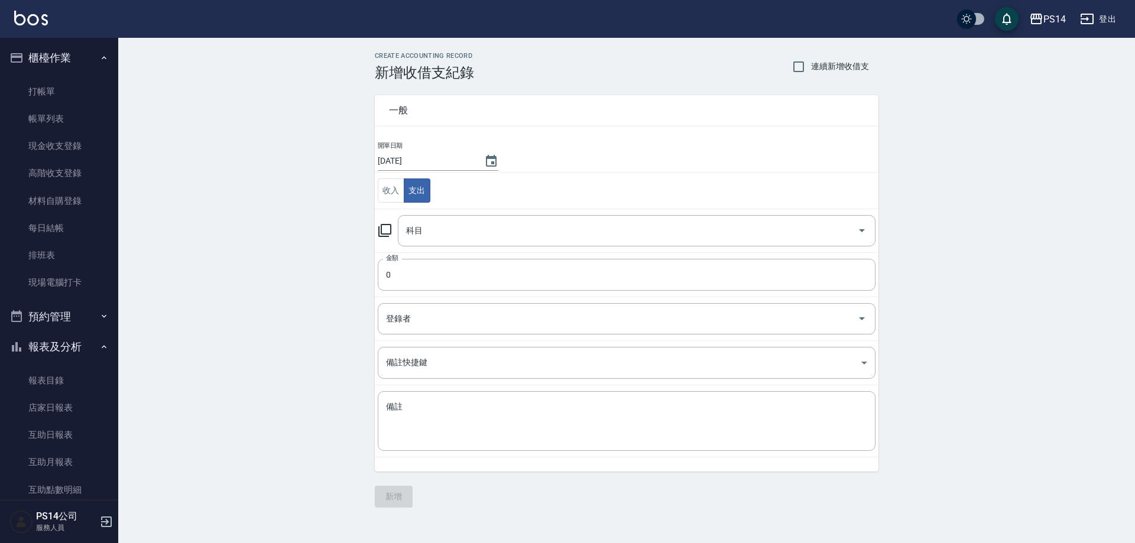
click at [460, 212] on td "科目 科目" at bounding box center [626, 231] width 503 height 44
click at [457, 221] on input "科目" at bounding box center [627, 230] width 449 height 21
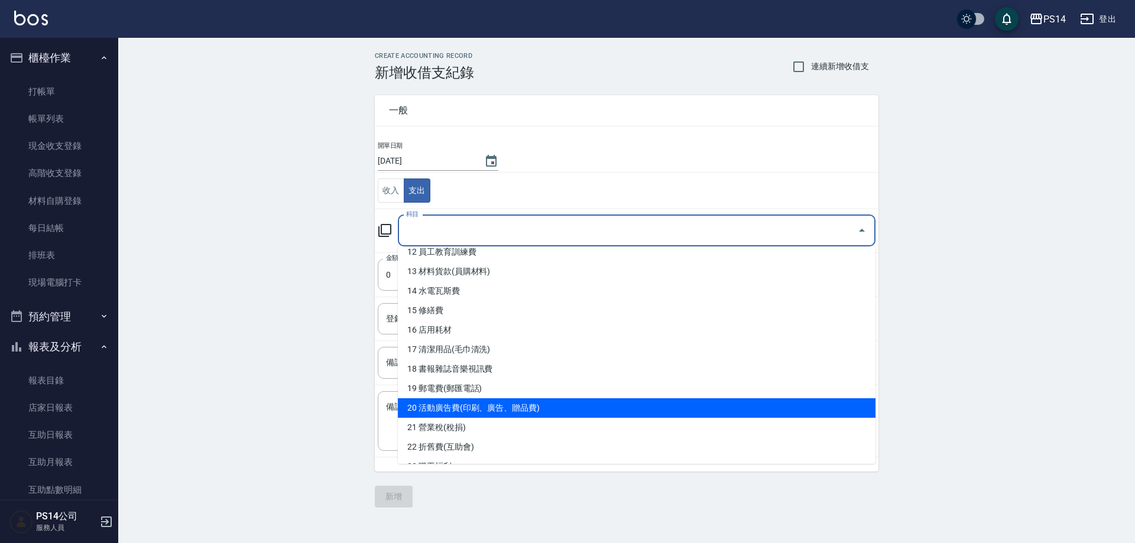
scroll to position [238, 0]
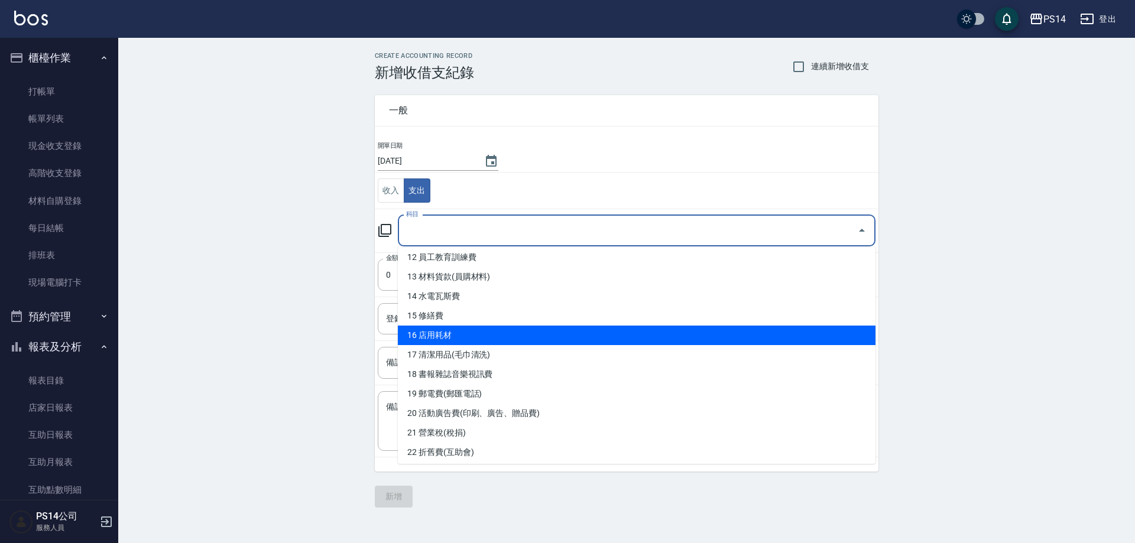
click at [468, 332] on li "16 店用耗材" at bounding box center [636, 336] width 477 height 20
type input "16 店用耗材"
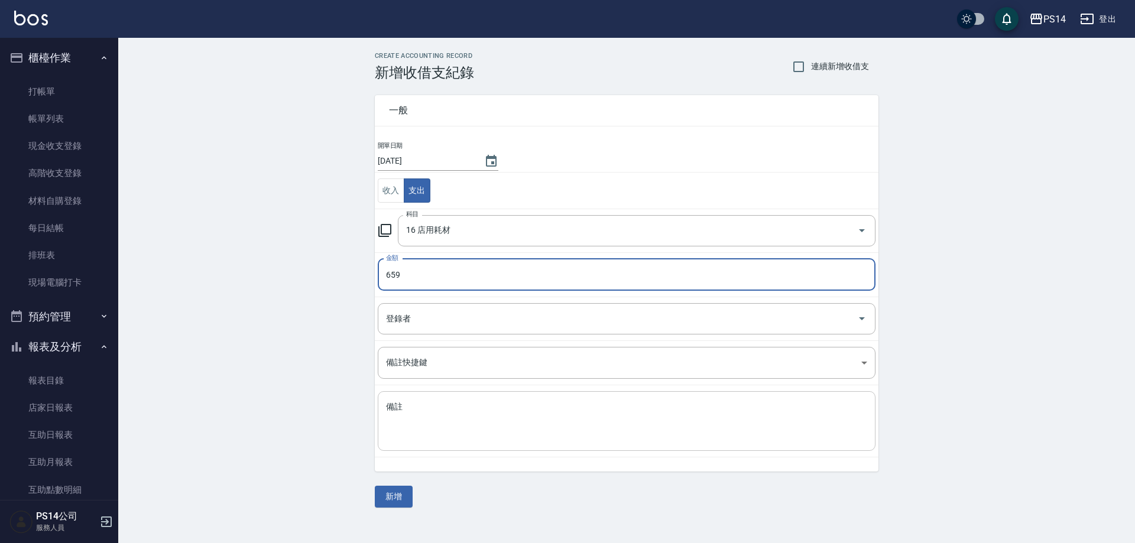
type input "659"
click at [418, 424] on textarea "備註" at bounding box center [626, 421] width 481 height 40
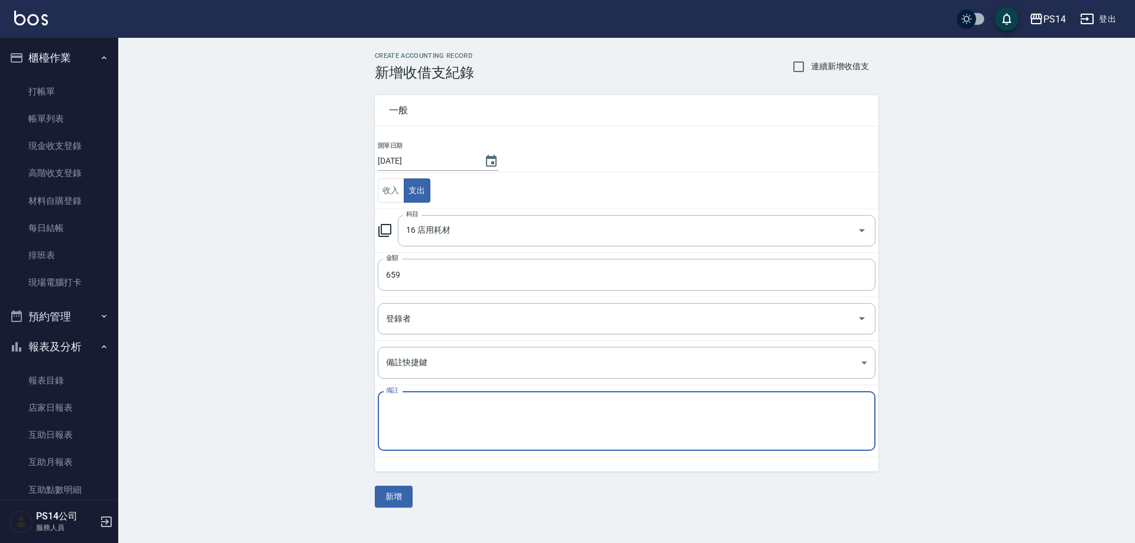
click at [423, 419] on textarea "備註" at bounding box center [626, 421] width 481 height 40
type textarea "A"
type textarea "面紙 訂書針"
click at [418, 283] on input "659" at bounding box center [627, 275] width 498 height 32
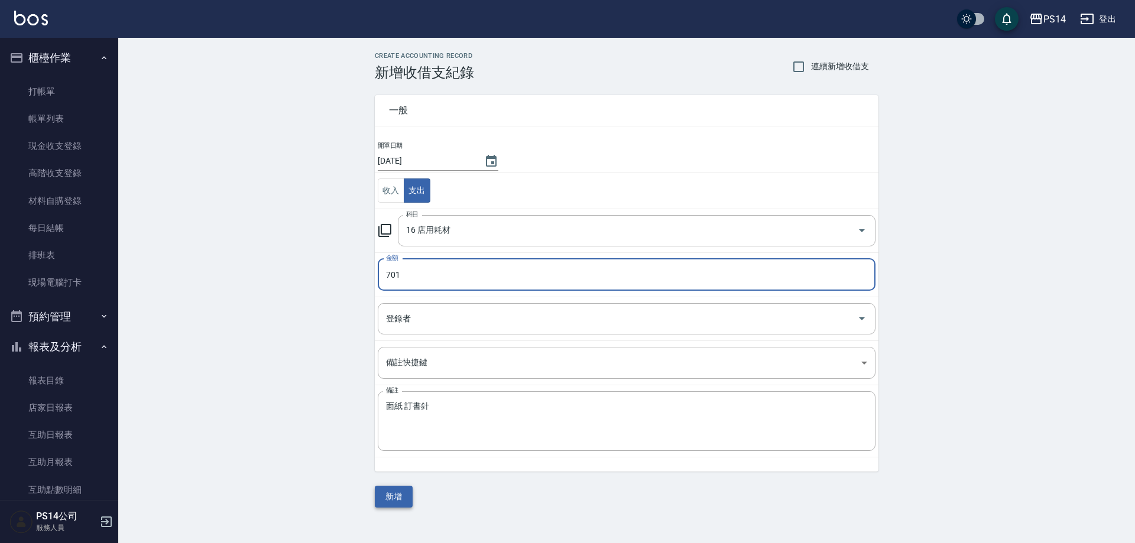
type input "701"
click at [392, 491] on button "新增" at bounding box center [394, 497] width 38 height 22
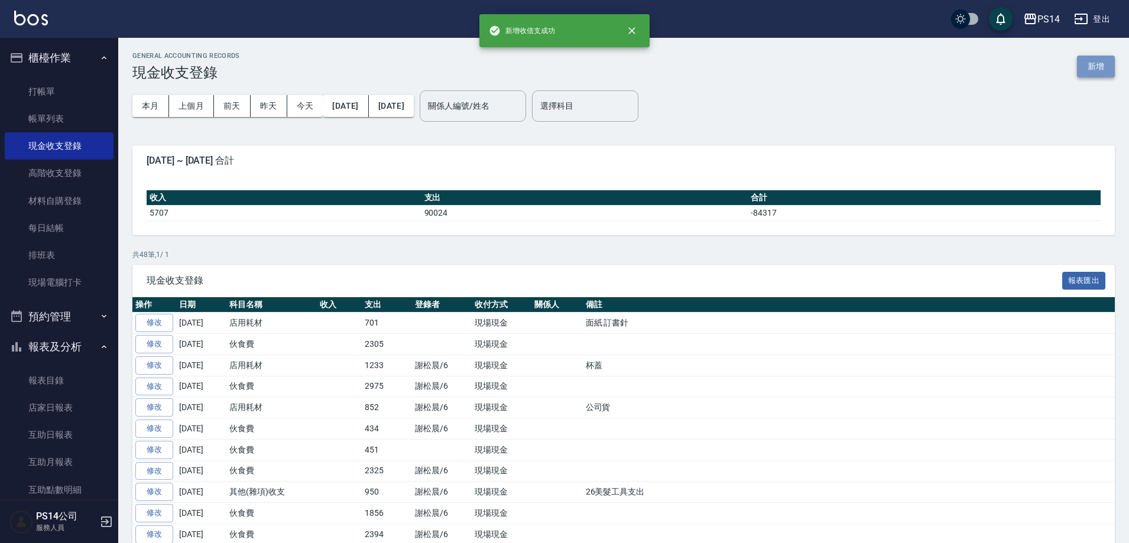
click at [1086, 65] on button "新增" at bounding box center [1096, 67] width 38 height 22
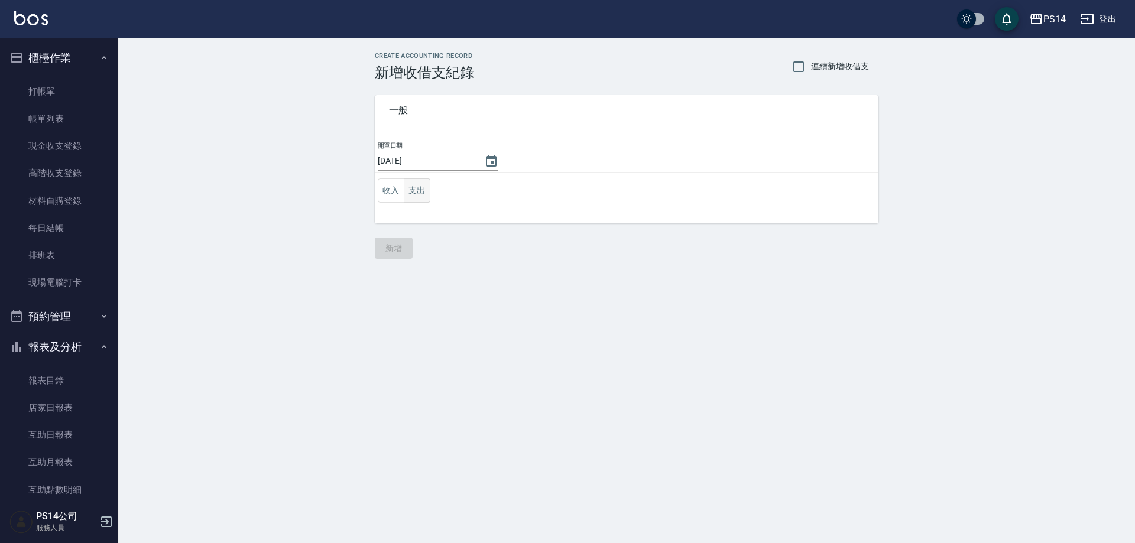
drag, startPoint x: 413, startPoint y: 190, endPoint x: 421, endPoint y: 204, distance: 15.9
click at [414, 191] on button "支出" at bounding box center [417, 190] width 27 height 24
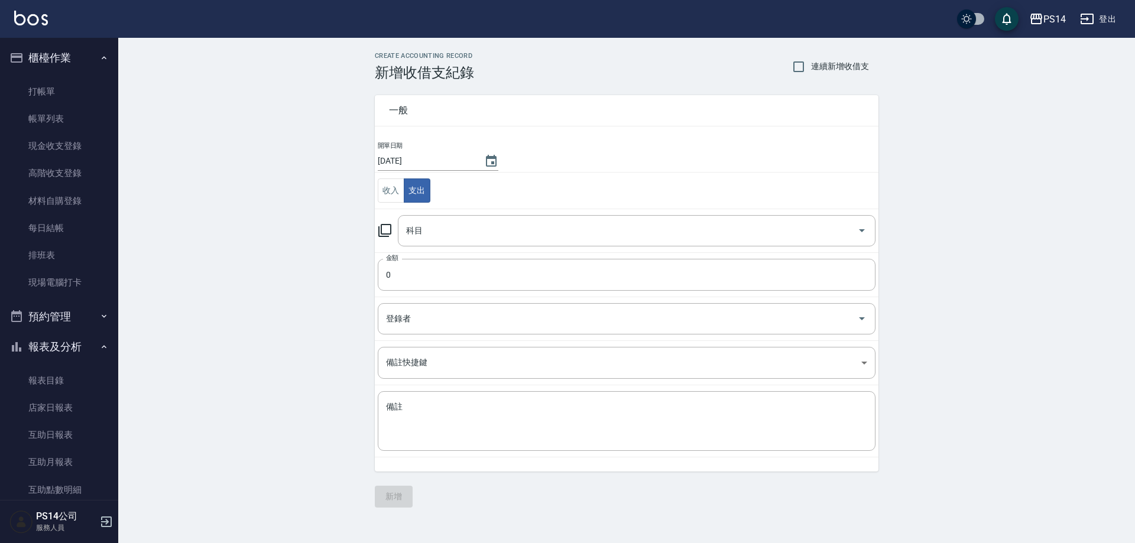
click at [433, 224] on input "科目" at bounding box center [627, 230] width 449 height 21
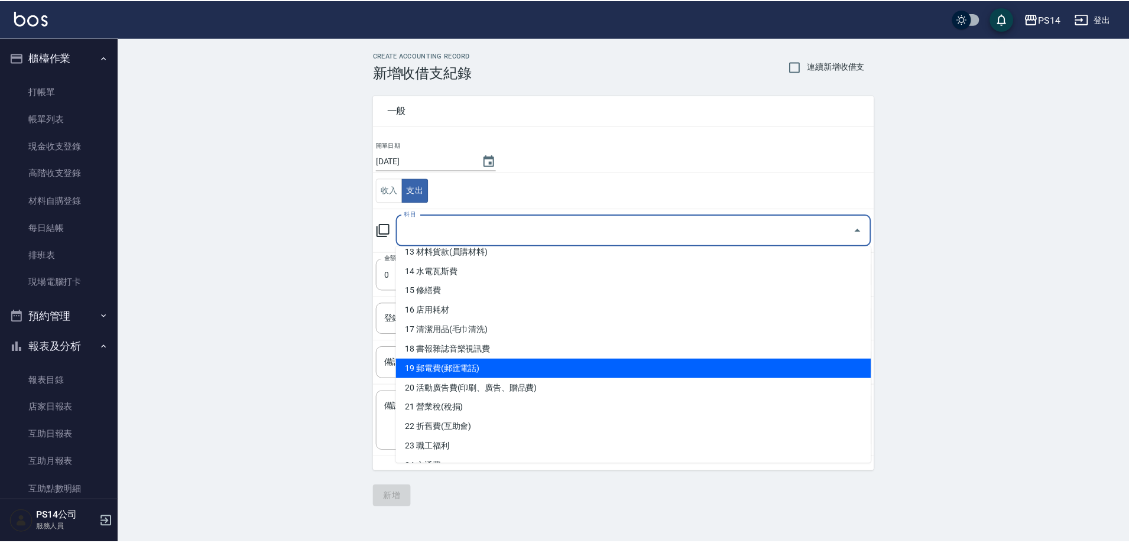
scroll to position [473, 0]
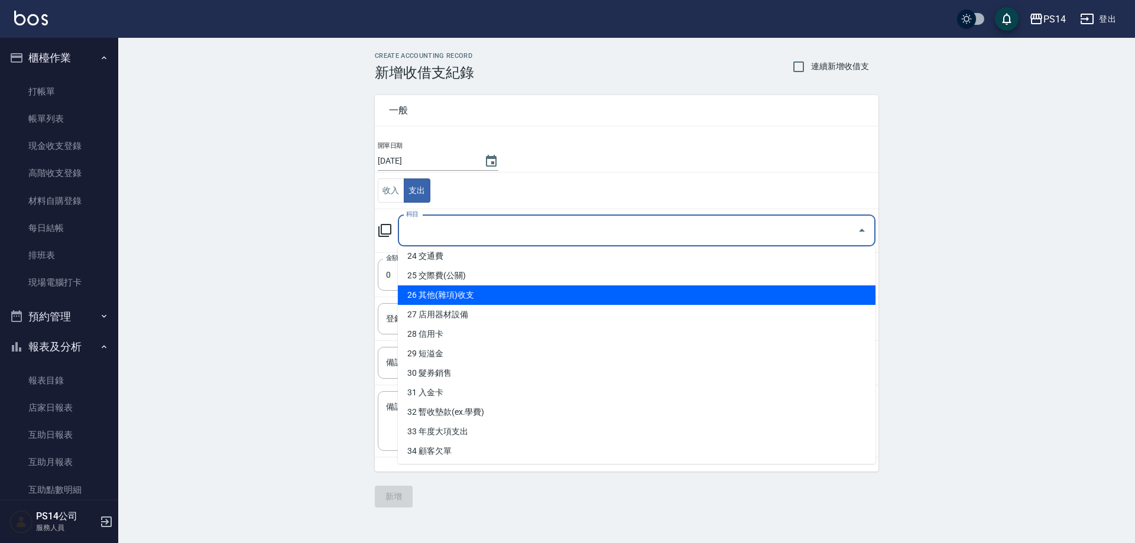
click at [461, 298] on li "26 其他(雜項)收支" at bounding box center [636, 295] width 477 height 20
type input "26 其他(雜項)收支"
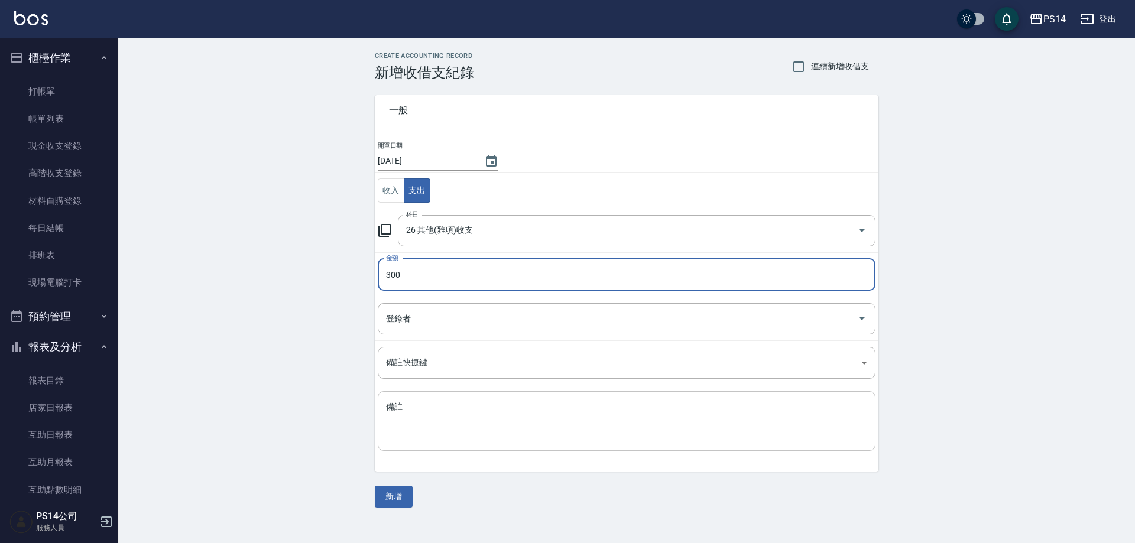
type input "300"
click at [452, 418] on textarea "備註" at bounding box center [626, 421] width 481 height 40
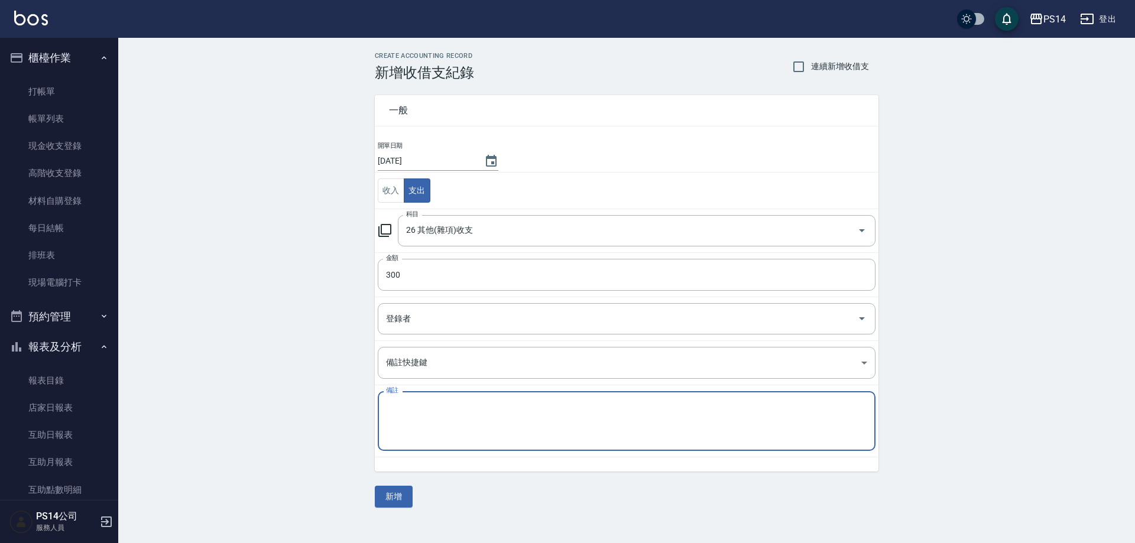
type textarea "5"
type textarea "制服"
click at [407, 488] on button "新增" at bounding box center [394, 497] width 38 height 22
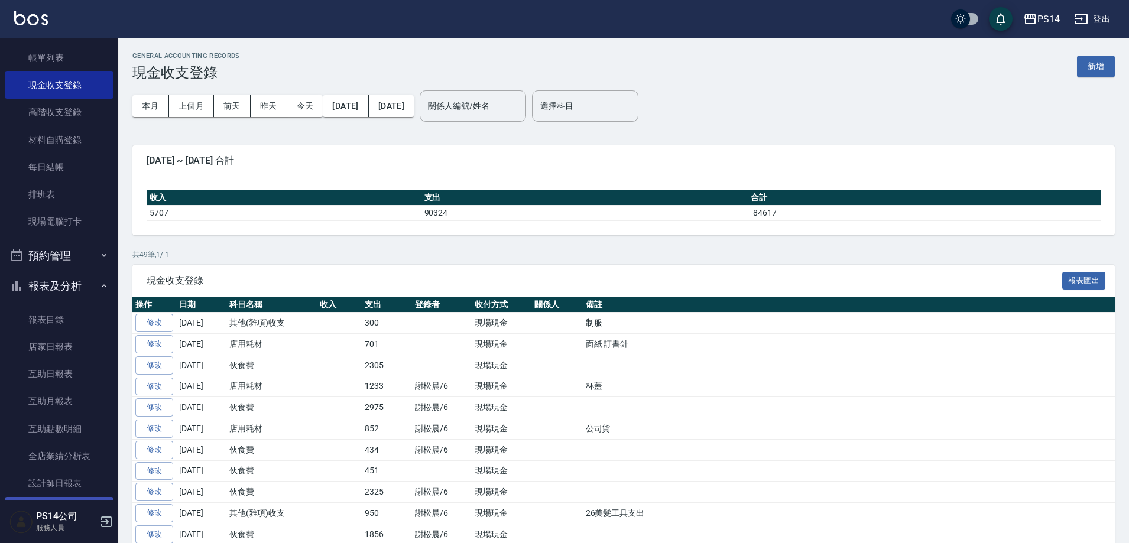
scroll to position [118, 0]
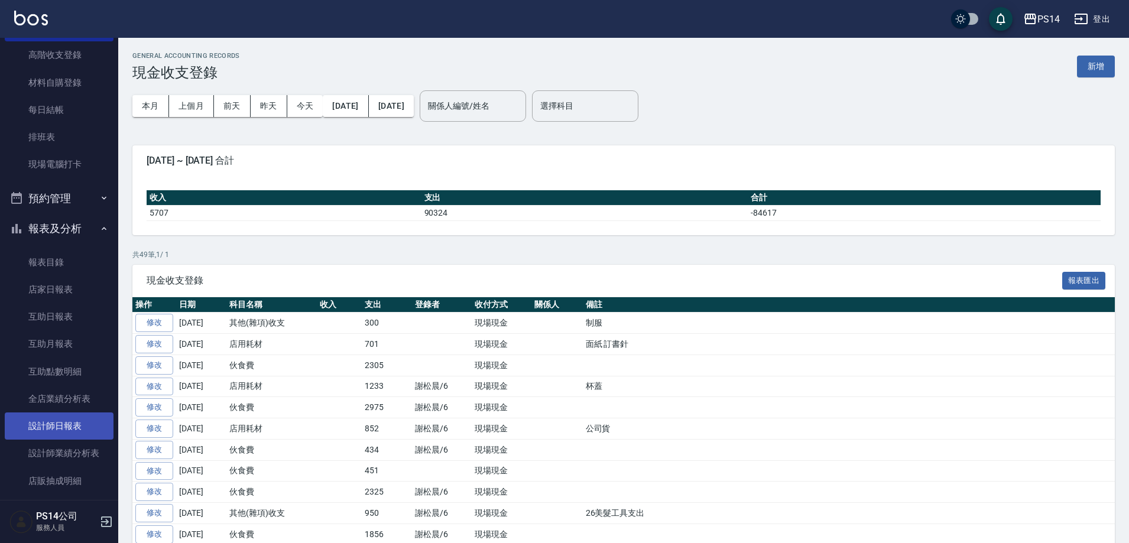
click at [72, 415] on link "設計師日報表" at bounding box center [59, 425] width 109 height 27
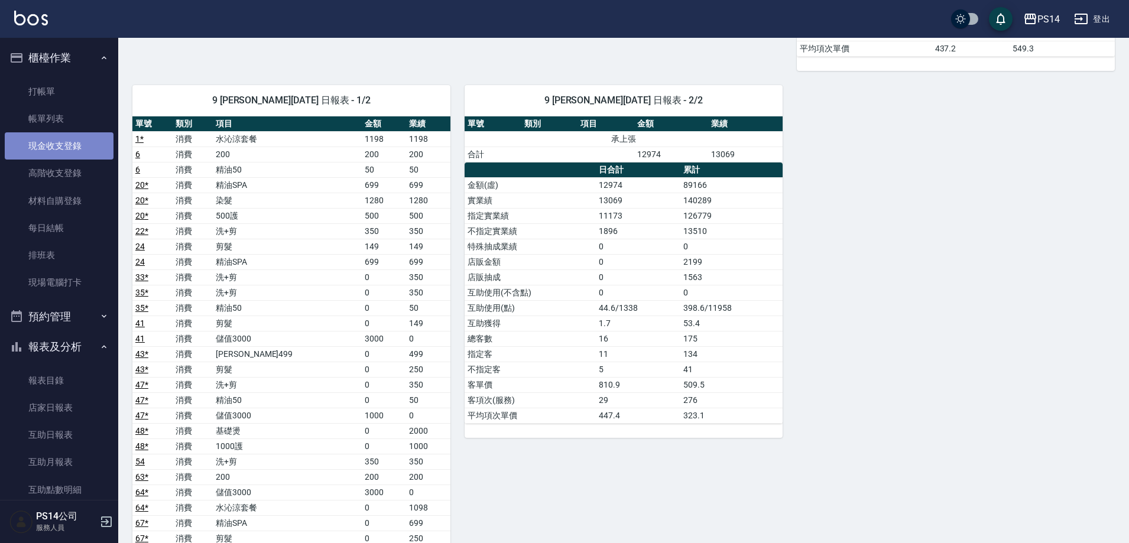
click at [82, 144] on link "現金收支登錄" at bounding box center [59, 145] width 109 height 27
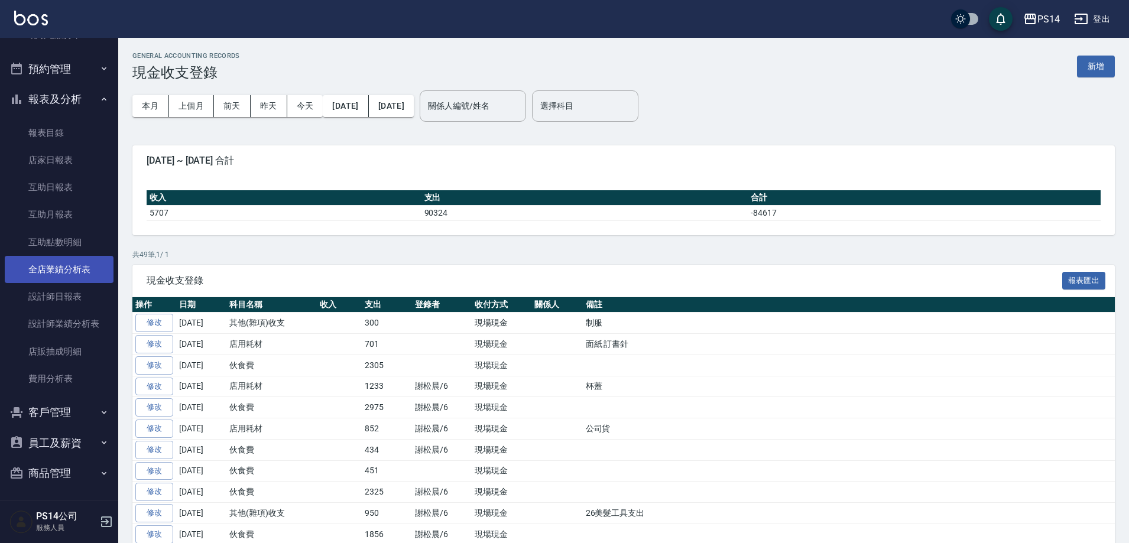
scroll to position [251, 0]
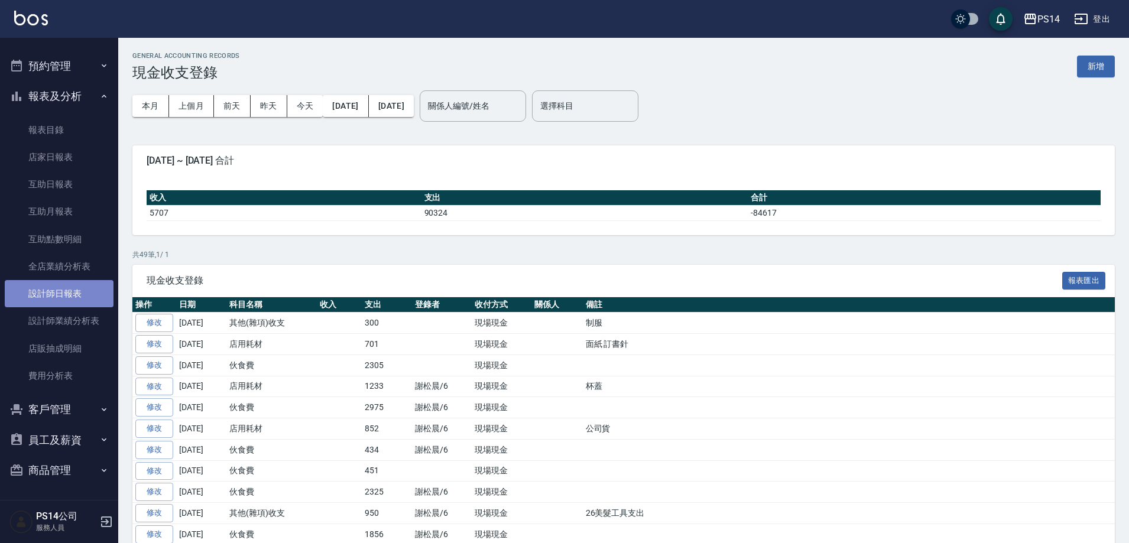
click at [66, 294] on link "設計師日報表" at bounding box center [59, 293] width 109 height 27
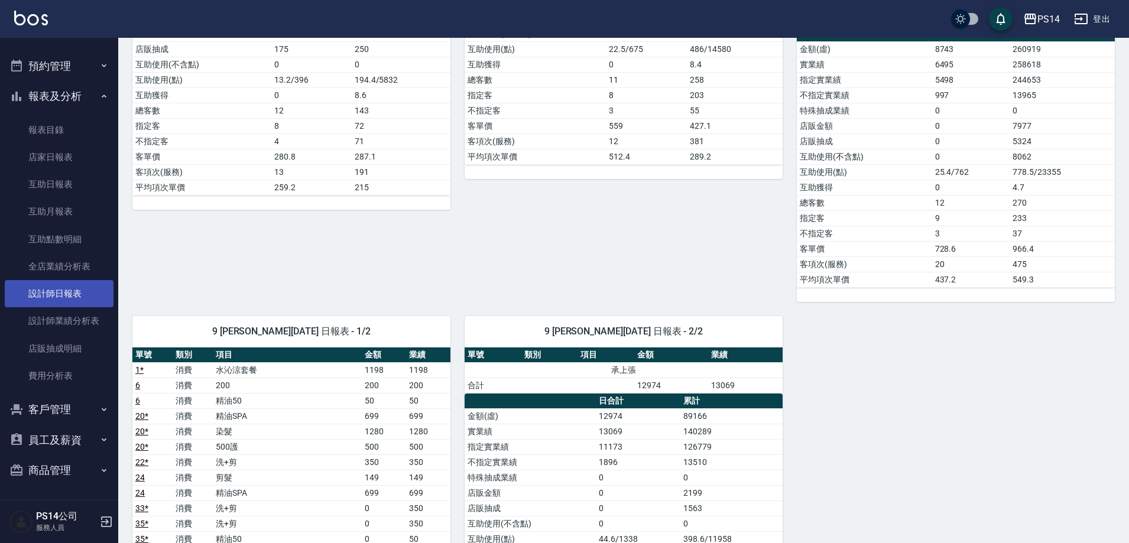
scroll to position [1182, 0]
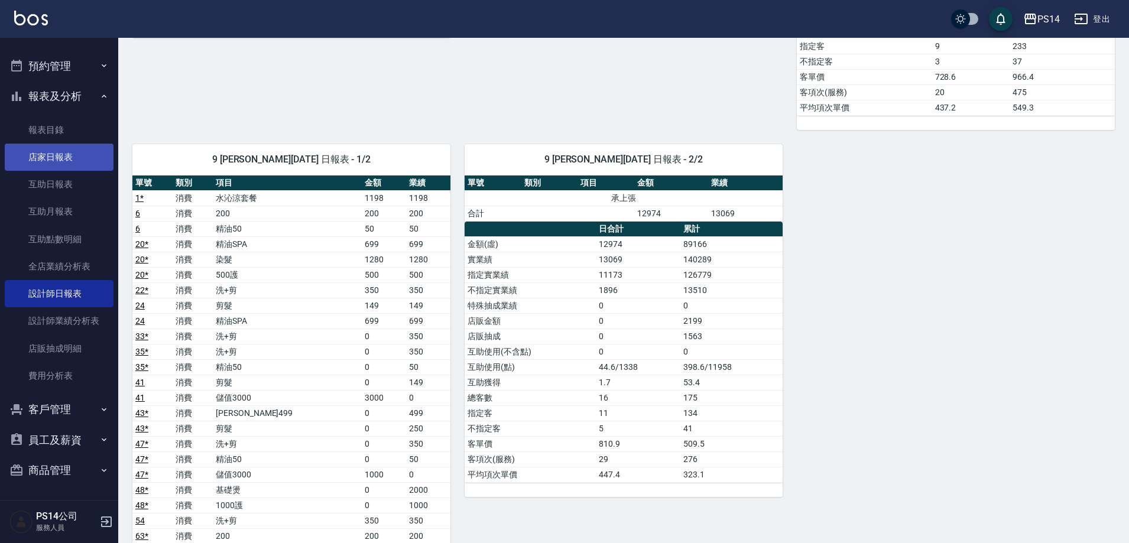
click at [88, 152] on link "店家日報表" at bounding box center [59, 157] width 109 height 27
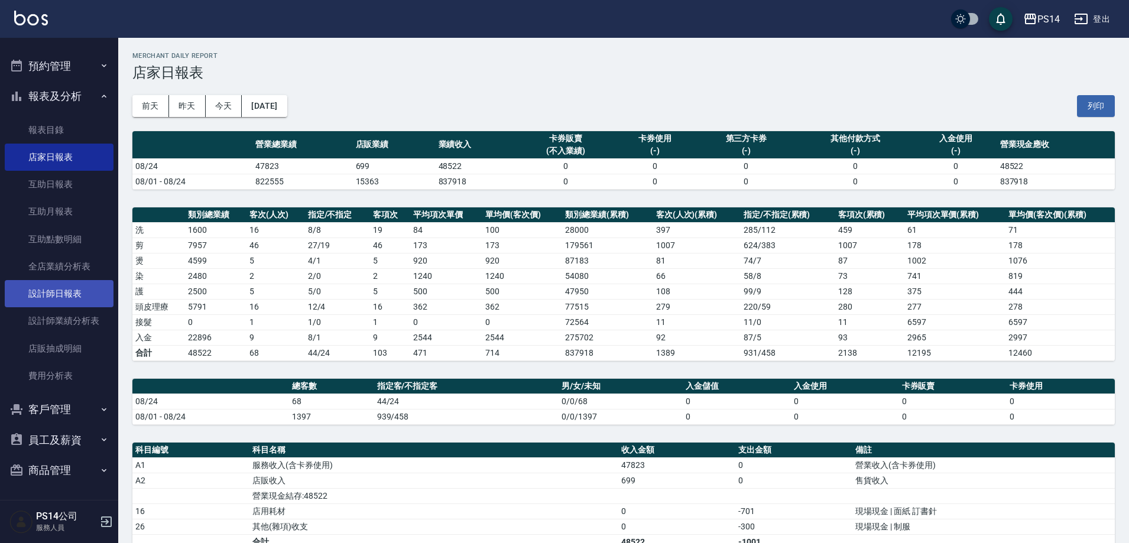
click at [87, 298] on link "設計師日報表" at bounding box center [59, 293] width 109 height 27
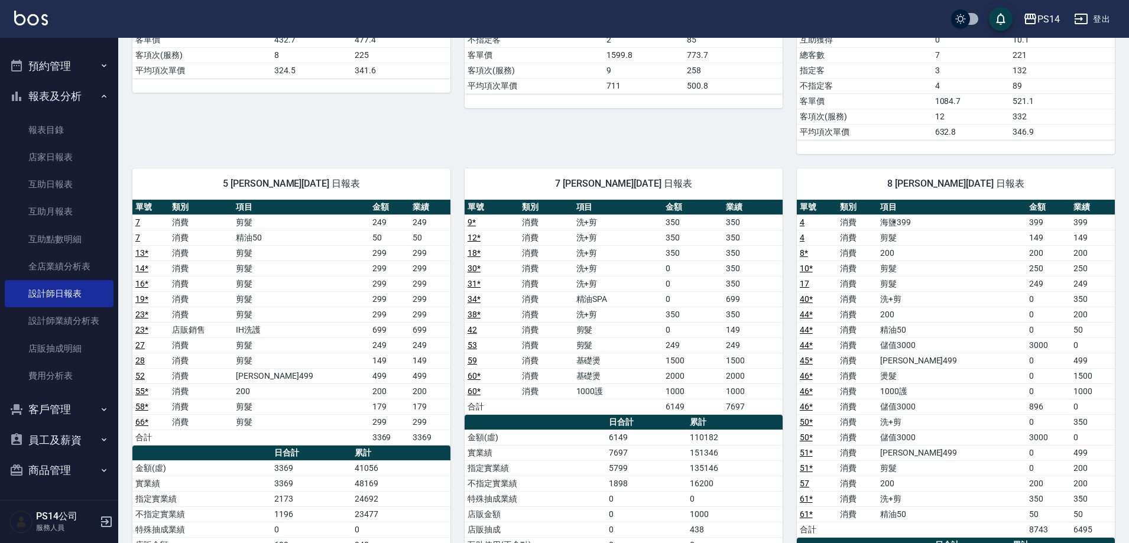
scroll to position [532, 0]
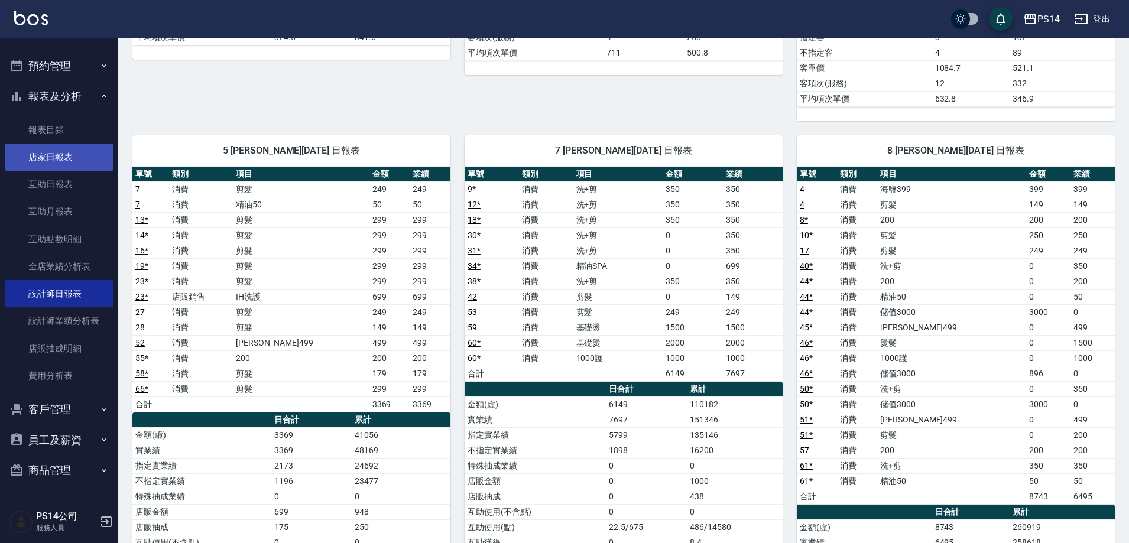
click at [61, 162] on link "店家日報表" at bounding box center [59, 157] width 109 height 27
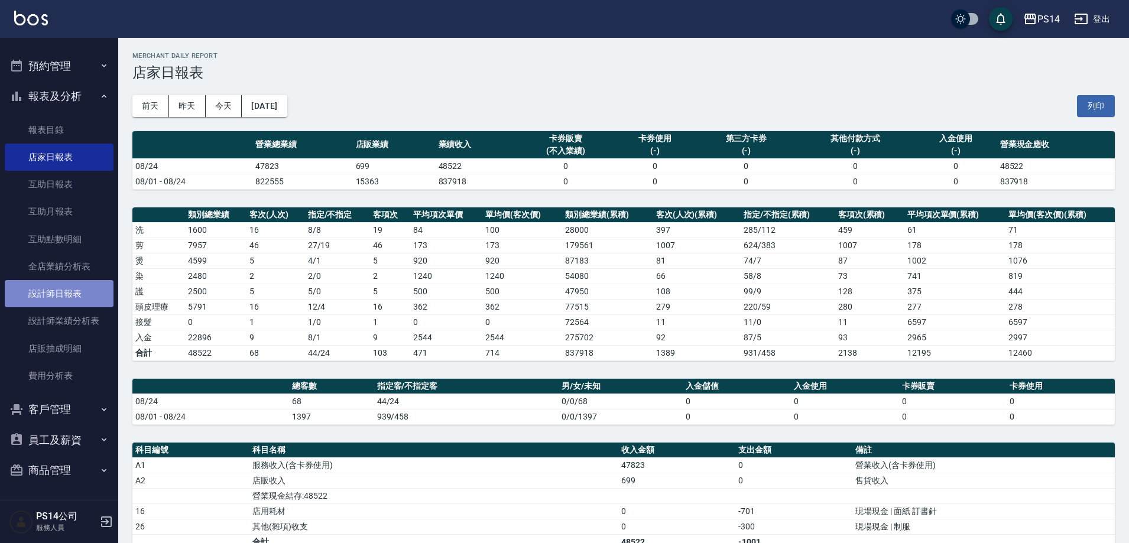
click at [85, 281] on link "設計師日報表" at bounding box center [59, 293] width 109 height 27
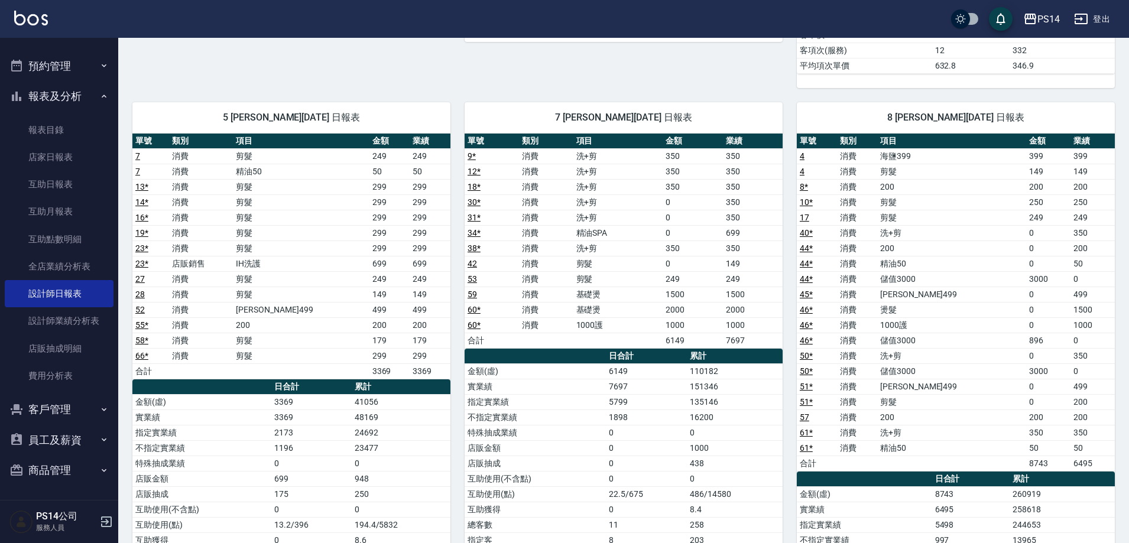
scroll to position [709, 0]
